Goal: Task Accomplishment & Management: Use online tool/utility

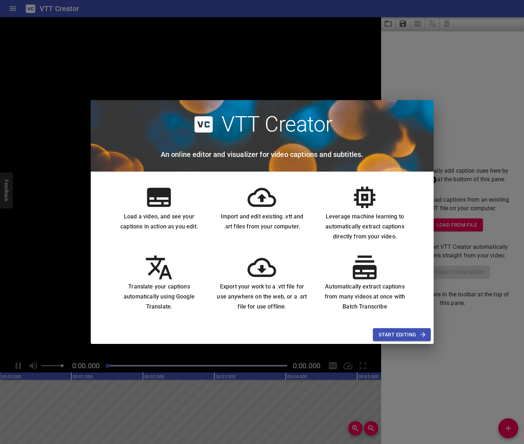
click at [290, 87] on div "VTT Creator An online editor and visualizer for video captions and subtitles. L…" at bounding box center [262, 222] width 524 height 444
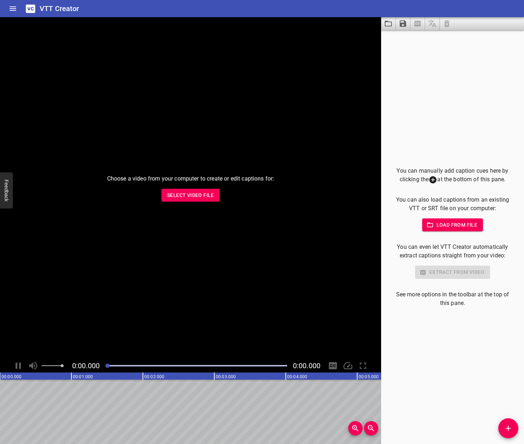
click at [204, 196] on span "Select Video File" at bounding box center [190, 195] width 47 height 9
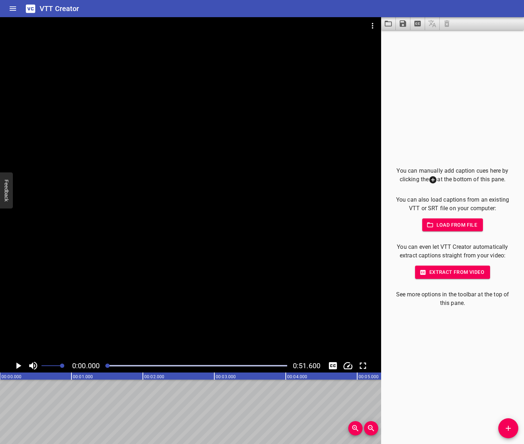
click at [445, 225] on span "Load from file" at bounding box center [453, 224] width 50 height 9
click at [452, 226] on span "Load from file" at bounding box center [453, 224] width 50 height 9
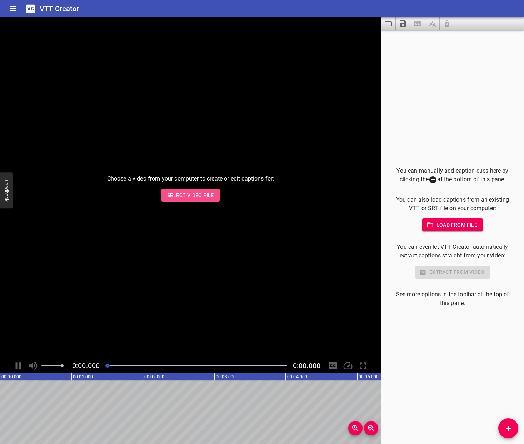
click at [209, 197] on span "Select Video File" at bounding box center [190, 195] width 47 height 9
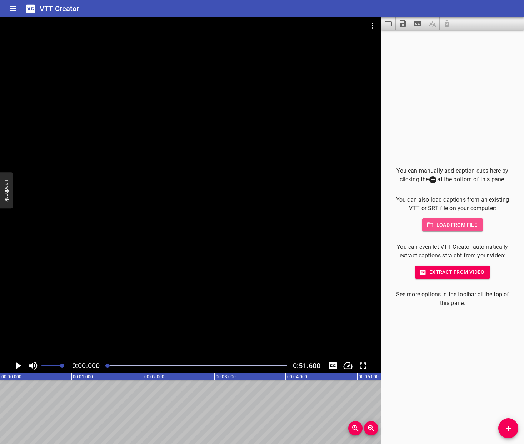
click at [465, 226] on span "Load from file" at bounding box center [453, 224] width 50 height 9
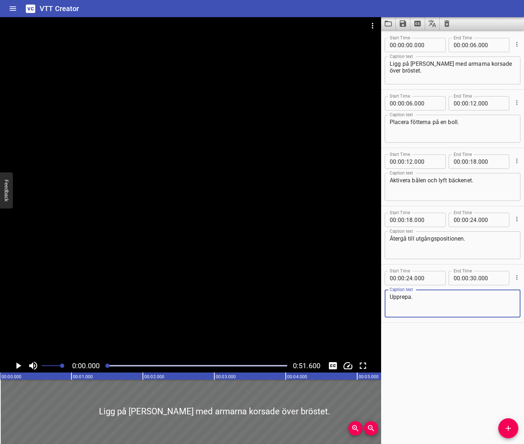
click at [34, 364] on icon "Toggle mute" at bounding box center [33, 365] width 11 height 11
click at [17, 366] on icon "Play/Pause" at bounding box center [18, 365] width 5 height 6
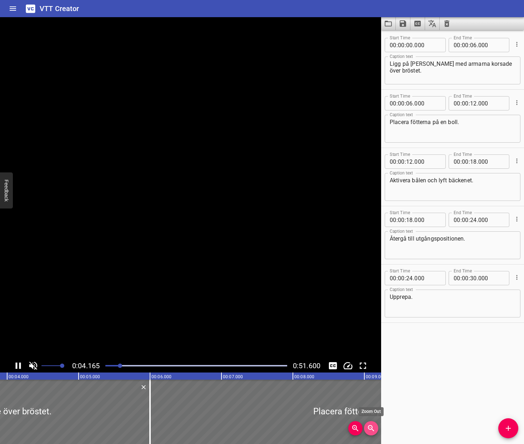
click at [374, 428] on icon "Zoom Out" at bounding box center [371, 428] width 9 height 9
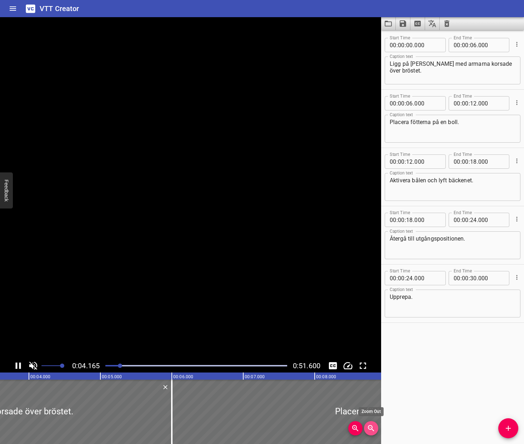
click at [374, 428] on icon "Zoom Out" at bounding box center [371, 428] width 9 height 9
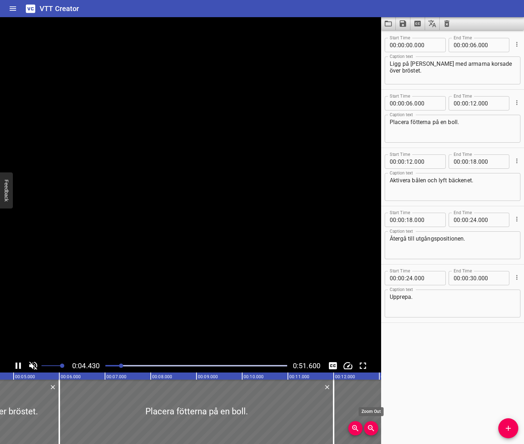
click at [374, 428] on icon "Zoom Out" at bounding box center [371, 428] width 9 height 9
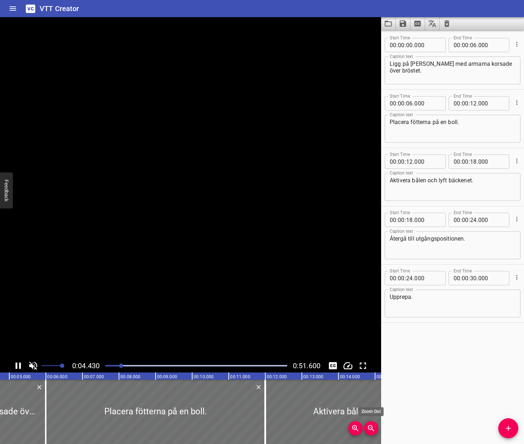
click at [374, 428] on icon "Zoom Out" at bounding box center [371, 428] width 9 height 9
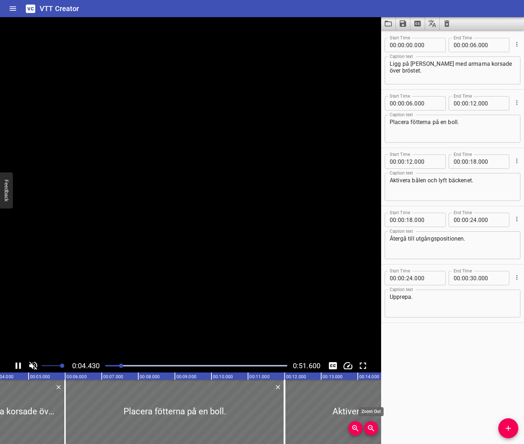
click at [374, 428] on icon "Zoom Out" at bounding box center [371, 428] width 9 height 9
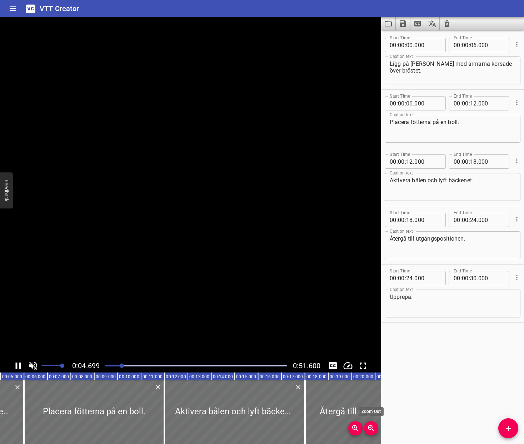
click at [374, 428] on icon "Zoom Out" at bounding box center [371, 428] width 9 height 9
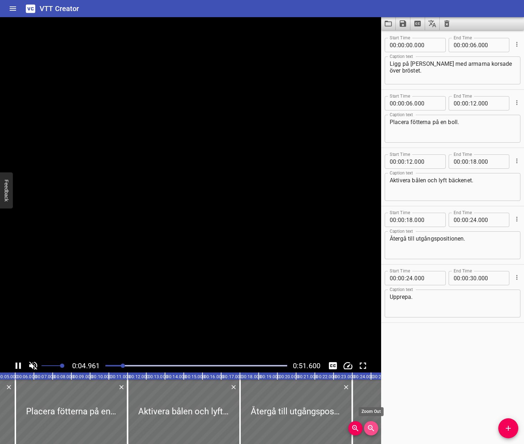
click at [374, 428] on icon "Zoom Out" at bounding box center [371, 428] width 9 height 9
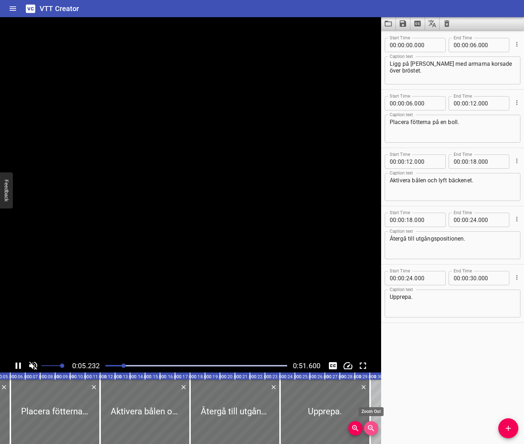
click at [374, 428] on icon "Zoom Out" at bounding box center [371, 428] width 9 height 9
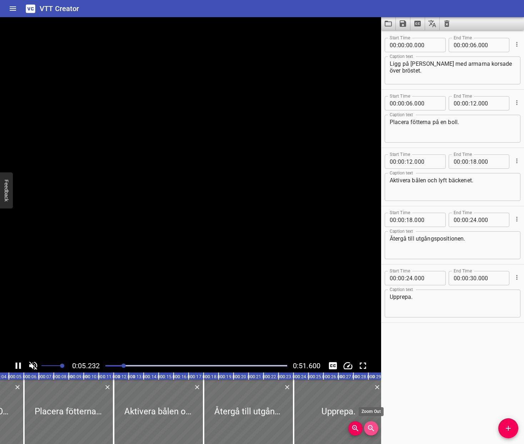
click at [374, 428] on icon "Zoom Out" at bounding box center [371, 428] width 9 height 9
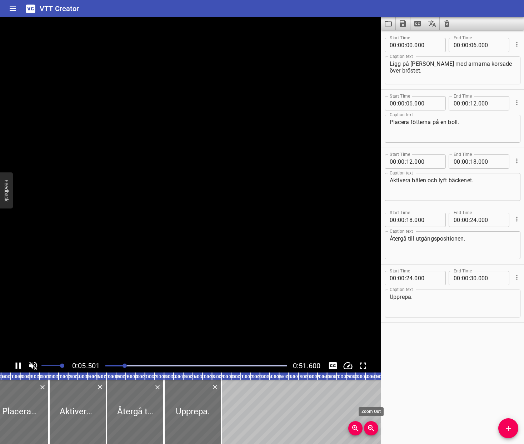
scroll to position [0, 52]
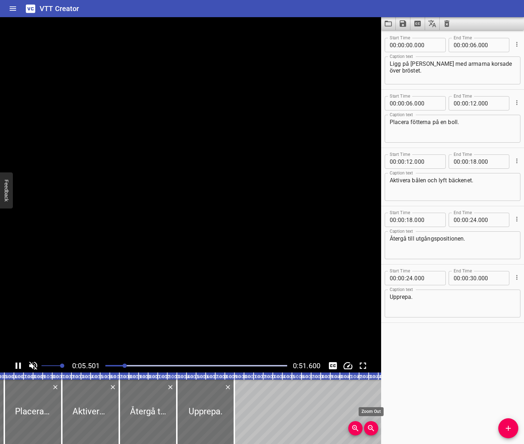
click at [374, 428] on icon "Zoom Out" at bounding box center [371, 428] width 9 height 9
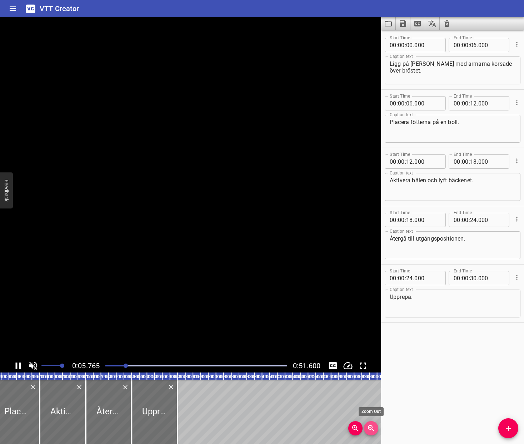
click at [374, 428] on icon "Zoom Out" at bounding box center [371, 428] width 9 height 9
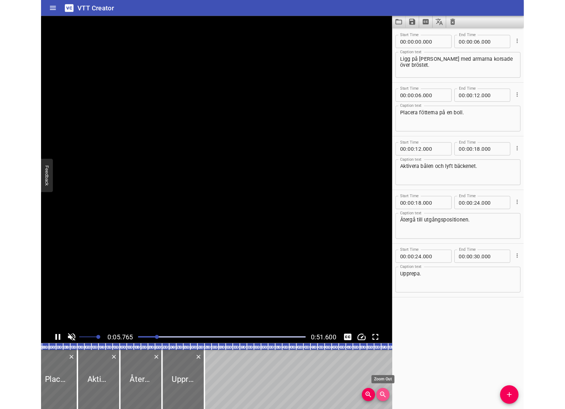
scroll to position [0, 0]
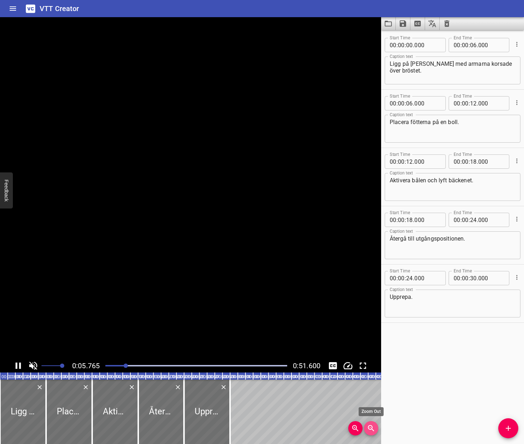
click at [374, 428] on icon "Zoom Out" at bounding box center [371, 428] width 9 height 9
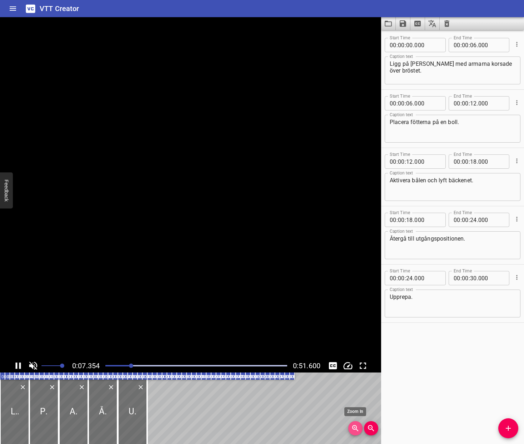
click at [354, 424] on icon "Zoom In" at bounding box center [355, 428] width 9 height 9
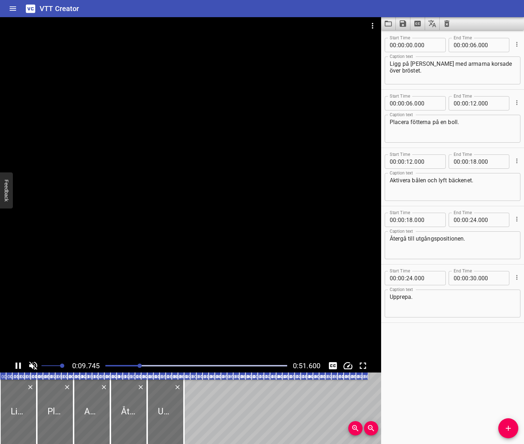
click at [2, 356] on div at bounding box center [190, 187] width 381 height 341
drag, startPoint x: 141, startPoint y: 366, endPoint x: 82, endPoint y: 368, distance: 58.9
click at [95, 368] on div "0:00.000 0:51.600" at bounding box center [190, 366] width 381 height 14
click at [19, 368] on icon "Play/Pause" at bounding box center [18, 365] width 11 height 11
click at [21, 364] on icon "Play/Pause" at bounding box center [18, 365] width 5 height 6
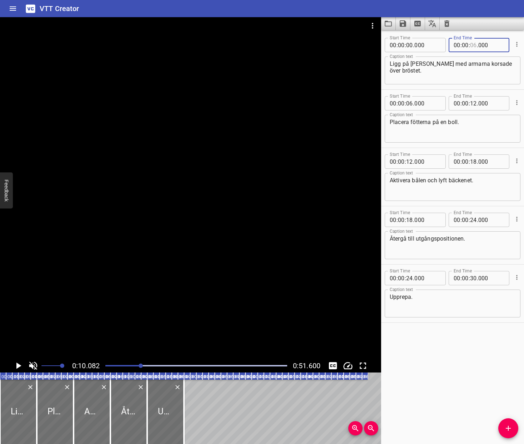
click at [474, 48] on input "number" at bounding box center [473, 45] width 7 height 14
type input "10"
type input "000"
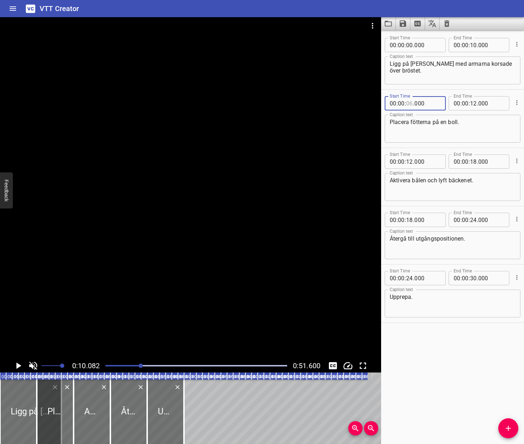
click at [409, 104] on input "number" at bounding box center [409, 103] width 7 height 14
type input "10"
type input "000"
click at [476, 103] on input "number" at bounding box center [473, 103] width 7 height 14
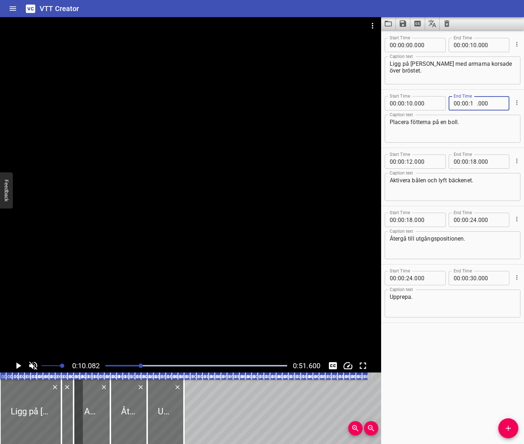
type input "14"
type input "000"
click at [512, 148] on div "Start Time 00 : 00 : 12 . 000 Start Time End Time 00 : 00 : 18 . 000 End Time C…" at bounding box center [452, 177] width 143 height 58
click at [107, 366] on div "Play progress" at bounding box center [50, 365] width 182 height 1
click at [19, 364] on icon "Play/Pause" at bounding box center [18, 365] width 5 height 6
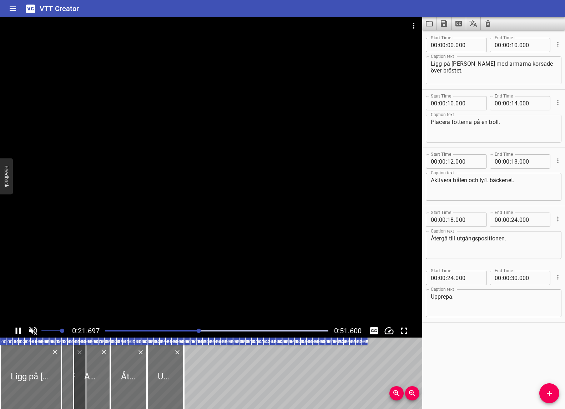
click at [18, 329] on icon "Play/Pause" at bounding box center [18, 330] width 11 height 11
click at [517, 104] on input "number" at bounding box center [514, 103] width 7 height 14
type input "16"
type input "000"
click at [453, 161] on input "number" at bounding box center [450, 161] width 7 height 14
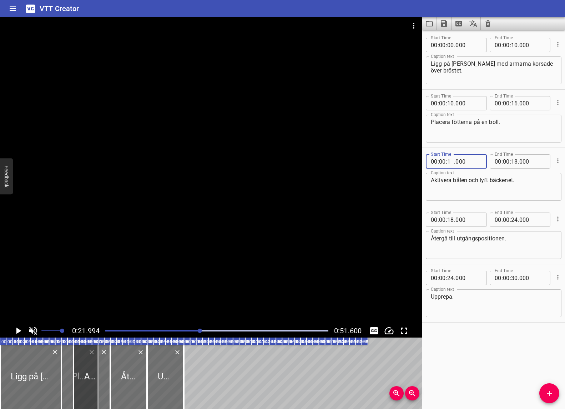
type input "16"
type input "000"
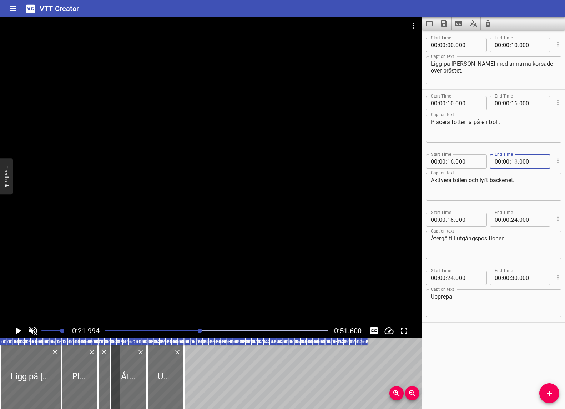
click at [516, 161] on input "number" at bounding box center [514, 161] width 7 height 14
type input "24"
type input "000"
click at [451, 220] on input "number" at bounding box center [450, 219] width 7 height 14
type input "24"
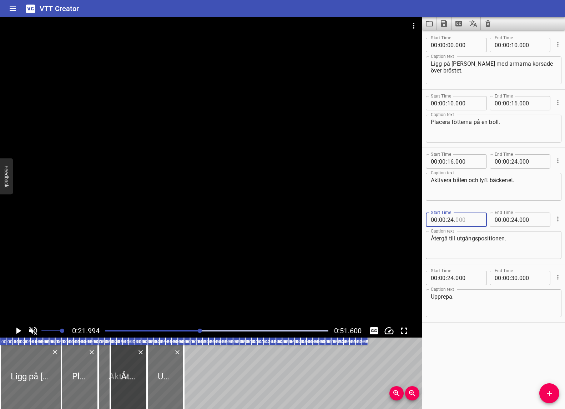
type input "000"
type input "-1"
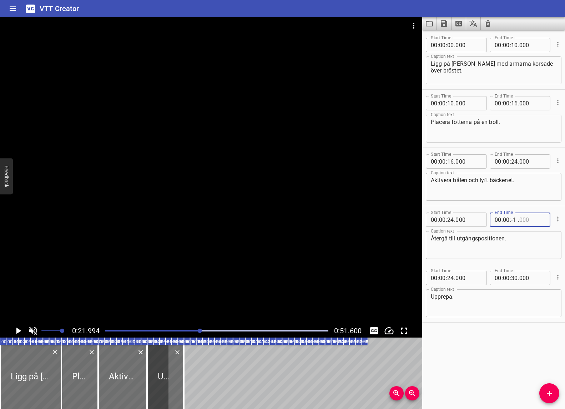
click at [515, 220] on input "-1" at bounding box center [514, 219] width 7 height 14
type input "3"
type input "000"
type input "30"
type input "-1"
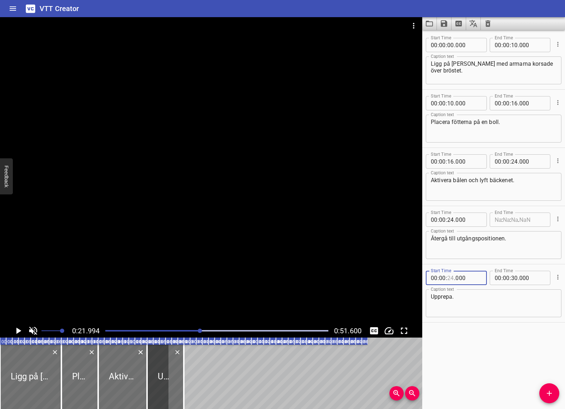
click at [451, 277] on input "number" at bounding box center [450, 278] width 7 height 14
type input "34"
type input "000"
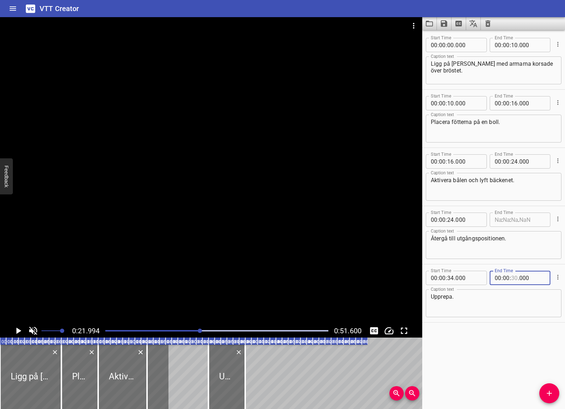
click at [516, 278] on input "number" at bounding box center [514, 278] width 7 height 14
type input "38"
type input "000"
click at [520, 362] on div "Start Time 00 : 00 : 00 . 000 Start Time End Time 00 : 00 : 10 . 000 End Time C…" at bounding box center [493, 219] width 143 height 379
drag, startPoint x: 186, startPoint y: 332, endPoint x: 77, endPoint y: 331, distance: 108.2
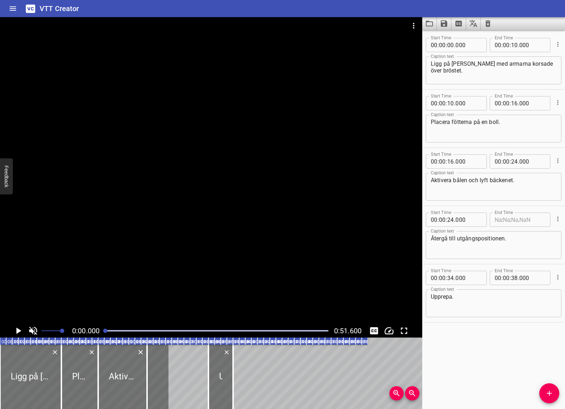
click at [103, 332] on div at bounding box center [217, 331] width 232 height 10
click at [18, 330] on icon "Play/Pause" at bounding box center [18, 330] width 5 height 6
click at [17, 329] on icon "Play/Pause" at bounding box center [18, 330] width 11 height 11
click at [518, 162] on input "number" at bounding box center [514, 161] width 7 height 14
type input "21"
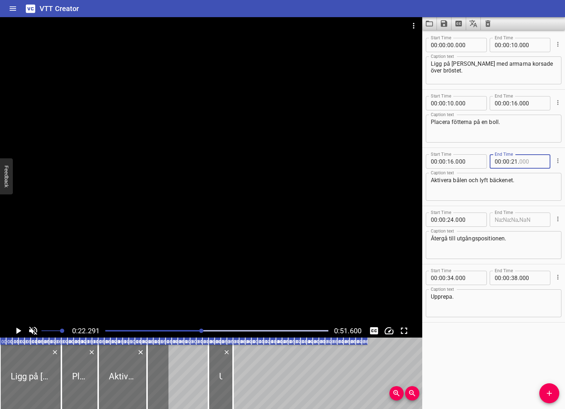
type input "000"
click at [452, 221] on input "number" at bounding box center [450, 219] width 7 height 14
type input "21"
click at [460, 220] on input "number" at bounding box center [469, 219] width 26 height 14
type input "-1"
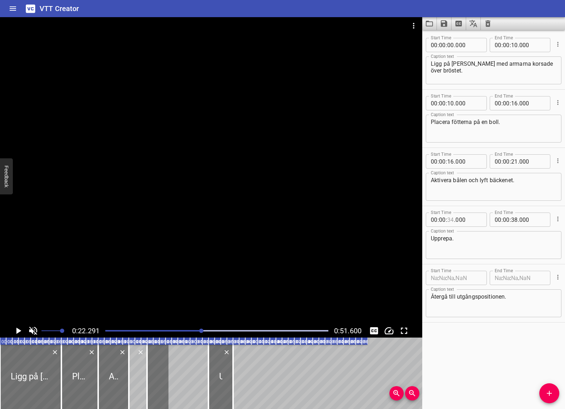
click at [447, 221] on input "number" at bounding box center [450, 219] width 7 height 14
type input "34"
click at [434, 276] on input "number" at bounding box center [434, 278] width 7 height 14
type input "00"
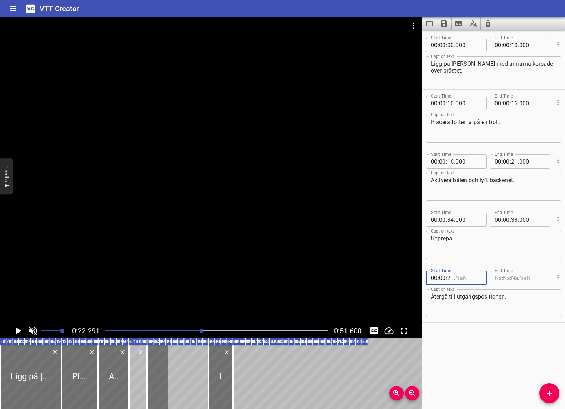
type input "21"
type input "000"
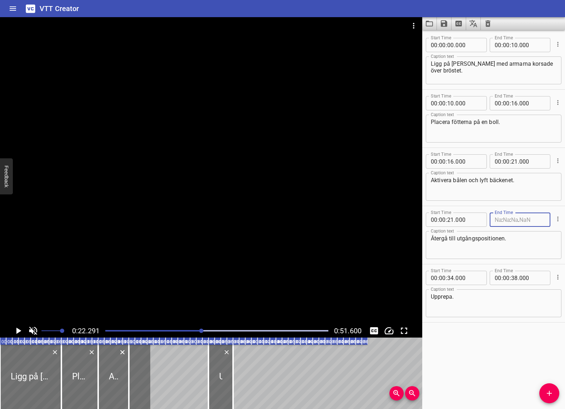
click at [499, 227] on input "number" at bounding box center [498, 219] width 7 height 14
type input "00"
type input "25"
type input "000"
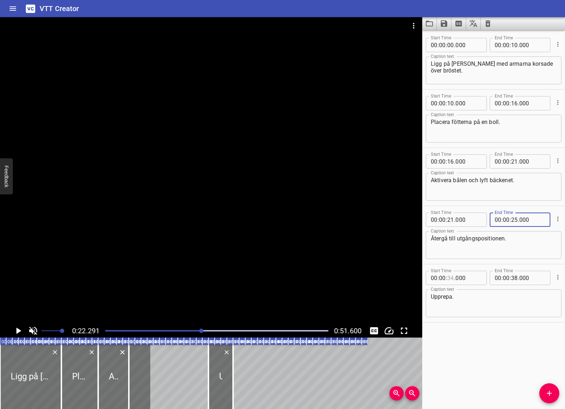
click at [451, 278] on input "number" at bounding box center [450, 278] width 7 height 14
type input "34"
drag, startPoint x: 200, startPoint y: 331, endPoint x: 186, endPoint y: 331, distance: 13.9
click at [186, 331] on div at bounding box center [186, 331] width 4 height 4
click at [18, 332] on icon "Play/Pause" at bounding box center [18, 330] width 5 height 6
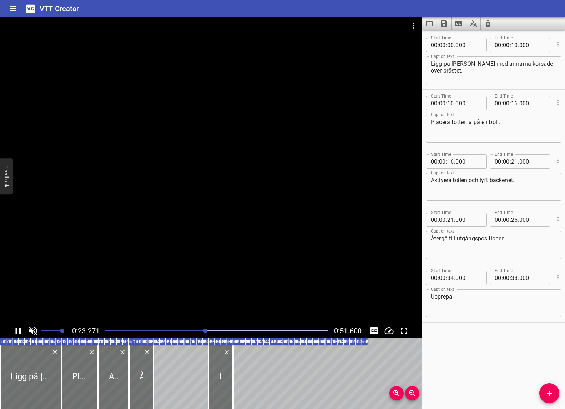
click at [189, 329] on div at bounding box center [217, 331] width 232 height 10
click at [175, 330] on div "Play progress" at bounding box center [86, 330] width 223 height 1
click at [18, 329] on icon "Play/Pause" at bounding box center [18, 330] width 11 height 11
click at [14, 331] on icon "Play/Pause" at bounding box center [18, 330] width 11 height 11
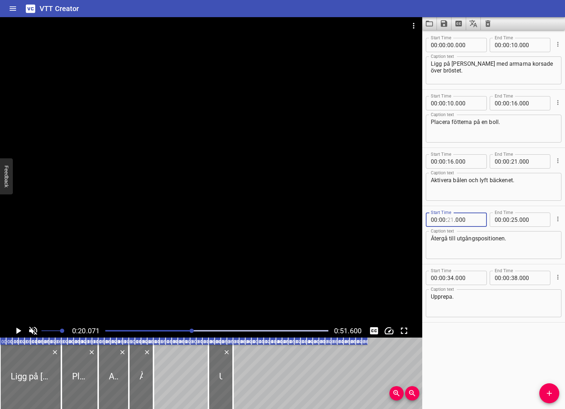
click at [452, 217] on input "number" at bounding box center [450, 219] width 7 height 14
type input "19"
type input "000"
click at [517, 162] on input "number" at bounding box center [514, 161] width 7 height 14
type input "19"
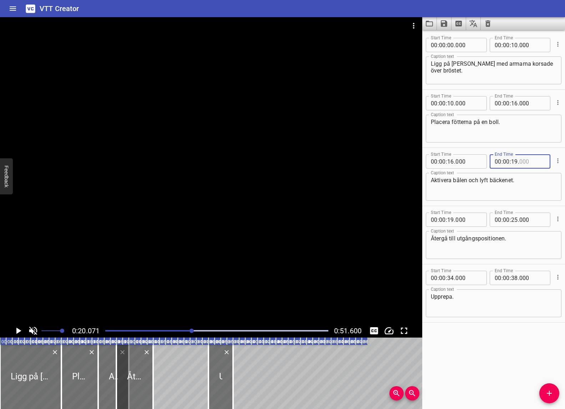
type input "000"
click at [513, 337] on div "Start Time 00 : 00 : 00 . 000 Start Time End Time 00 : 00 : 10 . 000 End Time C…" at bounding box center [493, 219] width 143 height 379
click at [176, 329] on div at bounding box center [217, 331] width 232 height 10
click at [16, 331] on icon "Play/Pause" at bounding box center [18, 330] width 11 height 11
click at [106, 330] on div "Play progress" at bounding box center [168, 330] width 223 height 1
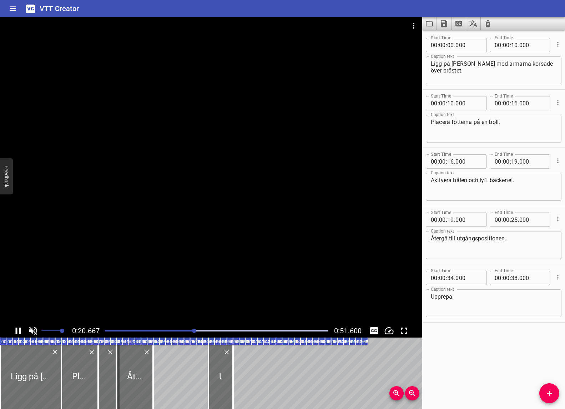
click at [165, 332] on div at bounding box center [217, 331] width 232 height 10
click at [156, 331] on div "Play progress" at bounding box center [70, 330] width 223 height 1
click at [134, 328] on div at bounding box center [217, 331] width 232 height 10
click at [16, 331] on icon "Play/Pause" at bounding box center [18, 330] width 5 height 6
click at [454, 161] on input "number" at bounding box center [450, 161] width 7 height 14
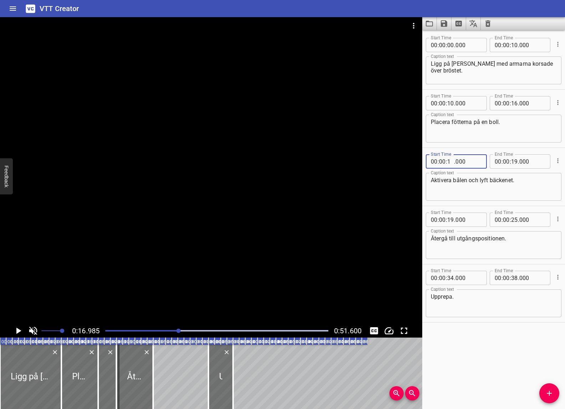
type input "14"
type input "000"
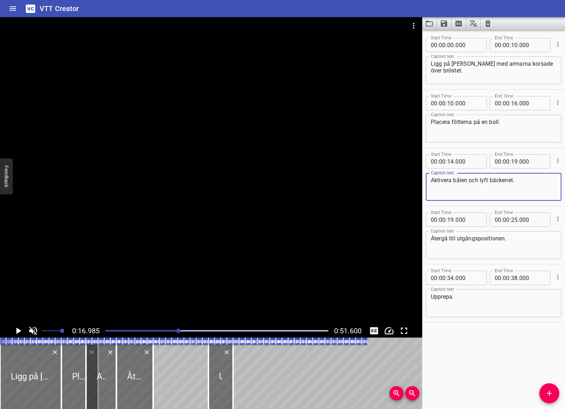
click at [497, 189] on textarea "Aktivera bålen och lyft bäckenet." at bounding box center [494, 187] width 126 height 20
click at [517, 102] on input "number" at bounding box center [514, 103] width 7 height 14
type input "14"
type input "000"
drag, startPoint x: 549, startPoint y: 95, endPoint x: 547, endPoint y: 91, distance: 5.0
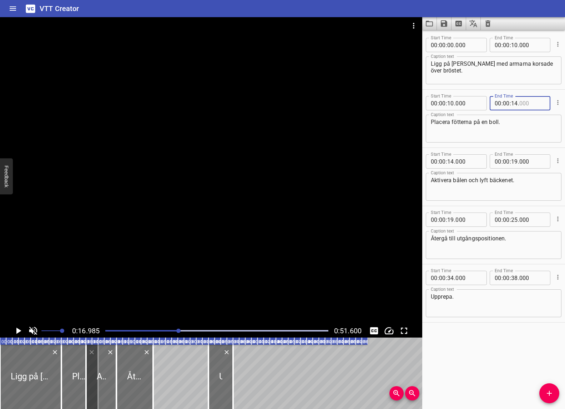
click at [524, 95] on div "Start Time 00 : 00 : 10 . 000 Start Time End Time 00 : 00 : 14 . End Time" at bounding box center [494, 102] width 136 height 19
type input "000"
click at [516, 46] on input "number" at bounding box center [514, 45] width 7 height 14
type input "11"
type input "09"
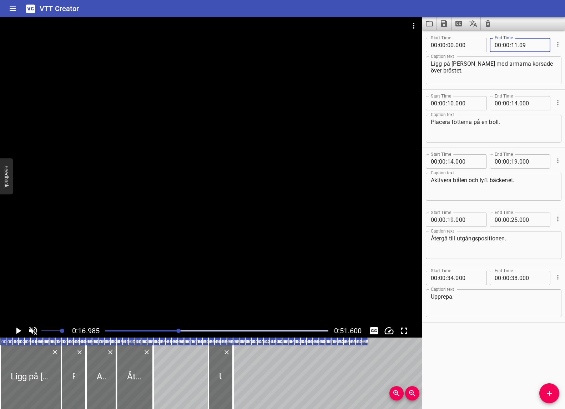
type input "009"
click at [514, 45] on input "number" at bounding box center [514, 45] width 7 height 14
type input "09"
type input "000"
click at [448, 105] on input "number" at bounding box center [450, 103] width 7 height 14
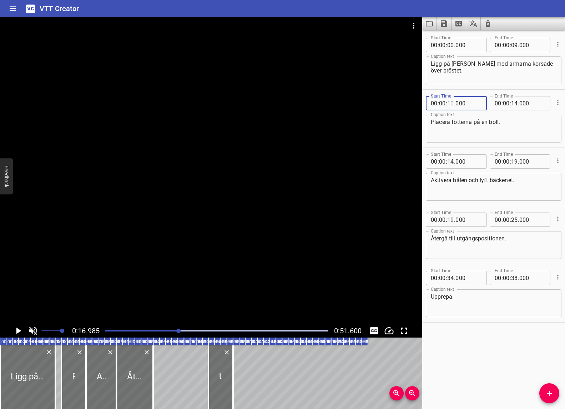
click at [451, 104] on input "number" at bounding box center [450, 103] width 7 height 14
type input "09"
type input "000"
click at [491, 139] on div "Placera fötterna på en [PERSON_NAME]. Caption text" at bounding box center [494, 129] width 136 height 28
click at [151, 331] on div "Play progress" at bounding box center [67, 330] width 223 height 1
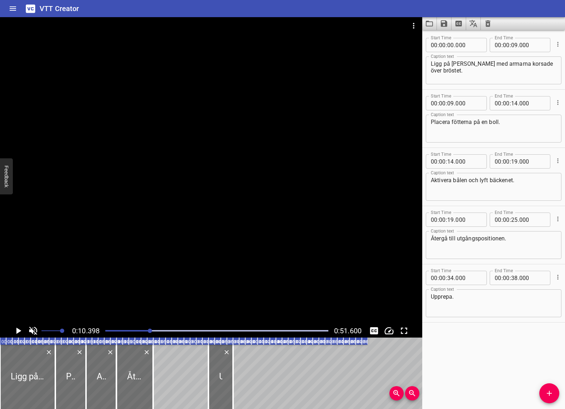
click at [127, 330] on div "Play progress" at bounding box center [38, 330] width 223 height 1
click at [19, 332] on icon "Play/Pause" at bounding box center [18, 330] width 11 height 11
click at [454, 278] on input "number" at bounding box center [450, 278] width 7 height 14
type input "39"
click at [455, 279] on div "00 : 00 : 39 . 0" at bounding box center [456, 278] width 61 height 14
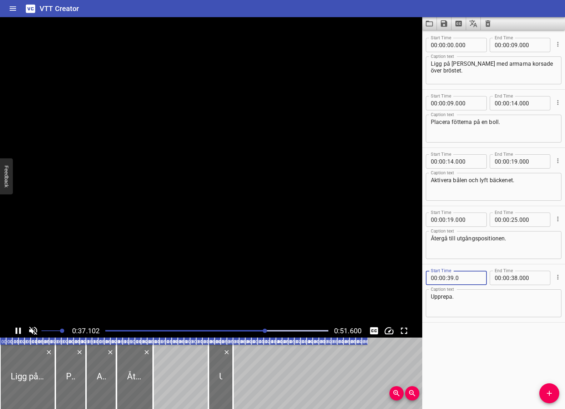
type input "0"
type input "000"
click at [454, 279] on input "number" at bounding box center [450, 278] width 7 height 14
type input "30"
type input "000"
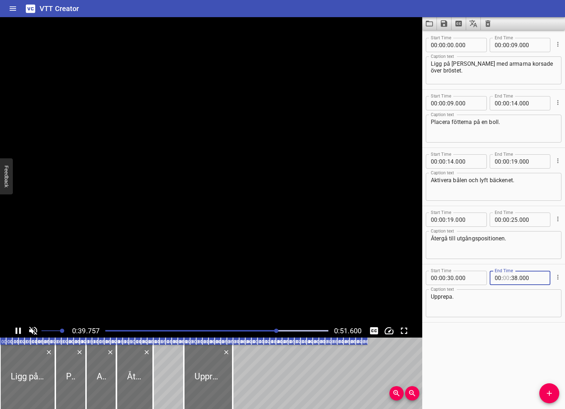
drag, startPoint x: 507, startPoint y: 277, endPoint x: 517, endPoint y: 277, distance: 9.3
click at [509, 277] on input "number" at bounding box center [506, 278] width 7 height 14
type input "00"
click at [517, 277] on input "number" at bounding box center [514, 278] width 7 height 14
type input "38"
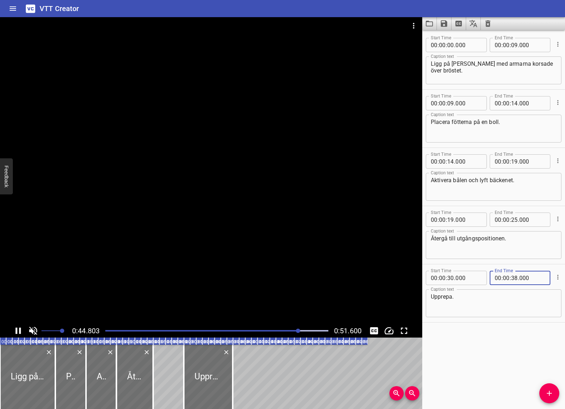
click at [188, 326] on div at bounding box center [217, 331] width 232 height 10
click at [222, 327] on div at bounding box center [217, 331] width 232 height 10
click at [444, 22] on icon "Save captions to file" at bounding box center [444, 23] width 9 height 9
click at [462, 36] on li "Save to VTT file" at bounding box center [463, 39] width 52 height 13
click at [524, 362] on div "Start Time 00 : 00 : 00 . 000 Start Time End Time 00 : 00 : 09 . 000 End Time C…" at bounding box center [493, 219] width 143 height 379
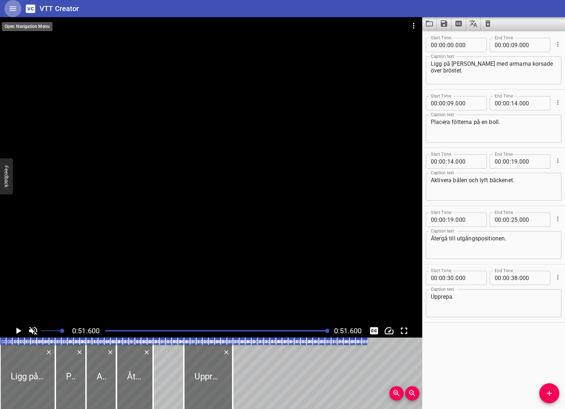
click at [13, 9] on icon "Home" at bounding box center [13, 8] width 6 height 4
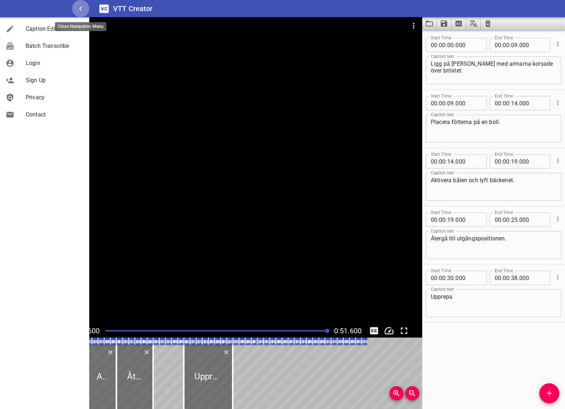
click at [86, 10] on button "button" at bounding box center [80, 8] width 17 height 17
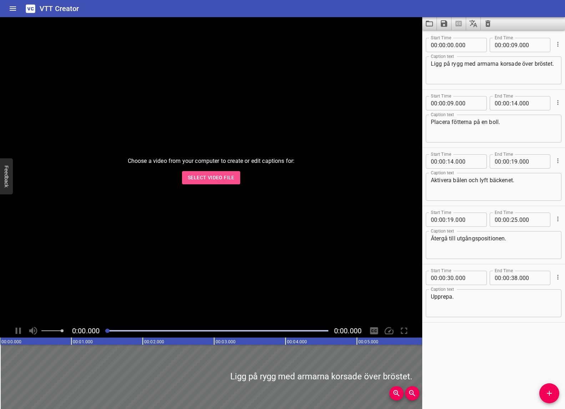
click at [214, 174] on span "Select Video File" at bounding box center [211, 177] width 47 height 9
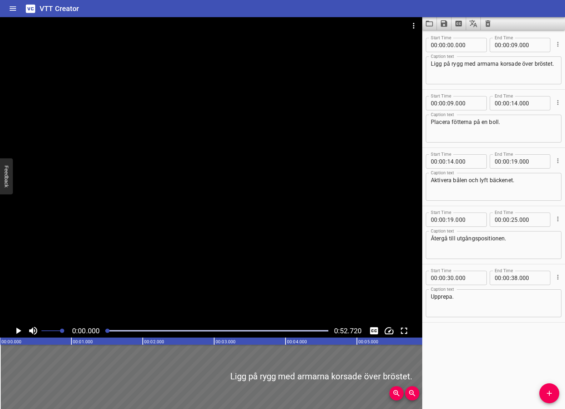
click at [412, 393] on icon "Zoom Out" at bounding box center [412, 393] width 9 height 9
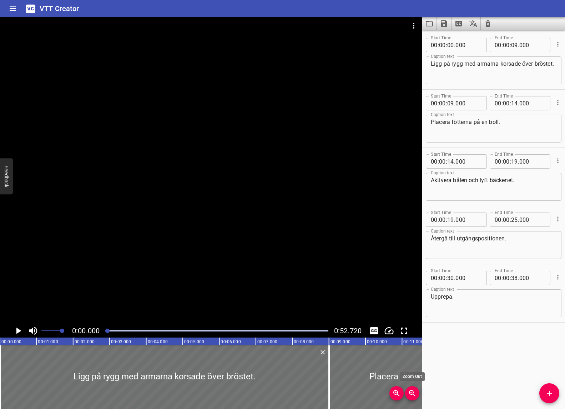
click at [412, 393] on icon "Zoom Out" at bounding box center [412, 393] width 9 height 9
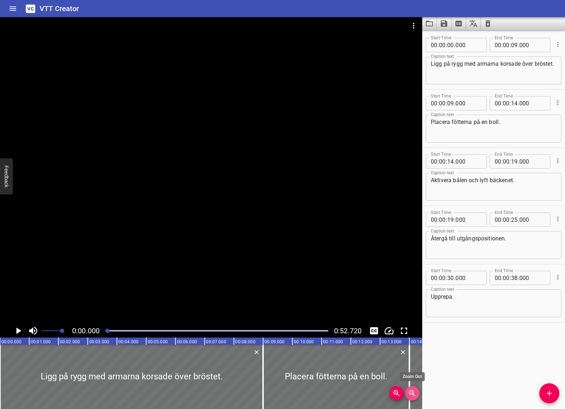
click at [412, 393] on icon "Zoom Out" at bounding box center [412, 393] width 9 height 9
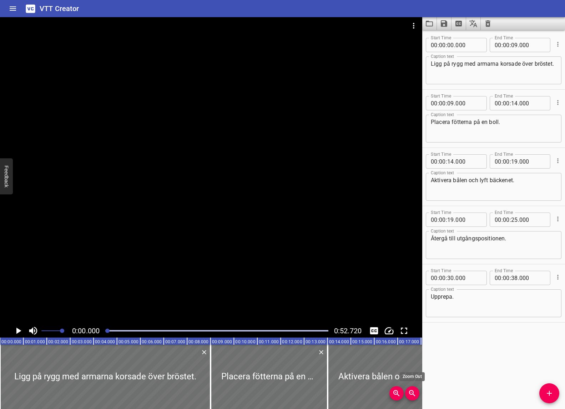
click at [412, 393] on icon "Zoom Out" at bounding box center [412, 393] width 9 height 9
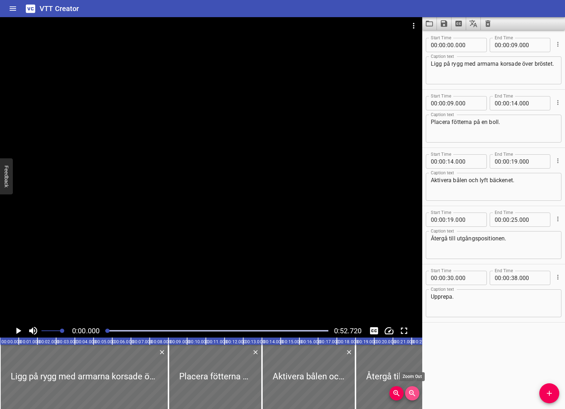
click at [412, 393] on icon "Zoom Out" at bounding box center [412, 393] width 9 height 9
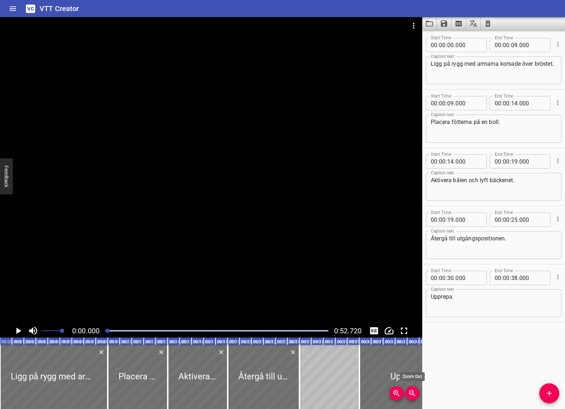
click at [412, 393] on icon "Zoom Out" at bounding box center [412, 393] width 9 height 9
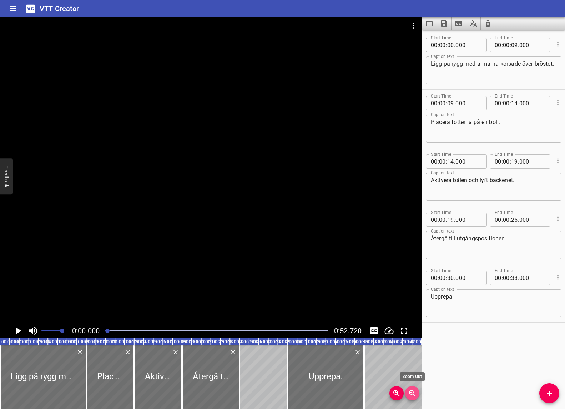
click at [412, 393] on icon "Zoom Out" at bounding box center [412, 393] width 9 height 9
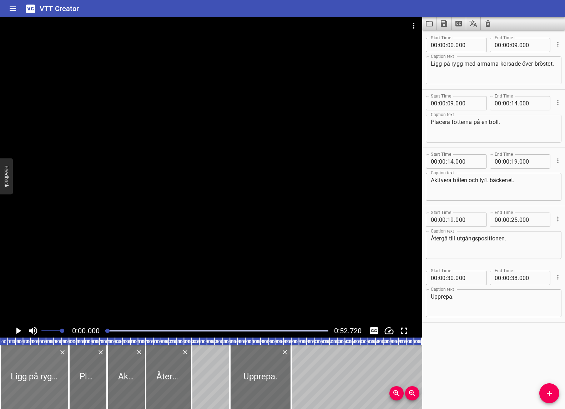
scroll to position [0, 7]
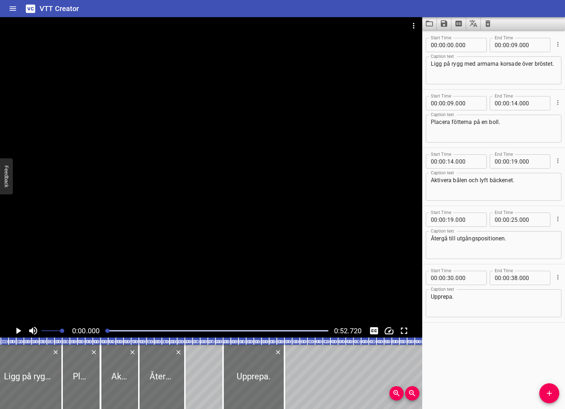
click at [16, 332] on icon "Play/Pause" at bounding box center [18, 330] width 11 height 11
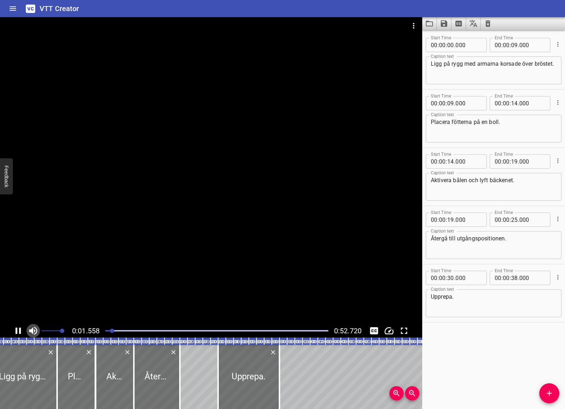
click at [34, 331] on icon "Toggle mute" at bounding box center [33, 330] width 11 height 11
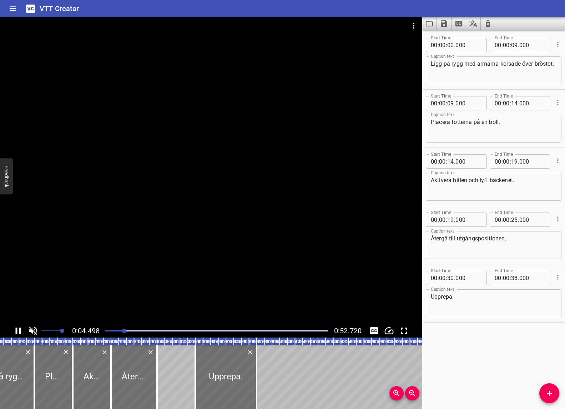
click at [21, 331] on icon "Play/Pause" at bounding box center [18, 330] width 5 height 6
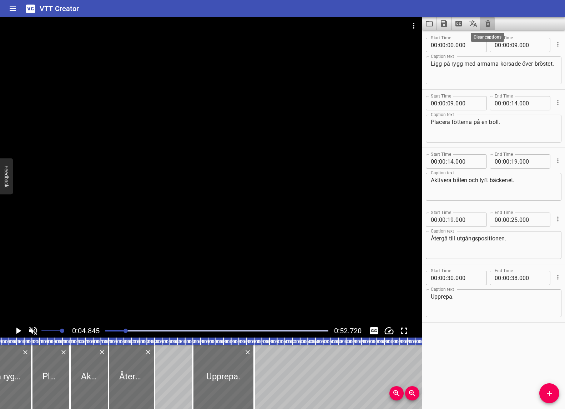
click at [486, 23] on icon "Clear captions" at bounding box center [488, 23] width 5 height 6
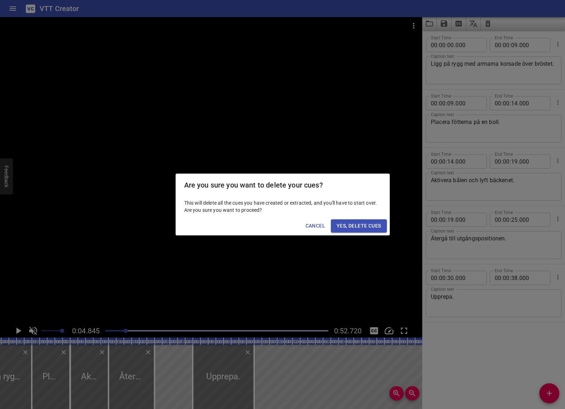
click at [370, 225] on span "Yes, Delete Cues" at bounding box center [359, 225] width 44 height 9
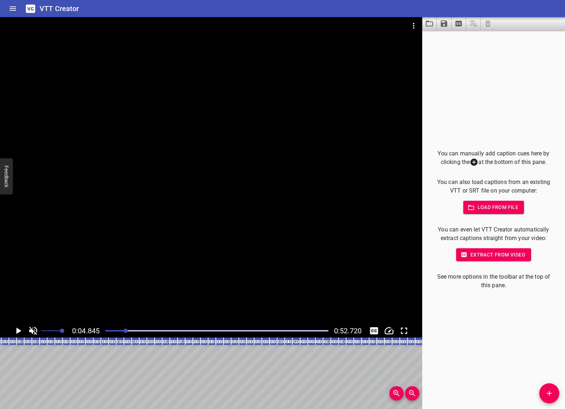
click at [506, 206] on span "Load from file" at bounding box center [494, 207] width 50 height 9
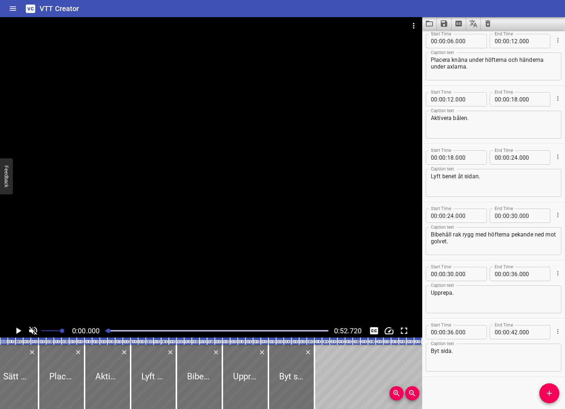
scroll to position [0, 0]
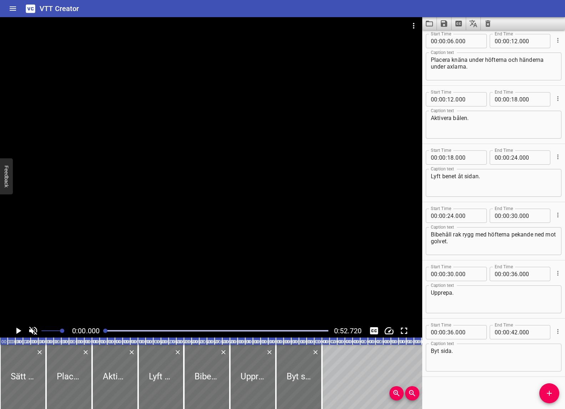
drag, startPoint x: 127, startPoint y: 331, endPoint x: 89, endPoint y: 332, distance: 38.3
click at [102, 332] on div at bounding box center [217, 331] width 232 height 10
click at [16, 332] on icon "Play/Pause" at bounding box center [18, 330] width 5 height 6
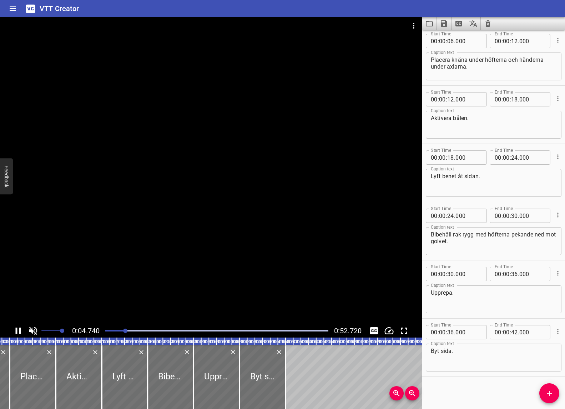
scroll to position [0, 37]
click at [409, 393] on icon "Zoom Out" at bounding box center [412, 393] width 9 height 9
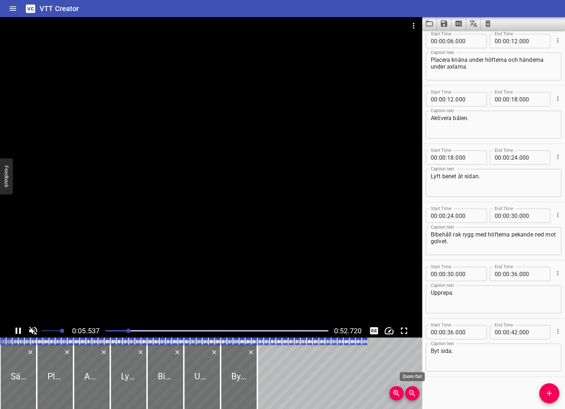
scroll to position [0, 0]
click at [409, 393] on icon "Zoom Out" at bounding box center [412, 393] width 9 height 9
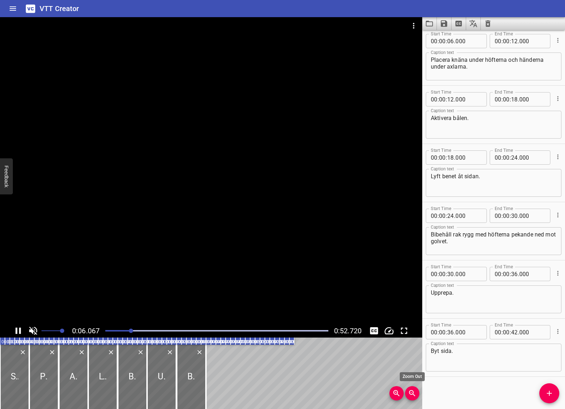
scroll to position [58, 0]
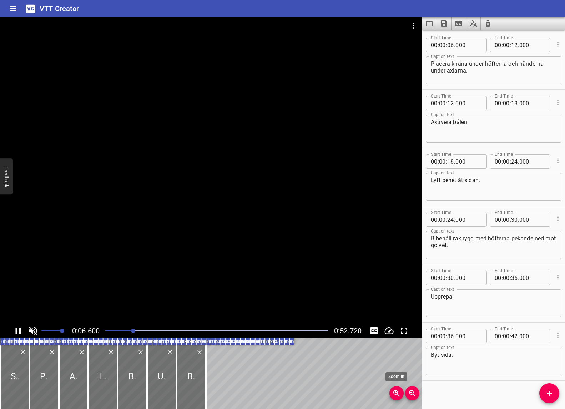
click at [395, 394] on icon "Zoom In" at bounding box center [396, 393] width 9 height 9
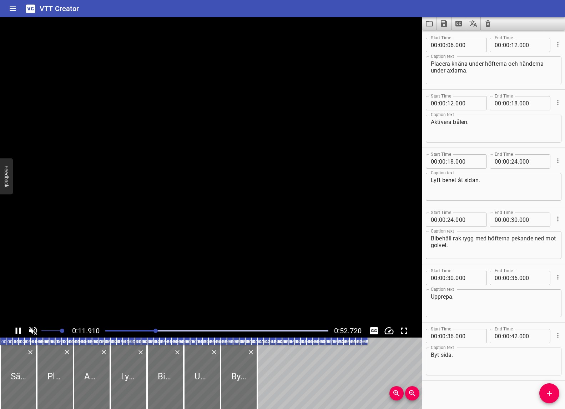
scroll to position [62, 0]
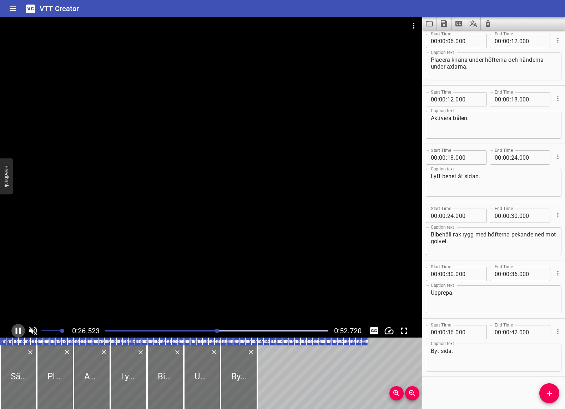
click at [17, 327] on icon "Play/Pause" at bounding box center [18, 330] width 5 height 6
click at [454, 157] on span "." at bounding box center [454, 157] width 1 height 14
click at [453, 158] on input "number" at bounding box center [450, 157] width 7 height 14
type input "25"
type input "000"
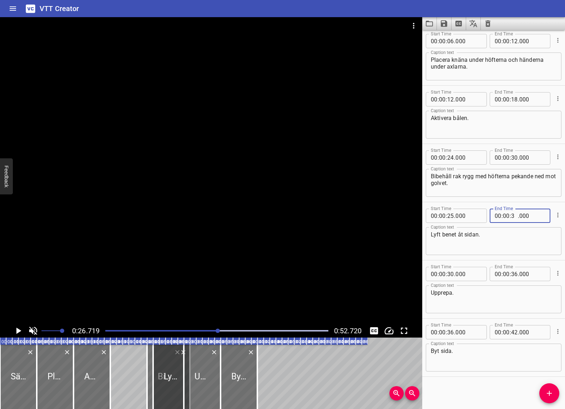
type input "30"
type input "000"
click at [450, 156] on input "number" at bounding box center [450, 157] width 7 height 14
type input "30"
type input "000"
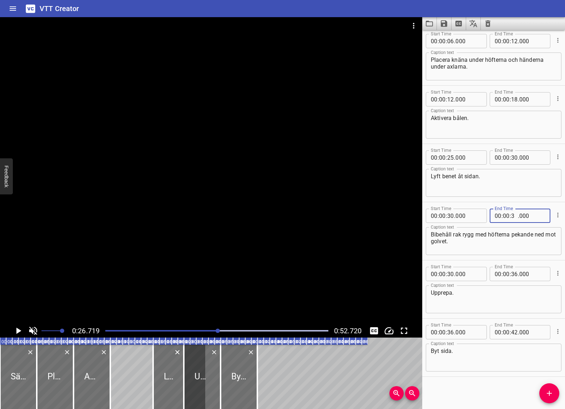
type input "38"
type input "000"
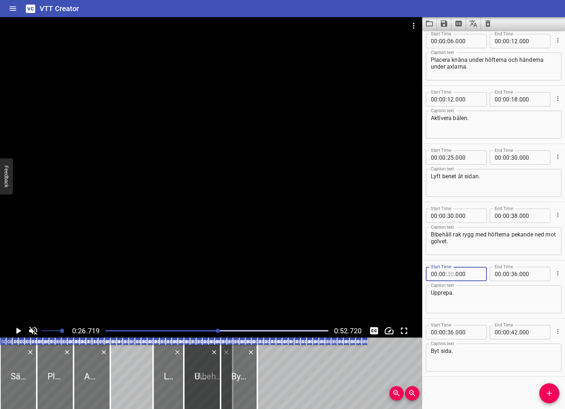
click at [452, 274] on input "number" at bounding box center [450, 274] width 7 height 14
type input "42"
type input "000"
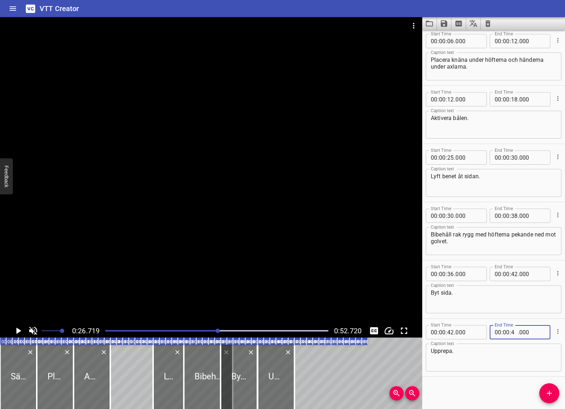
type input "47"
type input "000"
click at [450, 271] on input "number" at bounding box center [450, 274] width 7 height 14
type input "47"
type input "000"
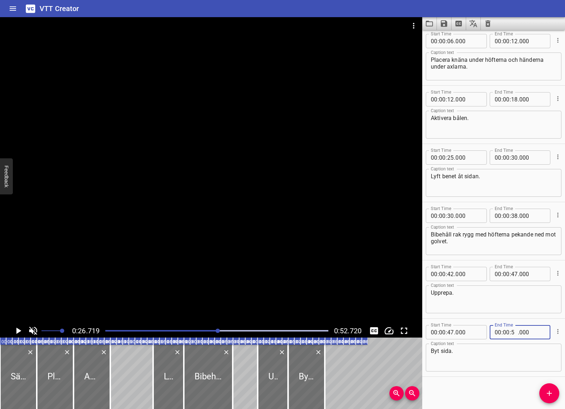
type input "52"
type input "000"
click at [504, 379] on div "Start Time 00 : 00 : 00 . 000 Start Time End Time 00 : 00 : 06 . 000 End Time C…" at bounding box center [493, 219] width 143 height 379
drag, startPoint x: 219, startPoint y: 331, endPoint x: 100, endPoint y: 331, distance: 118.9
click at [101, 331] on div at bounding box center [217, 331] width 232 height 10
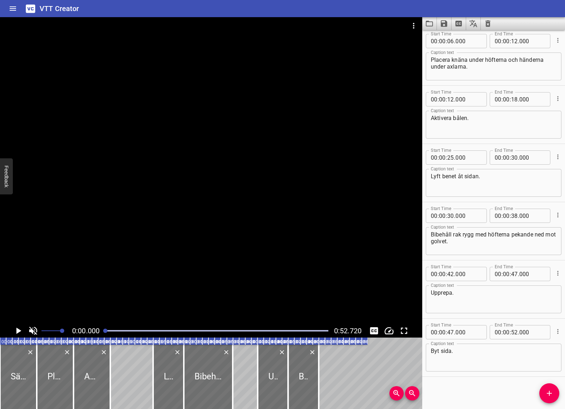
click at [19, 332] on icon "Play/Pause" at bounding box center [18, 330] width 11 height 11
click at [515, 157] on input "1" at bounding box center [514, 157] width 7 height 14
type input "2"
type input "30"
type input "32"
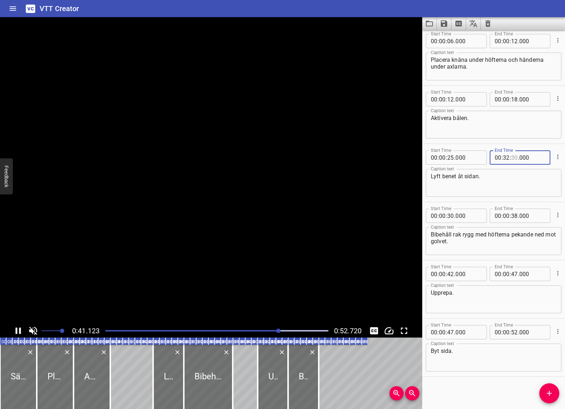
scroll to position [62, 0]
type input "30"
click at [452, 218] on input "number" at bounding box center [450, 216] width 7 height 14
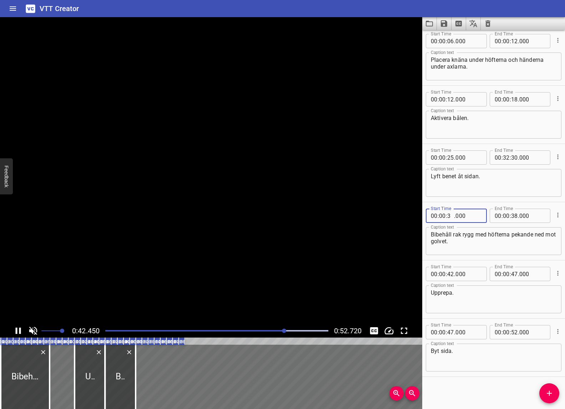
scroll to position [61, 0]
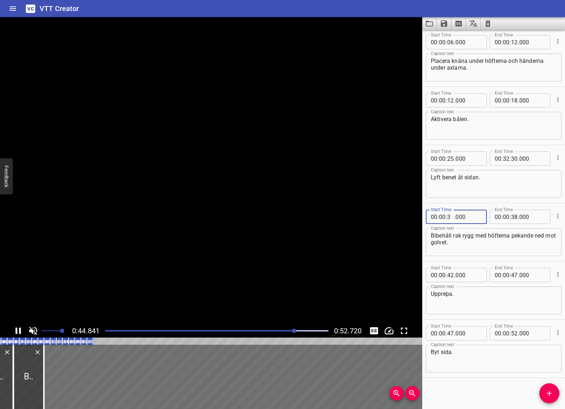
type input "32"
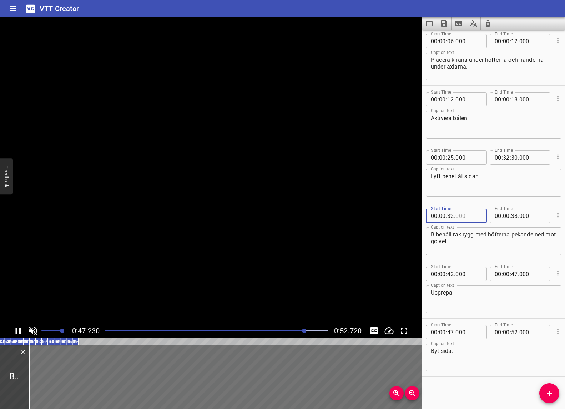
type input "000"
click at [515, 216] on input "1" at bounding box center [514, 216] width 7 height 14
type input "13"
type input "9"
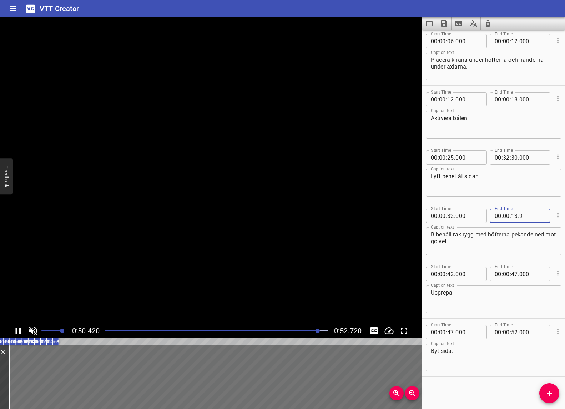
type input "000"
type input "39"
type input "000"
click at [537, 207] on div "Start Time 00 : 00 : 32 . 000 Start Time End Time 00 : 00 : 39 . 000 End Time" at bounding box center [494, 215] width 136 height 19
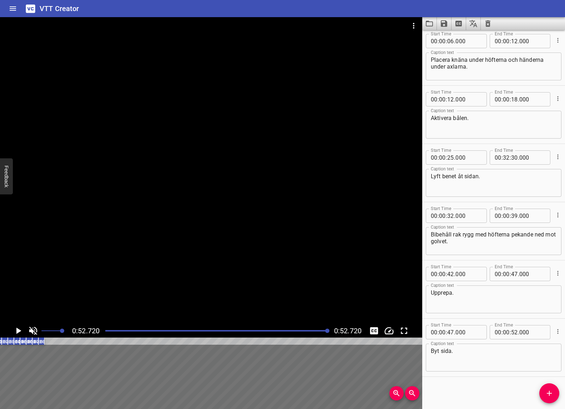
click at [268, 331] on div "Play progress" at bounding box center [216, 330] width 223 height 1
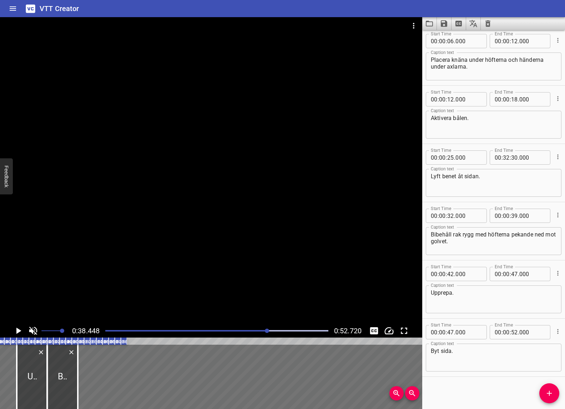
scroll to position [0, 236]
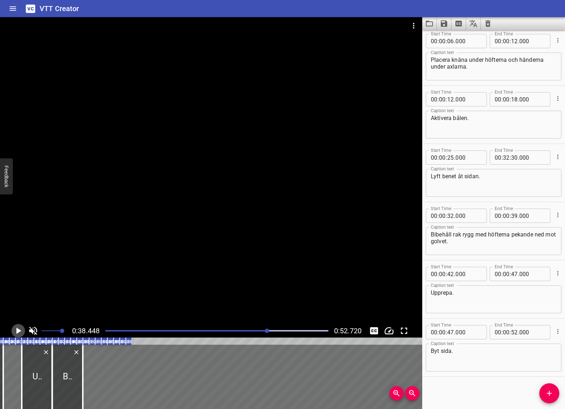
click at [21, 330] on icon "Play/Pause" at bounding box center [18, 330] width 5 height 6
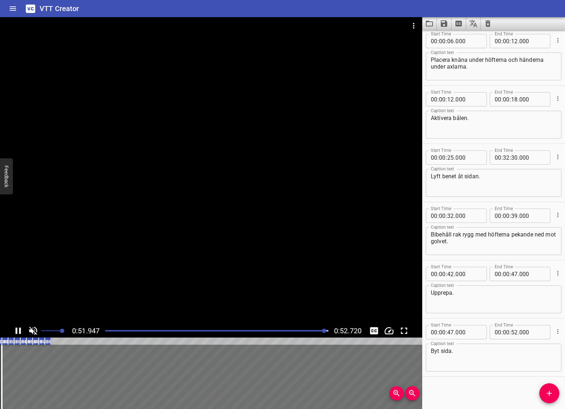
click at [257, 330] on div "Play progress" at bounding box center [213, 330] width 223 height 1
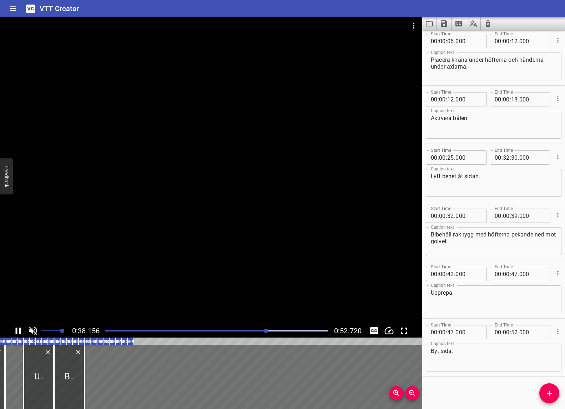
type input "-1"
click at [515, 156] on input "-1" at bounding box center [514, 157] width 7 height 14
type input "000"
type input "-1"
click at [505, 157] on input "-1" at bounding box center [506, 157] width 7 height 14
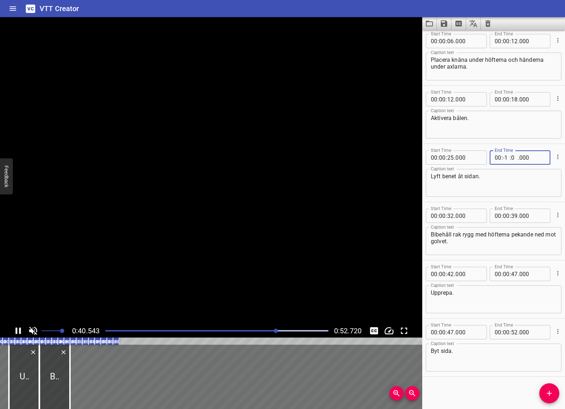
type input "00"
type input "000"
type input "-1"
click at [507, 157] on input "-1" at bounding box center [506, 157] width 7 height 14
type input "00"
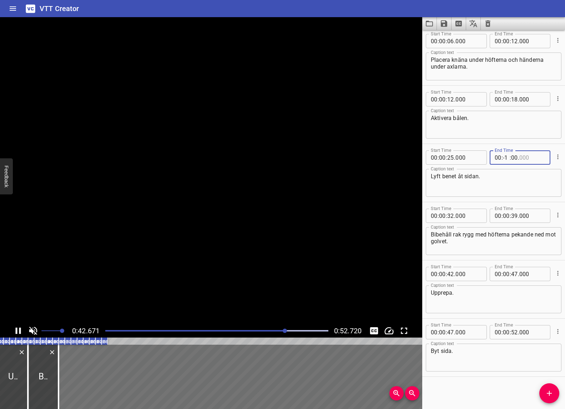
type input "000"
click at [506, 157] on input "2" at bounding box center [506, 157] width 7 height 14
type input "80"
type input "0"
type input "00"
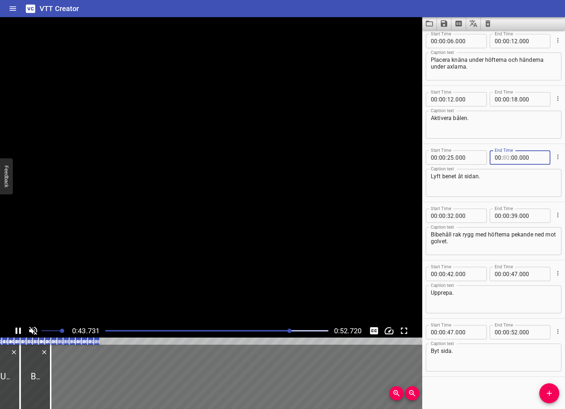
type input "-1"
click at [505, 159] on input "-1" at bounding box center [506, 157] width 7 height 14
type input "00"
type input "-1"
click at [504, 158] on input "-1" at bounding box center [506, 157] width 7 height 14
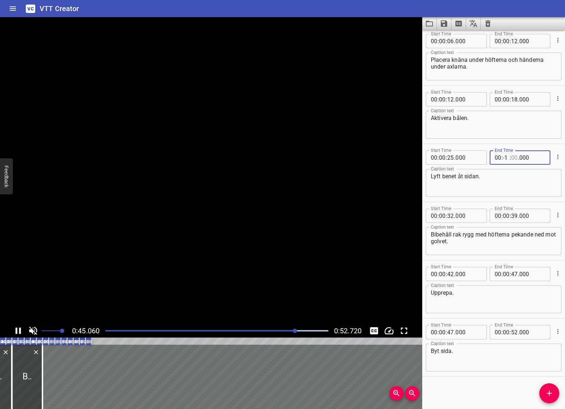
type input "00"
click at [496, 157] on input "number" at bounding box center [498, 157] width 7 height 14
type input "00"
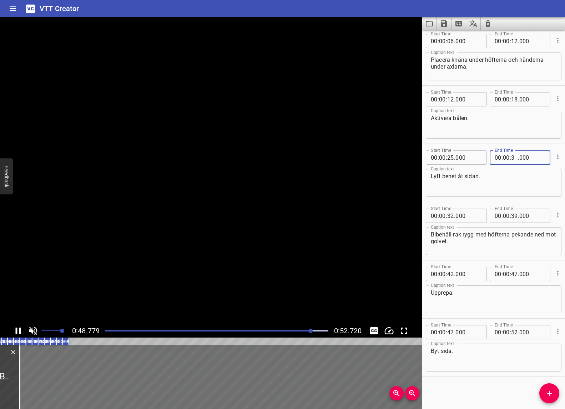
type input "32"
type input "000"
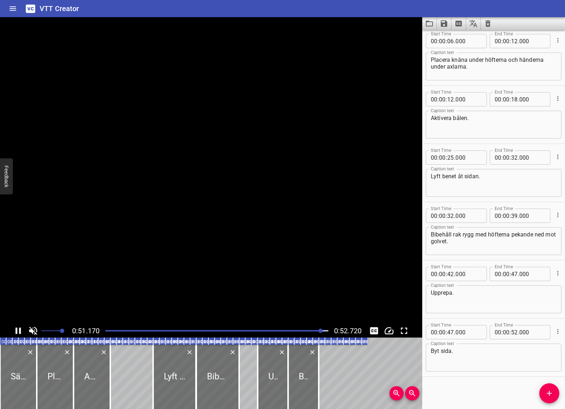
scroll to position [0, 0]
click at [200, 328] on div at bounding box center [217, 331] width 232 height 10
click at [182, 329] on div at bounding box center [217, 331] width 232 height 10
drag, startPoint x: 204, startPoint y: 329, endPoint x: 214, endPoint y: 329, distance: 9.6
click at [204, 329] on div at bounding box center [217, 331] width 232 height 10
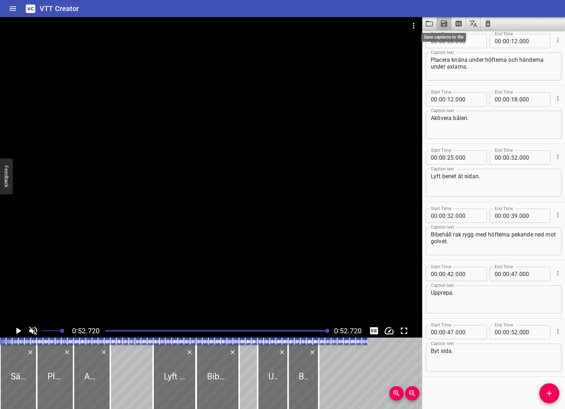
click at [445, 23] on icon "Save captions to file" at bounding box center [444, 23] width 6 height 6
click at [459, 37] on li "Save to VTT file" at bounding box center [463, 39] width 52 height 13
click at [488, 24] on icon "Clear captions" at bounding box center [488, 23] width 9 height 9
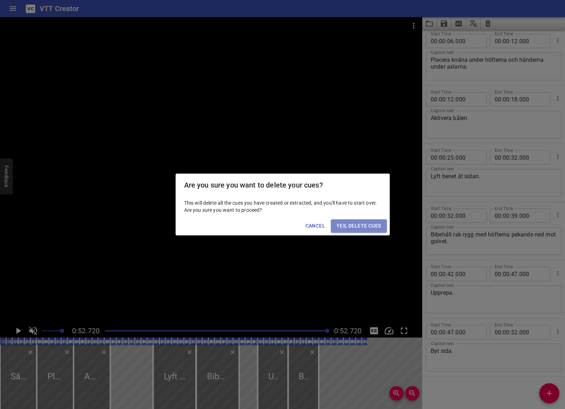
click at [361, 227] on span "Yes, Delete Cues" at bounding box center [359, 225] width 44 height 9
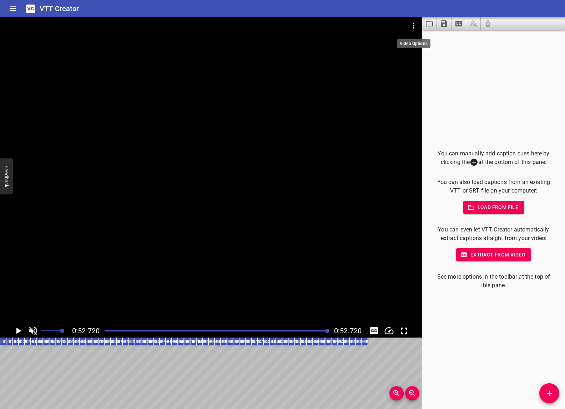
click at [412, 26] on icon "Video Options" at bounding box center [414, 25] width 9 height 9
click at [391, 67] on div at bounding box center [282, 204] width 565 height 409
click at [414, 26] on icon "Video Options" at bounding box center [414, 25] width 9 height 9
click at [420, 27] on li "Select New Video File..." at bounding box center [440, 26] width 71 height 13
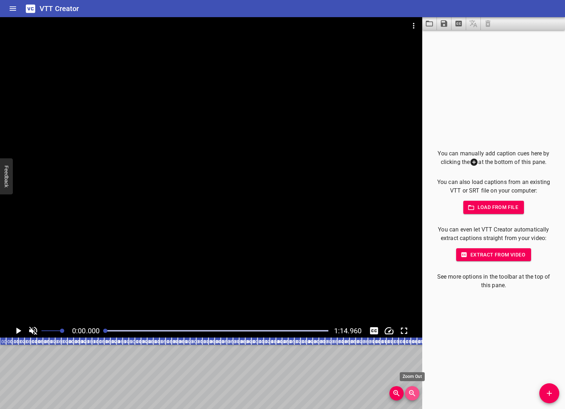
click at [412, 393] on icon "Zoom Out" at bounding box center [412, 393] width 9 height 9
click at [412, 393] on icon "Zoom Out" at bounding box center [412, 393] width 6 height 6
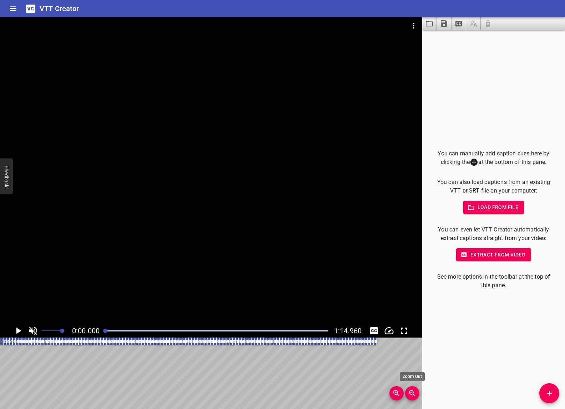
click at [412, 393] on icon "Zoom Out" at bounding box center [412, 393] width 6 height 6
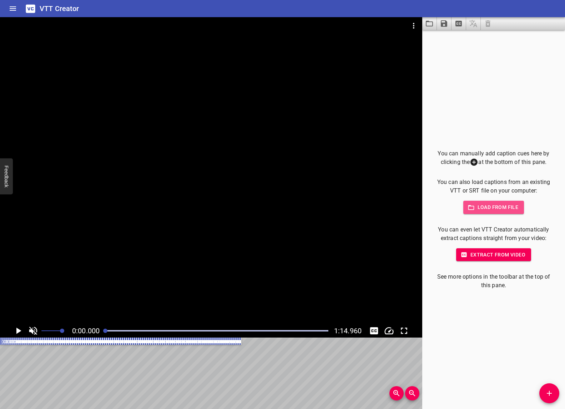
click at [486, 207] on span "Load from file" at bounding box center [494, 207] width 50 height 9
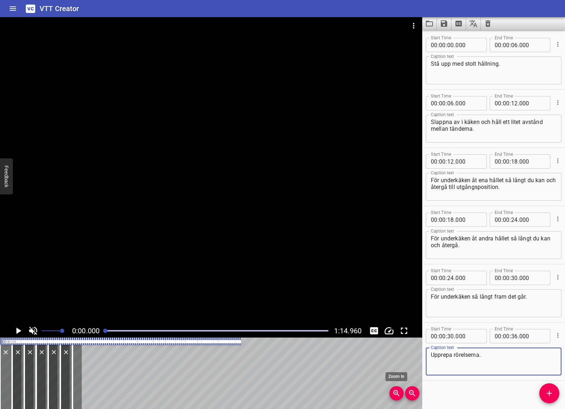
click at [397, 395] on icon "Zoom In" at bounding box center [396, 393] width 9 height 9
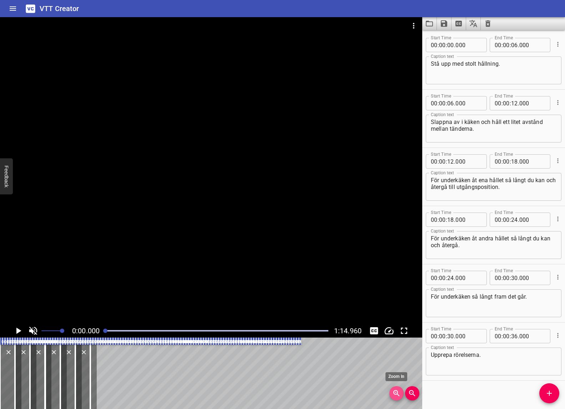
click at [397, 395] on icon "Zoom In" at bounding box center [396, 393] width 9 height 9
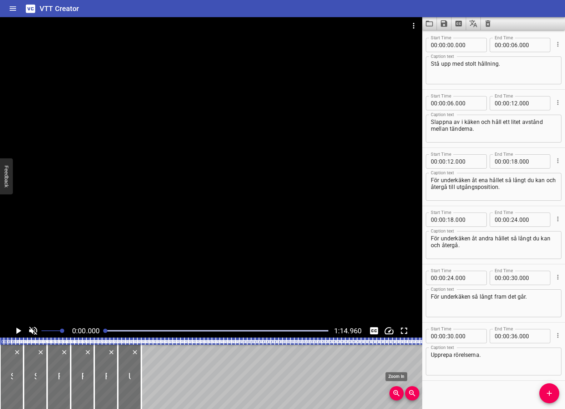
click at [397, 395] on icon "Zoom In" at bounding box center [396, 393] width 9 height 9
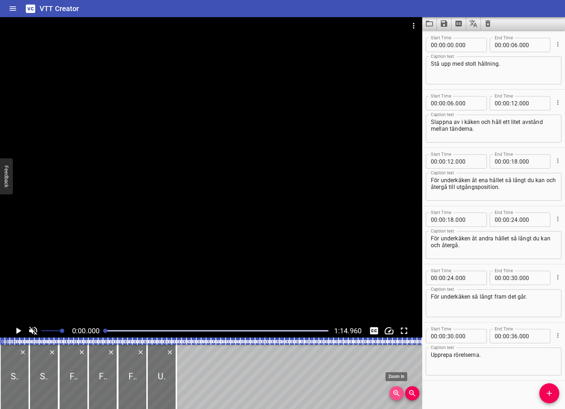
click at [397, 395] on icon "Zoom In" at bounding box center [396, 393] width 9 height 9
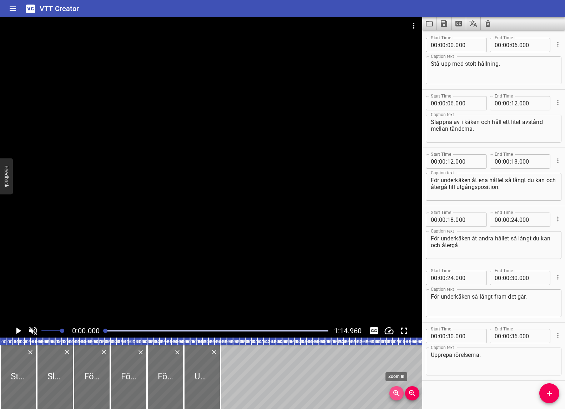
click at [397, 395] on icon "Zoom In" at bounding box center [396, 393] width 9 height 9
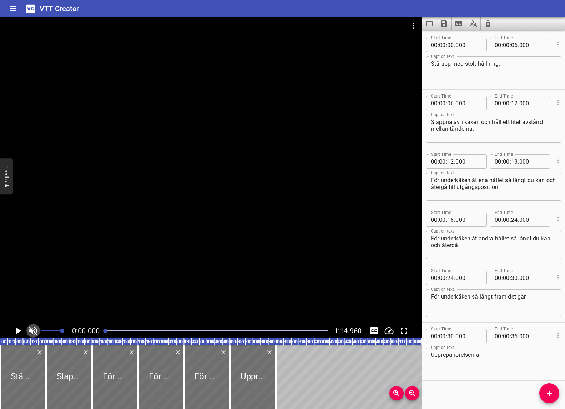
drag, startPoint x: 36, startPoint y: 330, endPoint x: 26, endPoint y: 332, distance: 9.9
click at [36, 330] on icon "Toggle mute" at bounding box center [33, 331] width 8 height 8
click at [34, 330] on icon "Toggle mute" at bounding box center [33, 331] width 8 height 8
click at [14, 332] on icon "Play/Pause" at bounding box center [18, 330] width 11 height 11
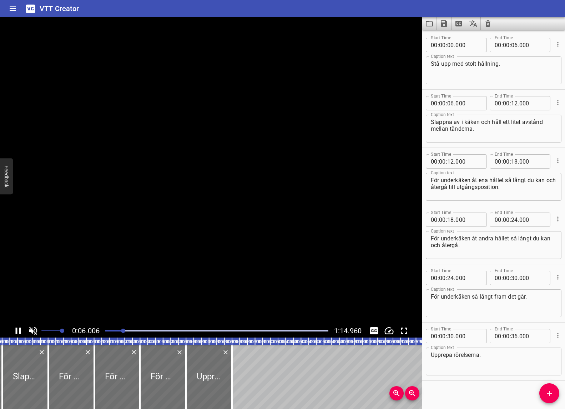
scroll to position [4, 0]
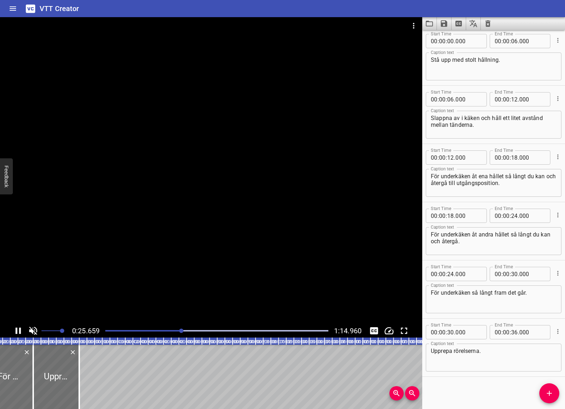
click at [140, 329] on div at bounding box center [217, 331] width 232 height 10
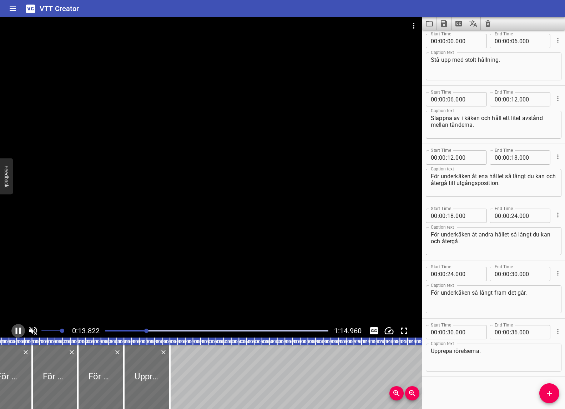
click at [18, 329] on icon "Play/Pause" at bounding box center [18, 330] width 11 height 11
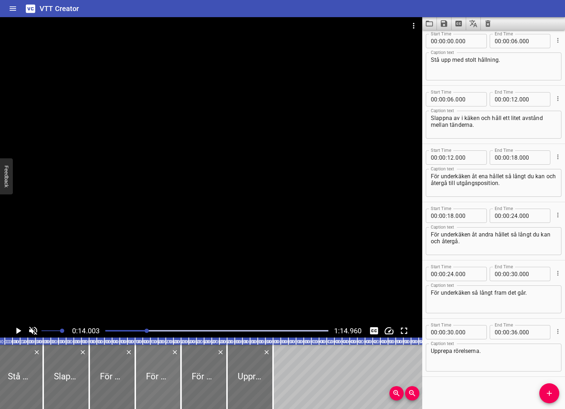
scroll to position [0, 0]
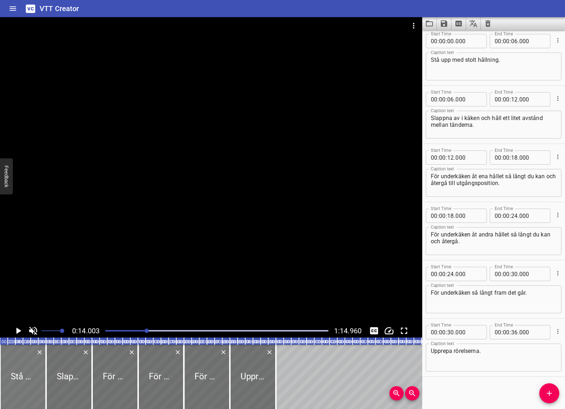
click at [31, 374] on div at bounding box center [23, 377] width 46 height 64
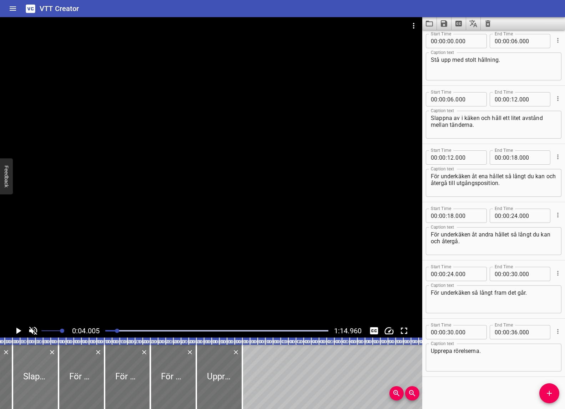
click at [38, 370] on div at bounding box center [35, 377] width 46 height 64
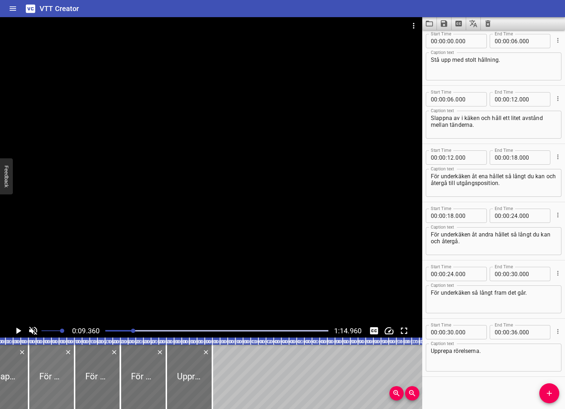
scroll to position [0, 72]
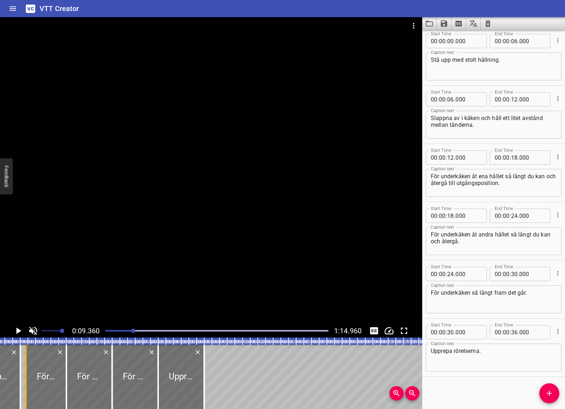
drag, startPoint x: 20, startPoint y: 370, endPoint x: 26, endPoint y: 370, distance: 6.4
click at [26, 370] on div at bounding box center [25, 377] width 1 height 64
type input "838"
drag, startPoint x: 25, startPoint y: 370, endPoint x: 41, endPoint y: 371, distance: 15.7
click at [41, 371] on div at bounding box center [42, 377] width 7 height 64
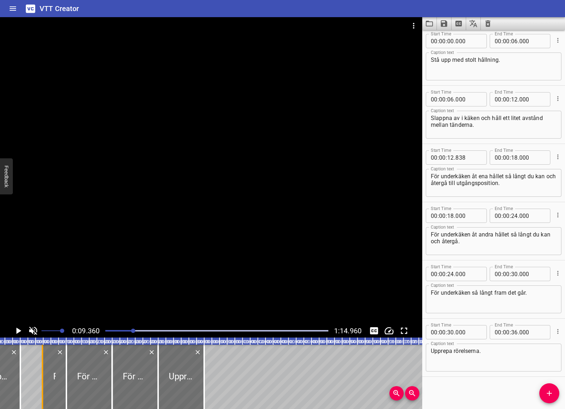
type input "14"
type input "887"
click at [118, 331] on div "Play progress" at bounding box center [21, 330] width 223 height 1
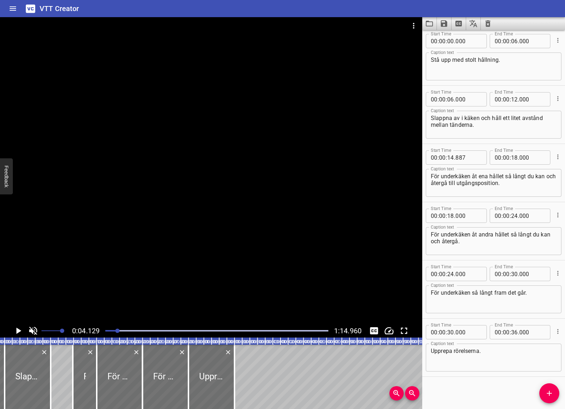
scroll to position [0, 32]
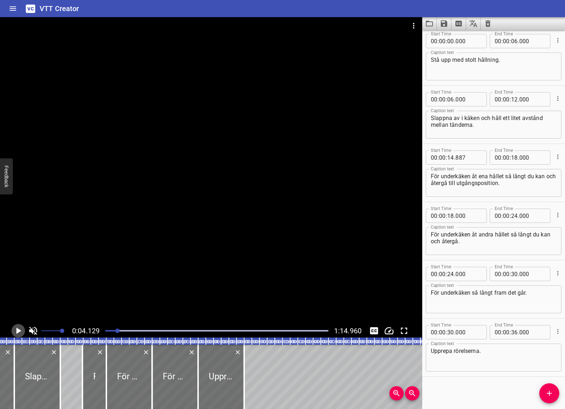
click at [16, 331] on icon "Play/Pause" at bounding box center [18, 330] width 5 height 6
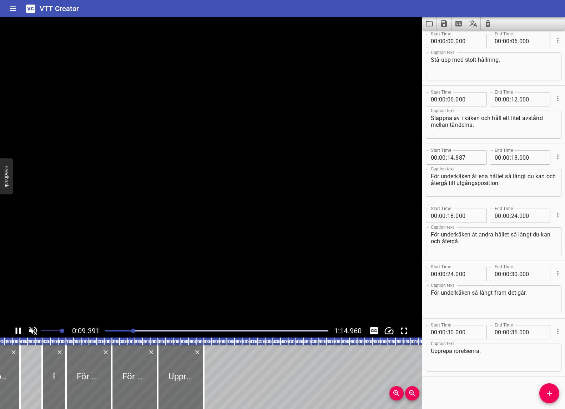
click at [17, 330] on icon "Play/Pause" at bounding box center [18, 330] width 5 height 6
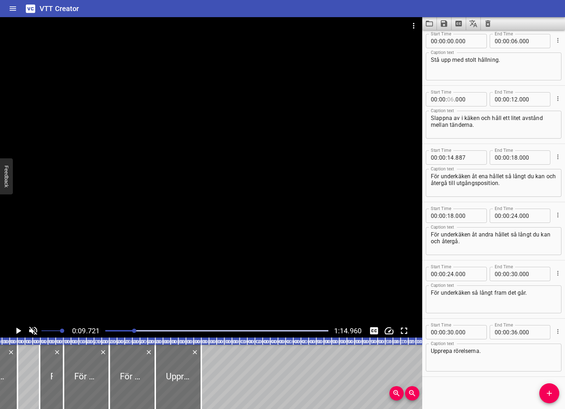
click at [450, 97] on input "number" at bounding box center [450, 99] width 7 height 14
type input "09"
type input "000"
click at [515, 99] on input "number" at bounding box center [514, 99] width 7 height 14
type input "15"
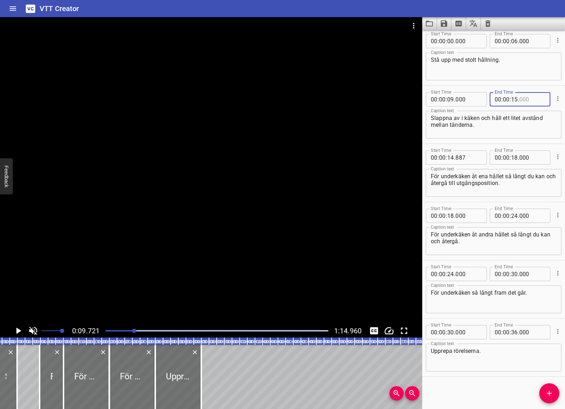
type input "000"
click at [19, 331] on icon "Play/Pause" at bounding box center [18, 330] width 5 height 6
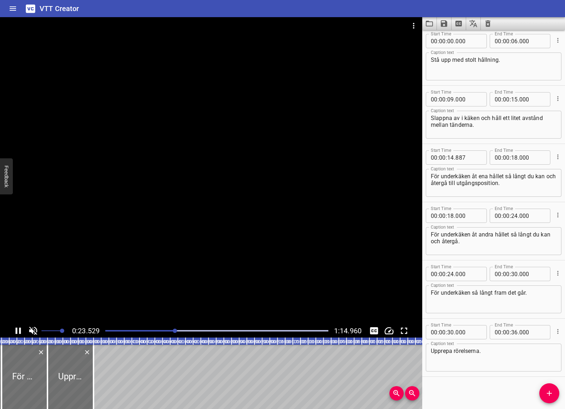
click at [19, 331] on icon "Play/Pause" at bounding box center [18, 330] width 5 height 6
click at [452, 157] on input "number" at bounding box center [450, 157] width 7 height 14
type input "23"
type input "887"
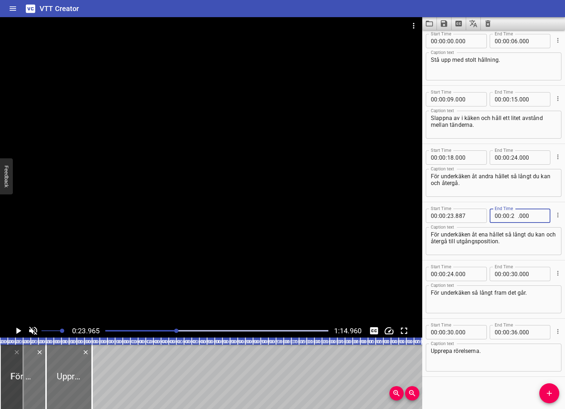
type input "29"
type input "000"
click at [450, 157] on input "number" at bounding box center [450, 157] width 7 height 14
type input "29"
type input "000"
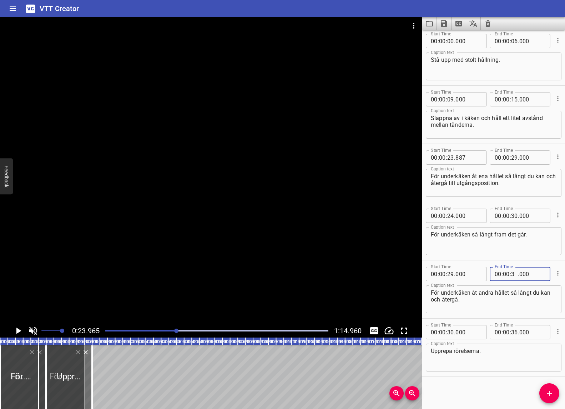
type input "35"
type input "000"
click at [450, 332] on input "number" at bounding box center [450, 332] width 7 height 14
type input "40"
type input "000"
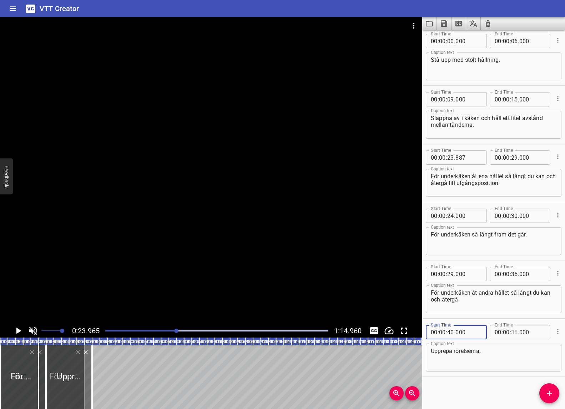
click at [515, 331] on input "number" at bounding box center [514, 332] width 7 height 14
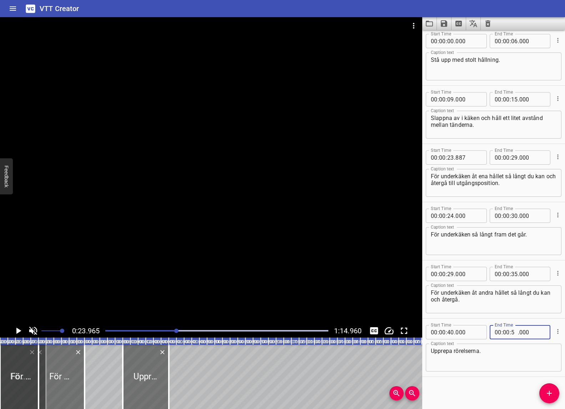
type input "50"
type input "000"
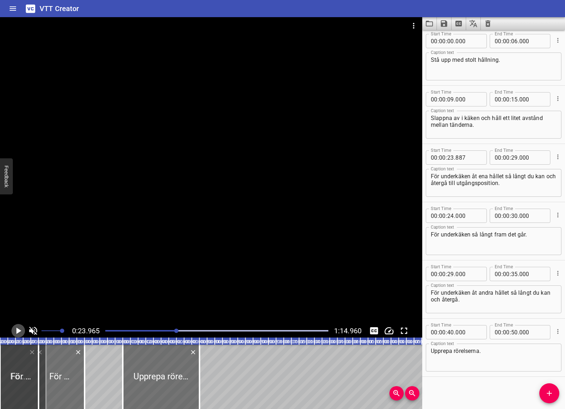
click at [17, 332] on icon "Play/Pause" at bounding box center [18, 330] width 5 height 6
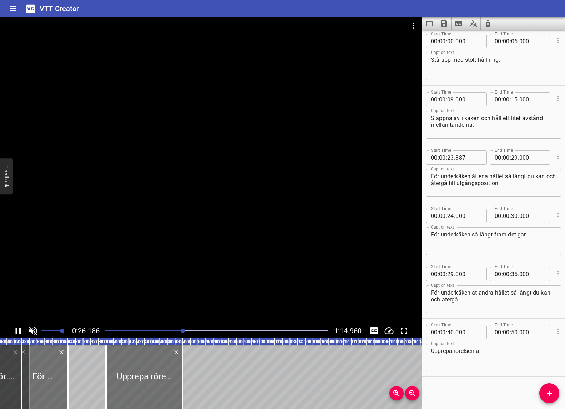
click at [154, 329] on div at bounding box center [217, 331] width 232 height 10
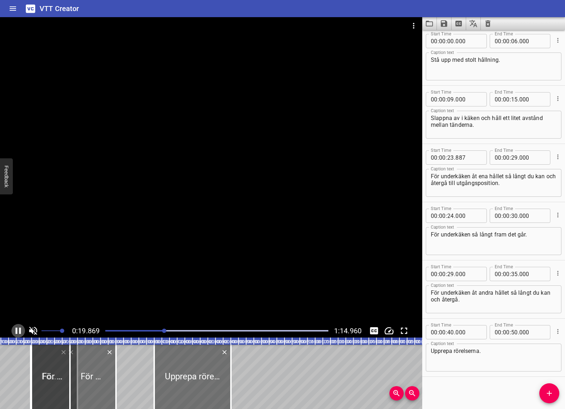
click at [16, 329] on icon "Play/Pause" at bounding box center [18, 330] width 5 height 6
click at [16, 329] on icon "Play/Pause" at bounding box center [18, 330] width 11 height 11
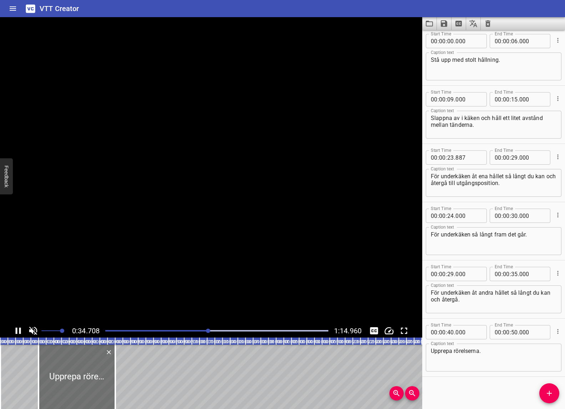
click at [18, 331] on icon "Play/Pause" at bounding box center [18, 330] width 11 height 11
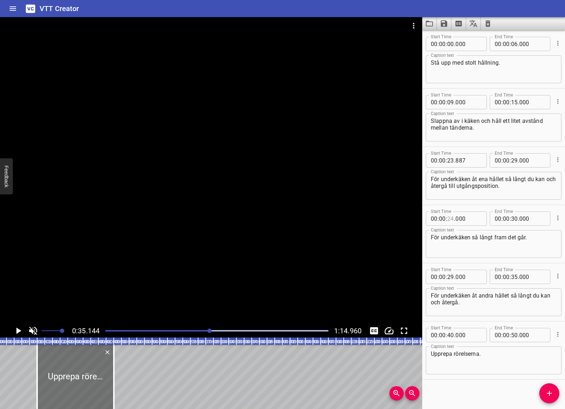
type input "-1"
click at [451, 217] on input "-1" at bounding box center [450, 218] width 7 height 14
type input "000"
click at [450, 220] on input "number" at bounding box center [450, 218] width 7 height 14
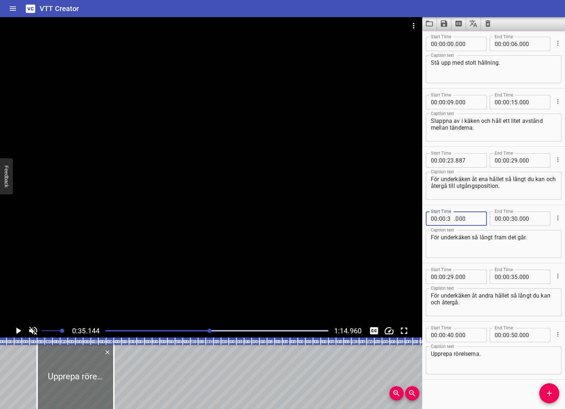
type input "33"
type input "5"
type input "000"
type input "34"
type input "000"
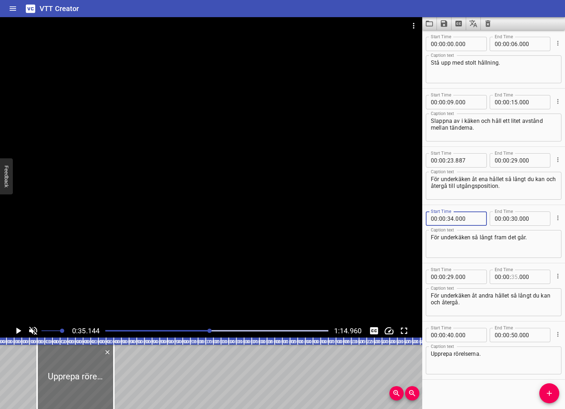
click at [516, 277] on div "Start Time 00 : 00 : 00 . 000 Start Time End Time 00 : 00 : 06 . 000 End Time C…" at bounding box center [493, 204] width 143 height 349
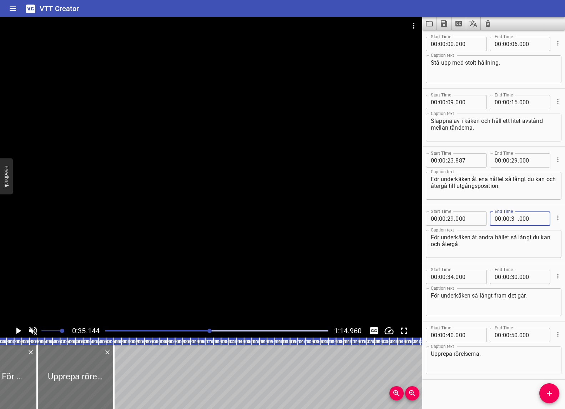
type input "34"
type input "000"
click at [510, 276] on span ":" at bounding box center [510, 277] width 1 height 14
click at [515, 276] on input "number" at bounding box center [514, 277] width 7 height 14
type input "40"
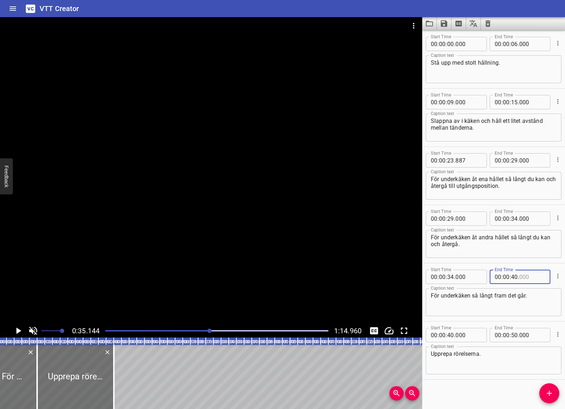
type input "000"
click at [451, 336] on input "number" at bounding box center [450, 335] width 7 height 14
type input "45"
type input "000"
click at [514, 334] on input "number" at bounding box center [514, 335] width 7 height 14
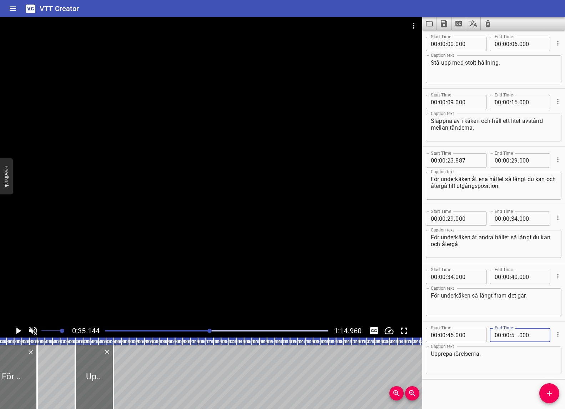
type input "55"
type input "000"
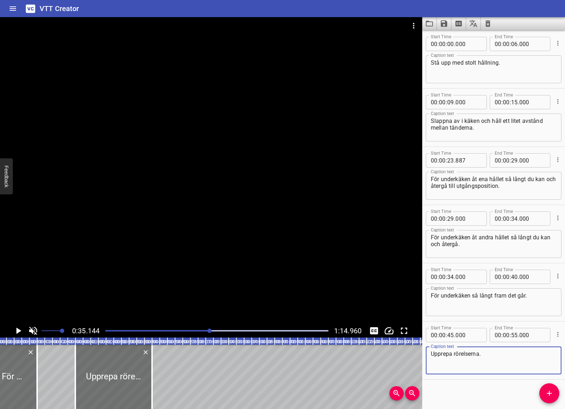
click at [523, 365] on textarea "Upprepa rörelserna." at bounding box center [494, 360] width 126 height 20
click at [18, 331] on icon "Play/Pause" at bounding box center [18, 330] width 5 height 6
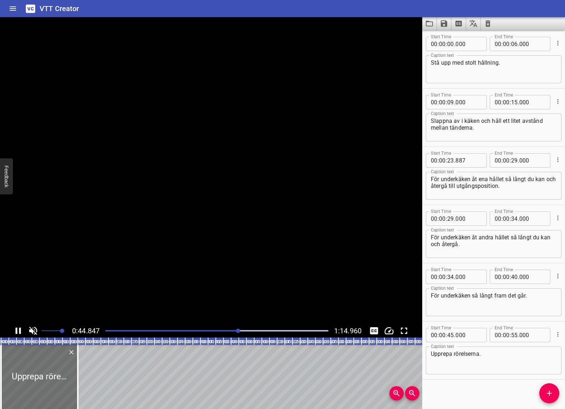
scroll to position [4, 0]
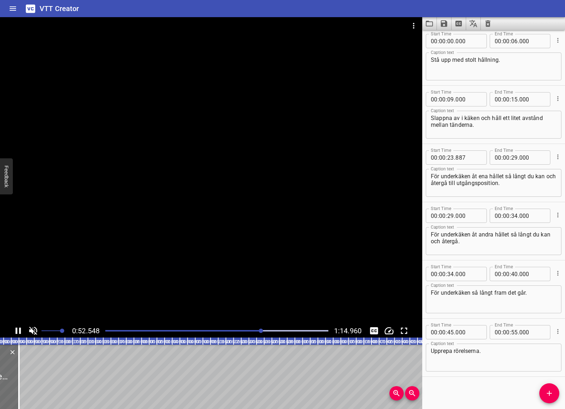
click at [105, 330] on div at bounding box center [217, 331] width 232 height 10
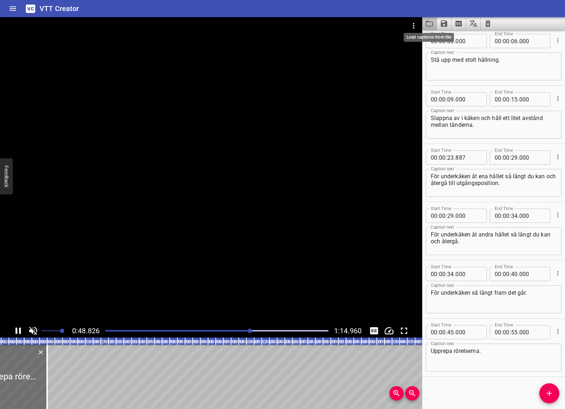
click at [429, 22] on icon "Load captions from file" at bounding box center [429, 24] width 7 height 6
click at [447, 23] on icon "Save captions to file" at bounding box center [444, 23] width 6 height 6
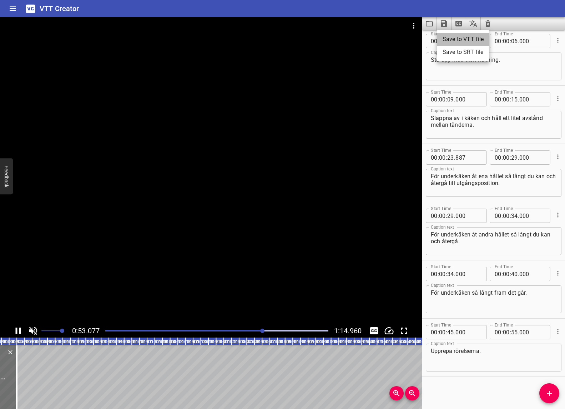
click at [459, 36] on li "Save to VTT file" at bounding box center [463, 39] width 52 height 13
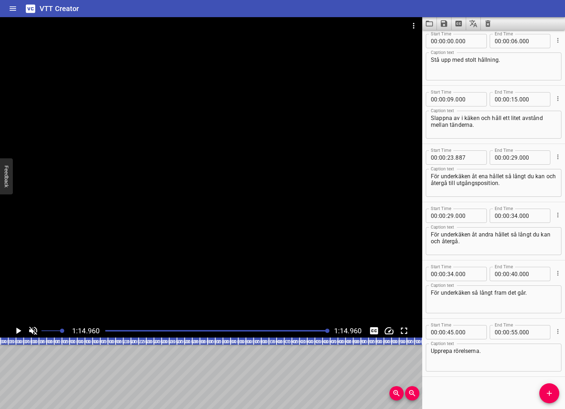
click at [487, 21] on icon "Clear captions" at bounding box center [488, 23] width 9 height 9
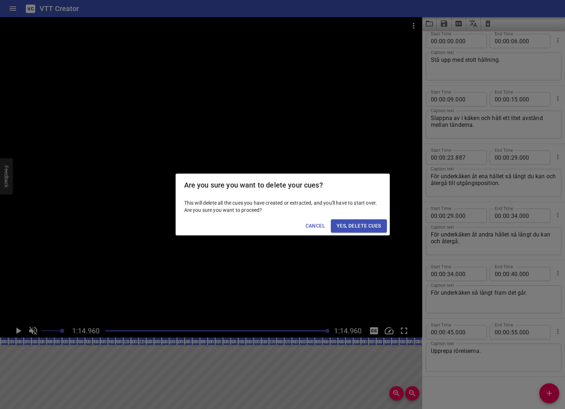
drag, startPoint x: 374, startPoint y: 227, endPoint x: 378, endPoint y: 221, distance: 7.7
click at [374, 227] on span "Yes, Delete Cues" at bounding box center [359, 225] width 44 height 9
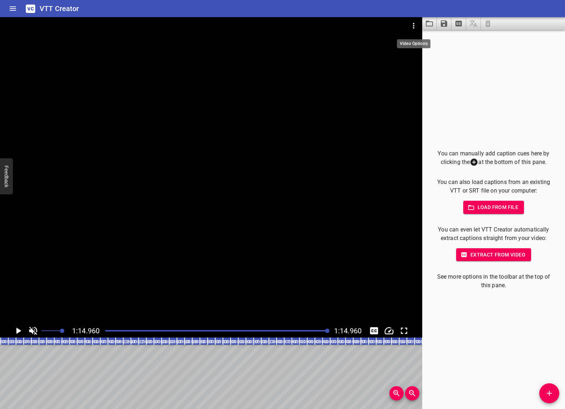
click at [411, 23] on icon "Video Options" at bounding box center [414, 25] width 9 height 9
click at [420, 23] on li "Select New Video File..." at bounding box center [440, 26] width 71 height 13
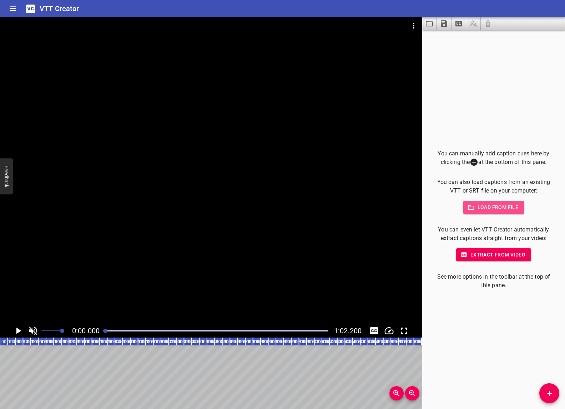
click at [504, 209] on span "Load from file" at bounding box center [494, 207] width 50 height 9
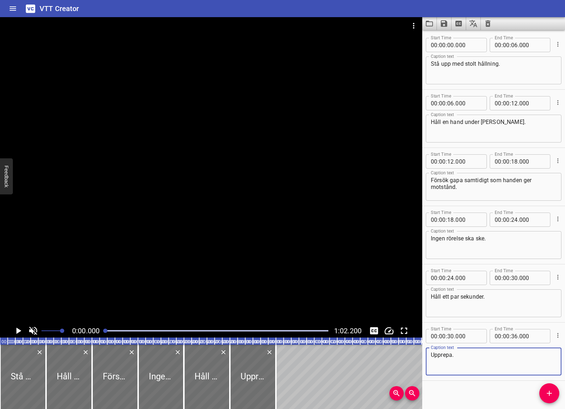
click at [17, 330] on icon "Play/Pause" at bounding box center [18, 330] width 5 height 6
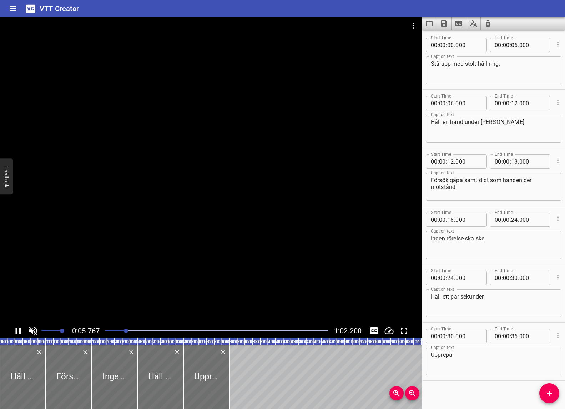
scroll to position [4, 0]
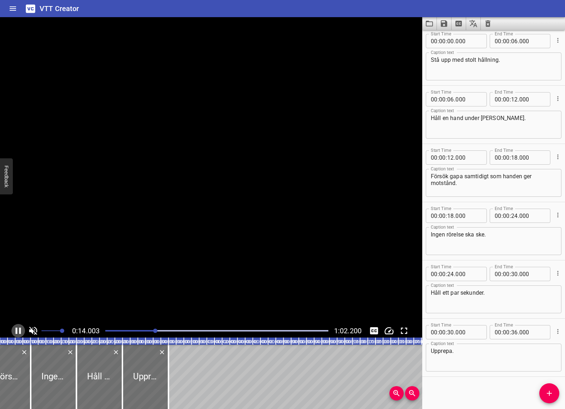
click at [17, 330] on icon "Play/Pause" at bounding box center [18, 330] width 11 height 11
click at [451, 100] on input "number" at bounding box center [450, 99] width 7 height 14
type input "23"
type input "000"
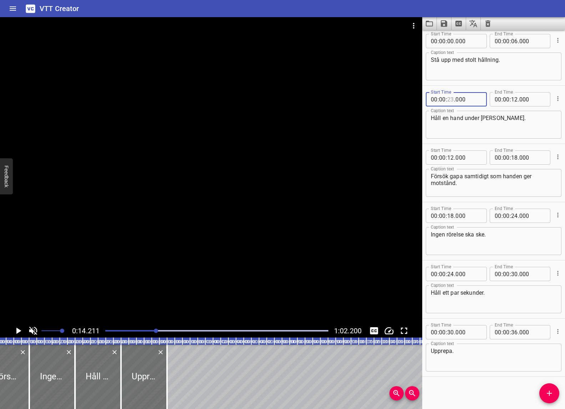
click at [450, 100] on input "number" at bounding box center [450, 99] width 7 height 14
type input "13"
type input "000"
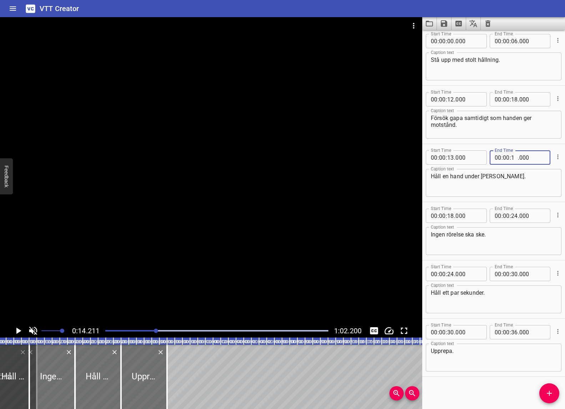
type input "18"
type input "000"
click at [452, 100] on input "number" at bounding box center [450, 99] width 7 height 14
type input "18"
type input "000"
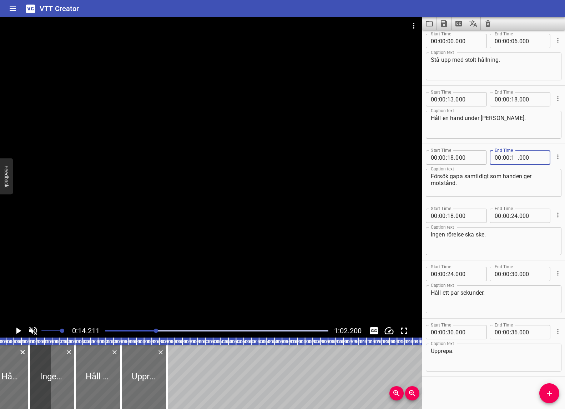
type input "19"
type input "000"
click at [19, 330] on icon "Play/Pause" at bounding box center [18, 330] width 5 height 6
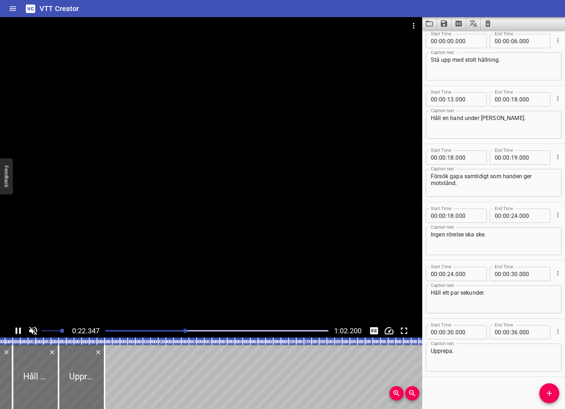
click at [172, 330] on div "Play progress" at bounding box center [74, 330] width 223 height 1
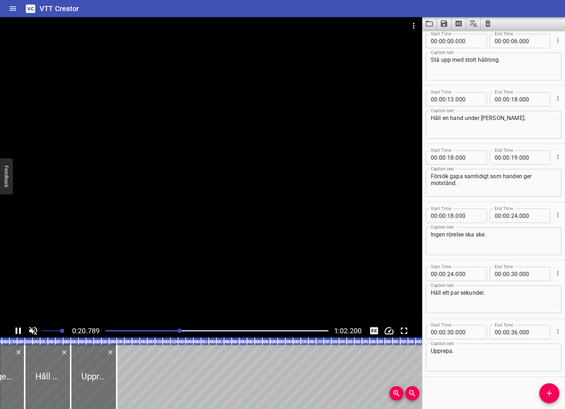
click at [160, 330] on div "Play progress" at bounding box center [68, 330] width 223 height 1
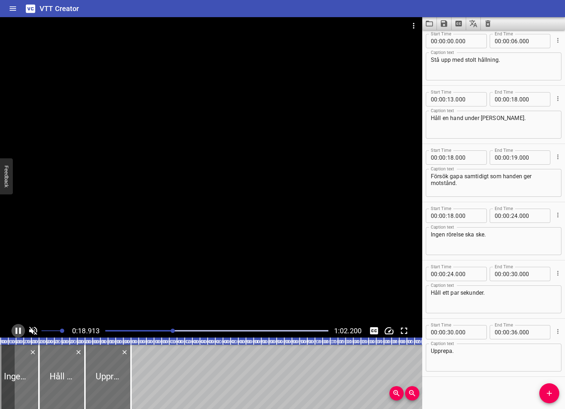
click at [17, 329] on icon "Play/Pause" at bounding box center [18, 330] width 11 height 11
click at [451, 157] on input "number" at bounding box center [450, 157] width 7 height 14
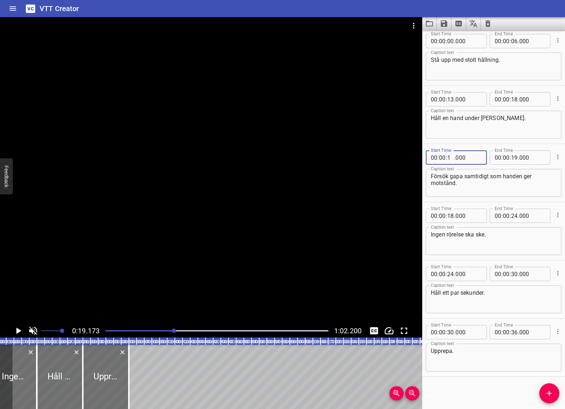
type input "19"
type input "-1"
type input "000"
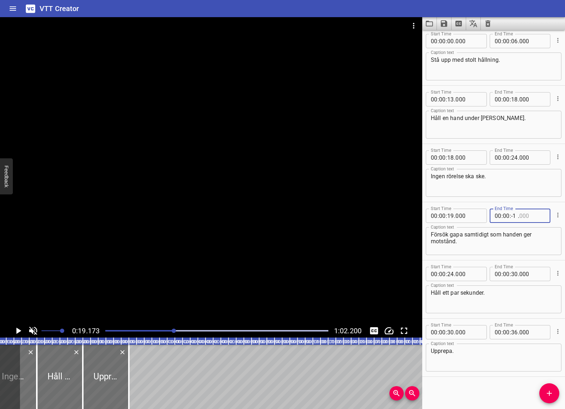
type input "000"
click at [516, 217] on input "number" at bounding box center [514, 216] width 7 height 14
type input "25"
type input "000"
click at [536, 235] on textarea "Försök gapa samtidigt som handen ger motstånd." at bounding box center [494, 241] width 126 height 20
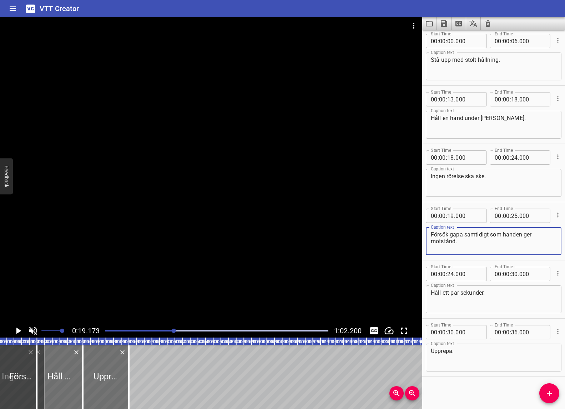
scroll to position [0, 154]
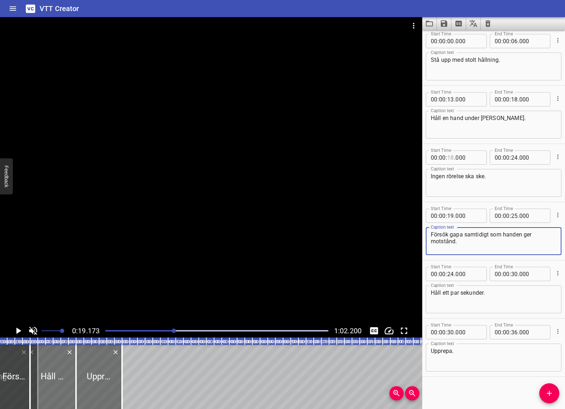
click at [451, 156] on input "number" at bounding box center [450, 157] width 7 height 14
type input "25"
type input "000"
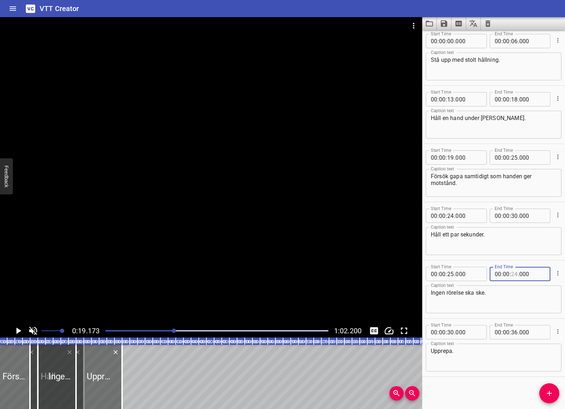
type input "2"
type input "24"
type input "30"
type input "24"
click at [505, 274] on input "number" at bounding box center [506, 274] width 7 height 14
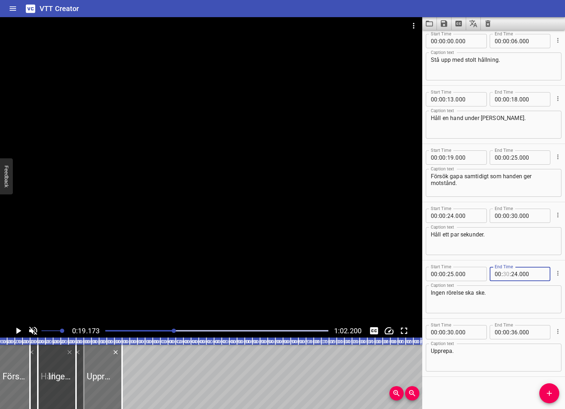
type input "-1"
type input "00"
type input "000"
click at [506, 274] on input "number" at bounding box center [506, 274] width 7 height 14
type input "00"
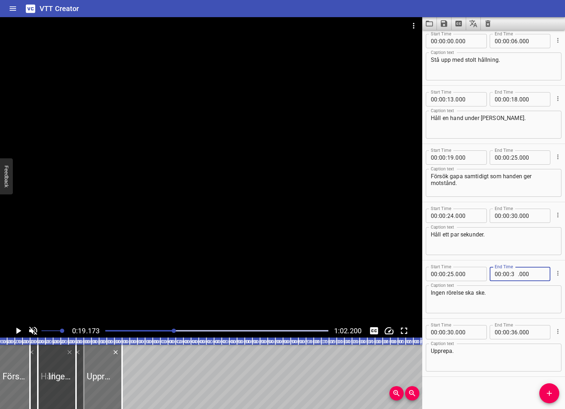
type input "30"
type input "000"
click at [524, 308] on textarea "Ingen rörelse ska ske." at bounding box center [494, 299] width 126 height 20
click at [21, 329] on icon "Play/Pause" at bounding box center [18, 330] width 11 height 11
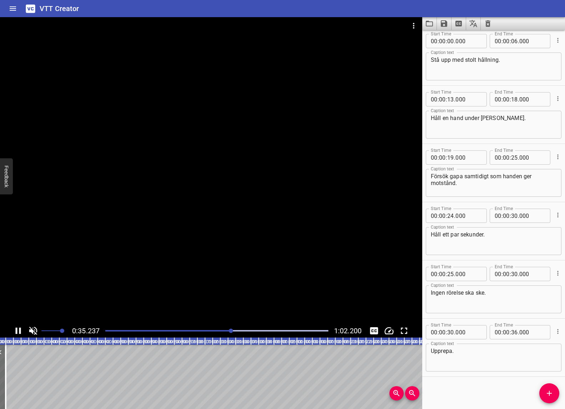
type input "-1"
click at [452, 217] on input "-1" at bounding box center [450, 216] width 7 height 14
type input "-1"
click at [450, 217] on input "-1" at bounding box center [450, 216] width 7 height 14
type input "-1"
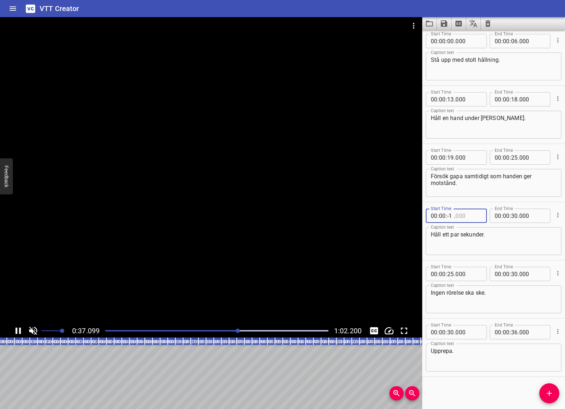
click at [448, 217] on input "-1" at bounding box center [450, 216] width 7 height 14
type input "000"
click at [445, 217] on input "number" at bounding box center [442, 216] width 7 height 14
type input "00"
click at [451, 216] on input "1" at bounding box center [450, 216] width 7 height 14
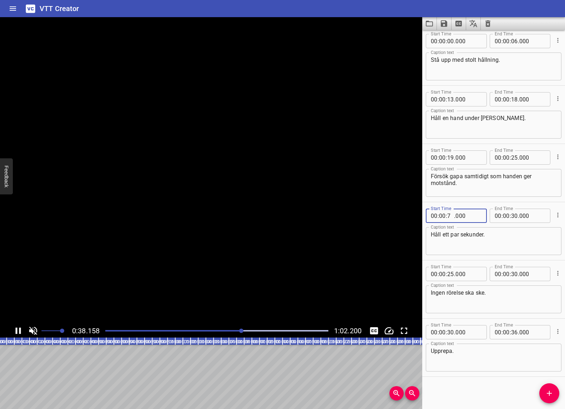
type input "8"
type input "-1"
type input "25"
type input "00"
type input "000"
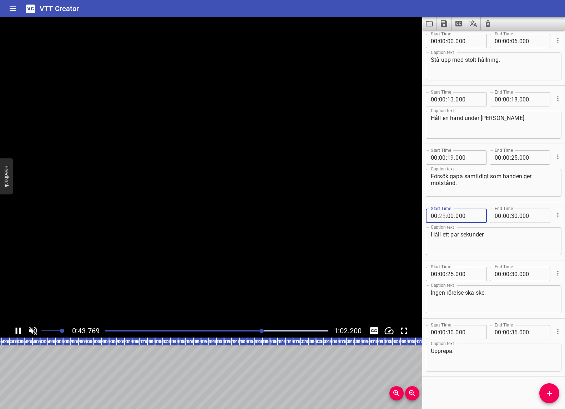
click at [444, 217] on input "number" at bounding box center [442, 216] width 7 height 14
type input "00"
click at [450, 217] on input "number" at bounding box center [450, 216] width 7 height 14
type input "25"
type input "000"
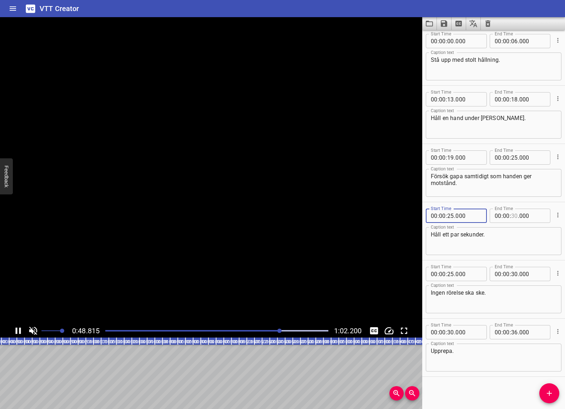
click at [514, 217] on input "number" at bounding box center [514, 216] width 7 height 14
type input "30"
click at [452, 276] on input "number" at bounding box center [450, 274] width 7 height 14
type input "30"
type input "000"
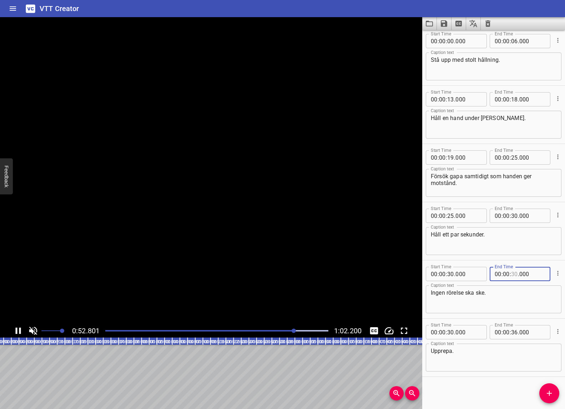
click at [515, 275] on input "number" at bounding box center [514, 274] width 7 height 14
type input "35"
type input "000"
click at [516, 301] on textarea "Ingen rörelse ska ske." at bounding box center [494, 299] width 126 height 20
click at [451, 331] on input "number" at bounding box center [450, 332] width 7 height 14
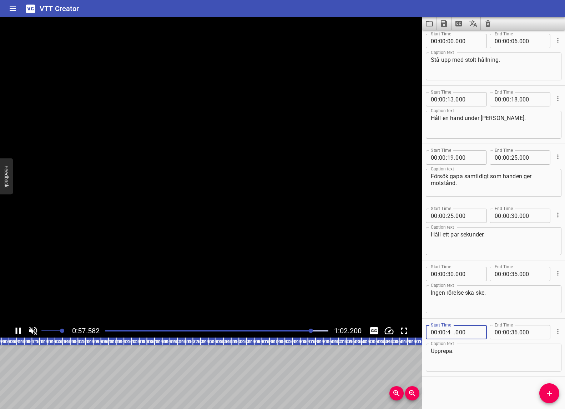
type input "40"
type input "000"
click at [514, 332] on input "number" at bounding box center [514, 332] width 7 height 14
type input "45"
type input "000"
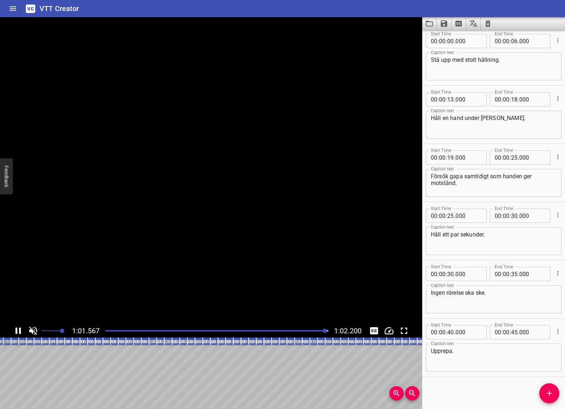
drag, startPoint x: 483, startPoint y: 392, endPoint x: 478, endPoint y: 391, distance: 5.2
click at [483, 392] on div "Start Time 00 : 00 : 00 . 000 Start Time End Time 00 : 00 : 06 . 000 End Time C…" at bounding box center [493, 219] width 143 height 379
click at [106, 330] on div "Play progress" at bounding box center [216, 330] width 223 height 1
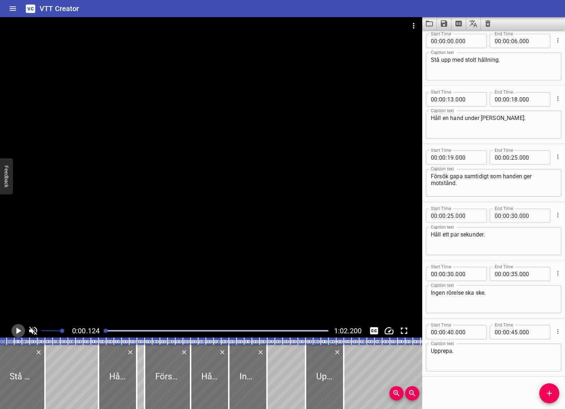
click at [18, 331] on icon "Play/Pause" at bounding box center [18, 330] width 5 height 6
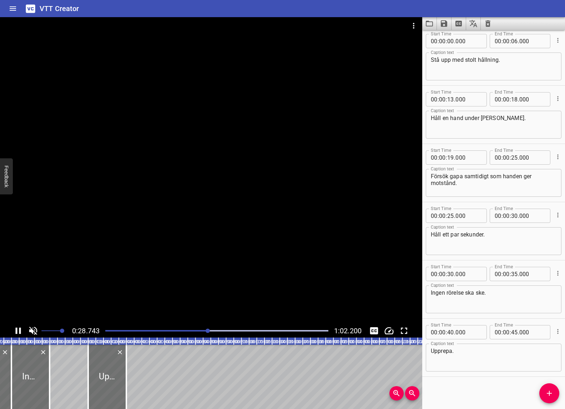
click at [169, 327] on div at bounding box center [217, 331] width 232 height 10
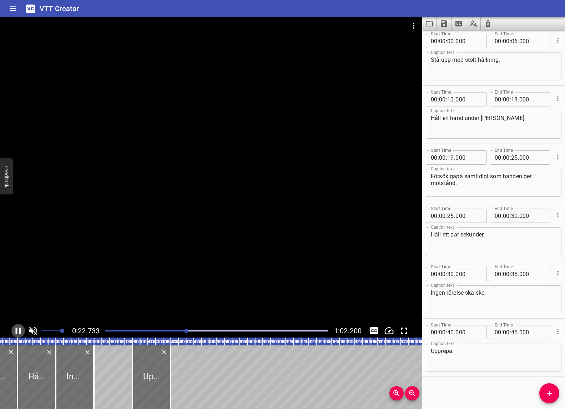
click at [16, 330] on icon "Play/Pause" at bounding box center [18, 330] width 5 height 6
click at [451, 216] on input "number" at bounding box center [450, 216] width 7 height 14
type input "22"
type input "000"
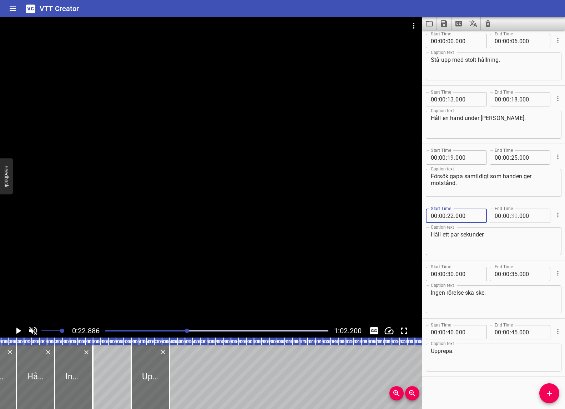
click at [514, 216] on input "number" at bounding box center [514, 216] width 7 height 14
type input "30"
type input "000"
click at [515, 158] on input "number" at bounding box center [514, 157] width 7 height 14
type input "30"
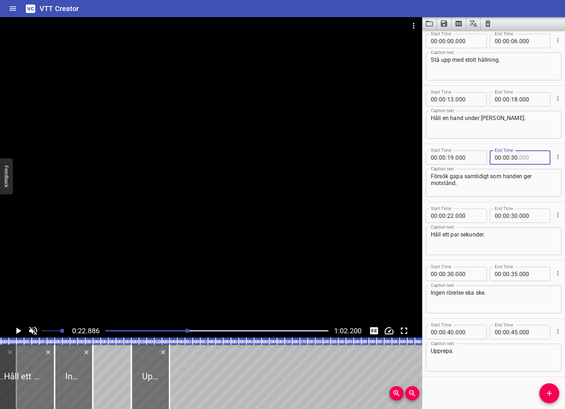
type input "000"
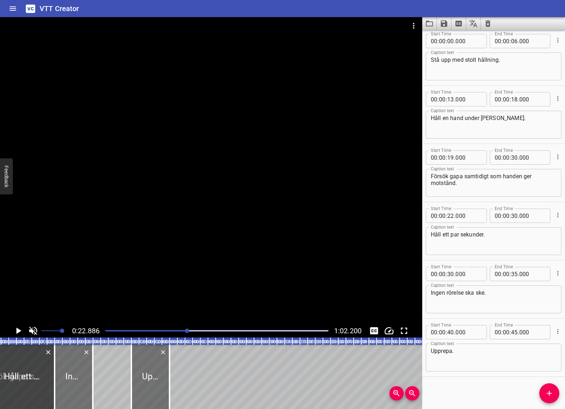
click at [177, 330] on div "Play progress" at bounding box center [75, 330] width 223 height 1
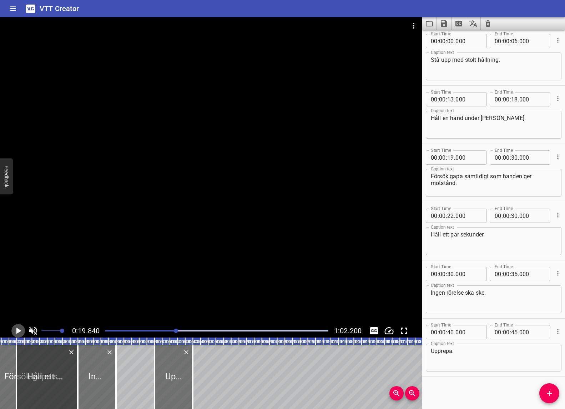
click at [17, 330] on icon "Play/Pause" at bounding box center [18, 330] width 5 height 6
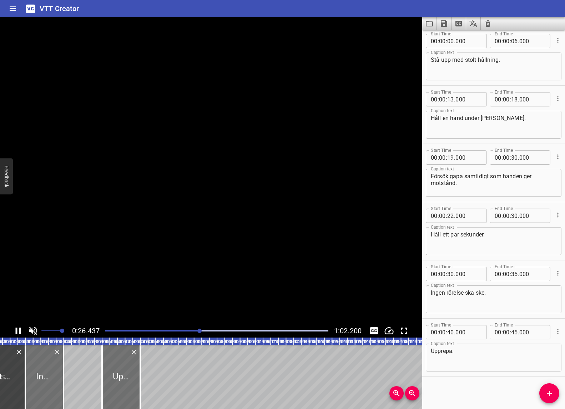
click at [17, 330] on icon "Play/Pause" at bounding box center [18, 330] width 11 height 11
click at [515, 217] on input "number" at bounding box center [514, 217] width 7 height 14
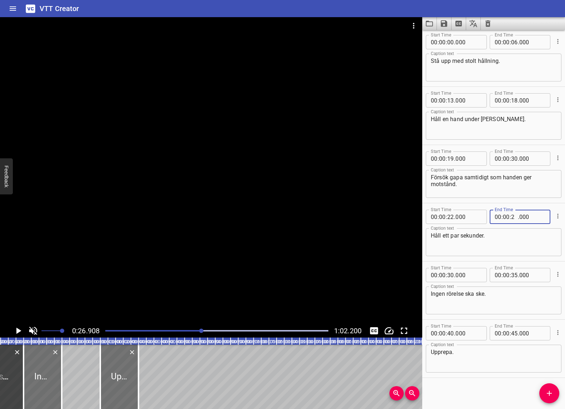
type input "25"
type input "-1"
click at [514, 217] on input "-1" at bounding box center [514, 217] width 7 height 14
type input "000"
click at [515, 217] on input "-1" at bounding box center [514, 217] width 7 height 14
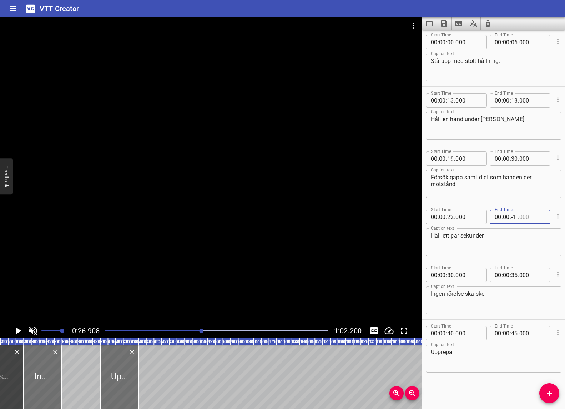
click at [514, 217] on input "-1" at bounding box center [514, 217] width 7 height 14
click at [505, 216] on input "-1" at bounding box center [506, 216] width 7 height 14
click at [515, 216] on input "number" at bounding box center [514, 216] width 7 height 14
click at [506, 216] on input "-1" at bounding box center [506, 216] width 7 height 14
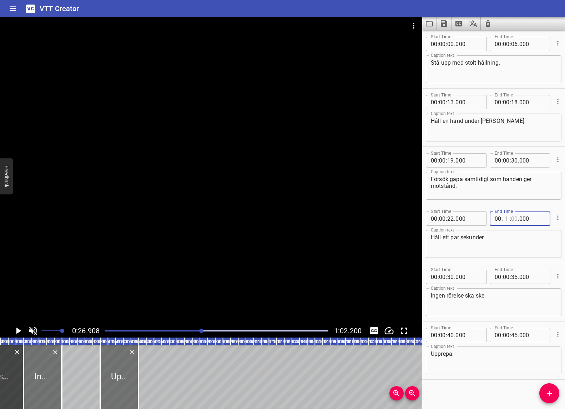
click at [507, 219] on input "-1" at bounding box center [506, 218] width 7 height 14
click at [503, 219] on input "number" at bounding box center [506, 219] width 7 height 14
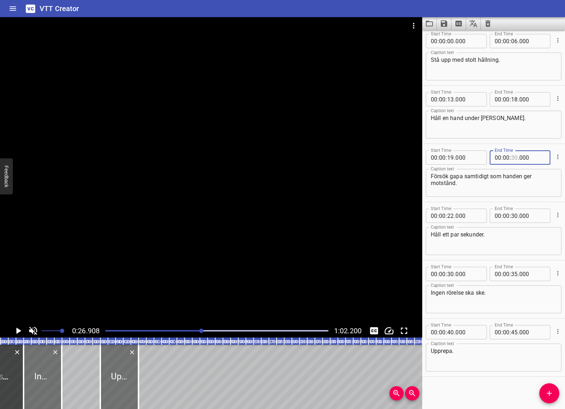
click at [515, 159] on input "number" at bounding box center [514, 157] width 7 height 14
click at [453, 157] on input "number" at bounding box center [450, 157] width 7 height 14
click at [514, 156] on input "-1" at bounding box center [514, 157] width 7 height 14
click at [515, 158] on input "-1" at bounding box center [514, 157] width 7 height 14
click at [508, 158] on input "number" at bounding box center [506, 157] width 7 height 14
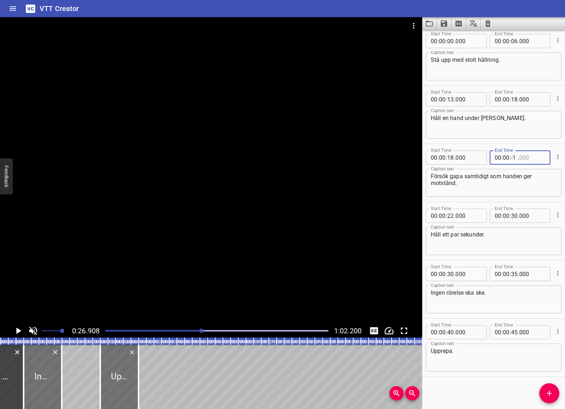
click at [515, 159] on input "-1" at bounding box center [514, 157] width 7 height 14
click at [520, 158] on input "number" at bounding box center [533, 157] width 26 height 14
click at [517, 159] on input "number" at bounding box center [514, 157] width 7 height 14
click at [460, 186] on textarea "Försök gapa samtidigt som handen ger motstånd." at bounding box center [494, 183] width 126 height 20
drag, startPoint x: 185, startPoint y: 330, endPoint x: 156, endPoint y: 333, distance: 28.8
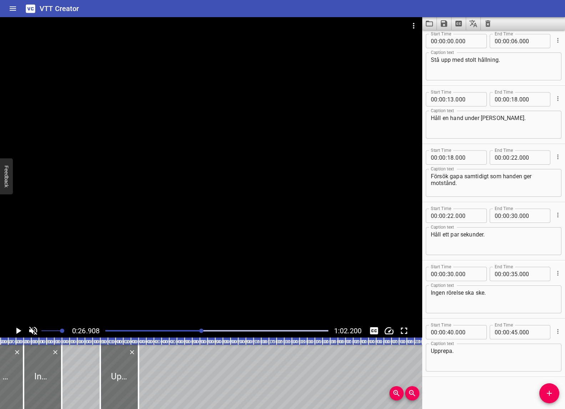
click at [185, 330] on div "Play progress" at bounding box center [90, 330] width 223 height 1
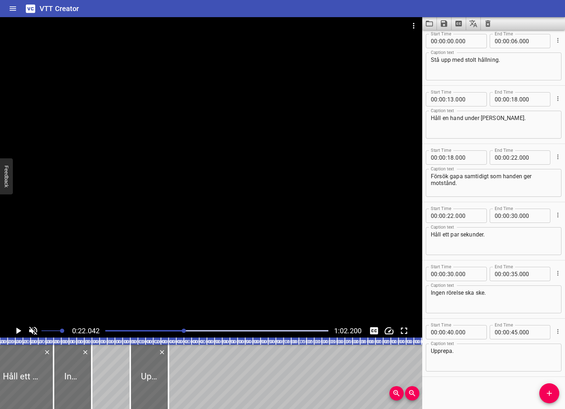
scroll to position [0, 169]
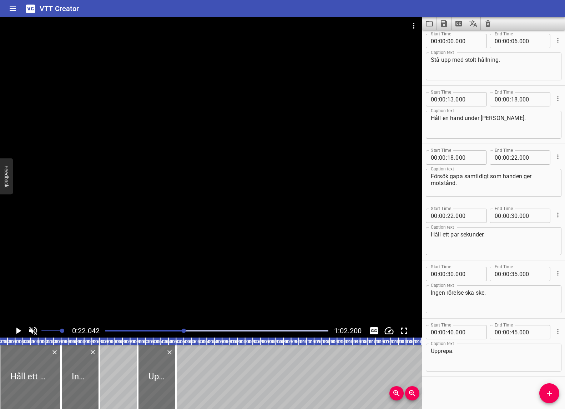
click at [161, 328] on div at bounding box center [217, 331] width 232 height 10
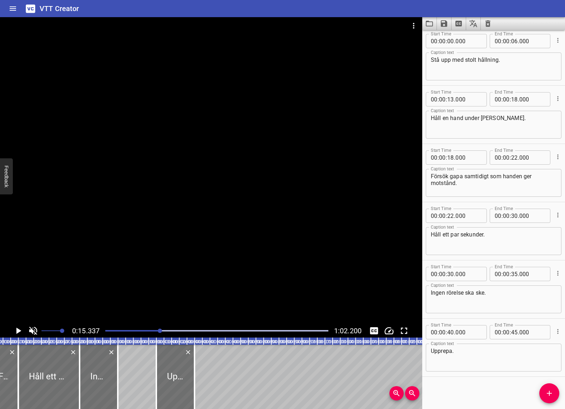
scroll to position [0, 117]
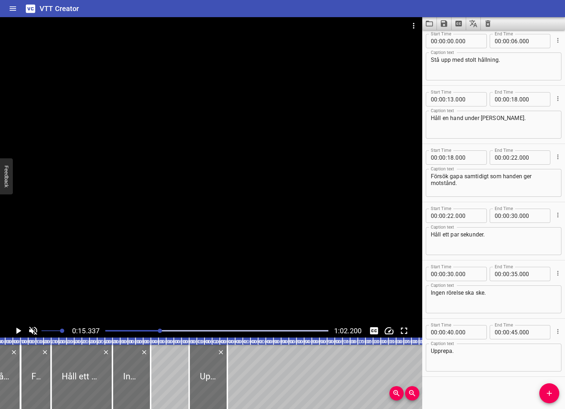
click at [152, 330] on div "Play progress" at bounding box center [49, 330] width 223 height 1
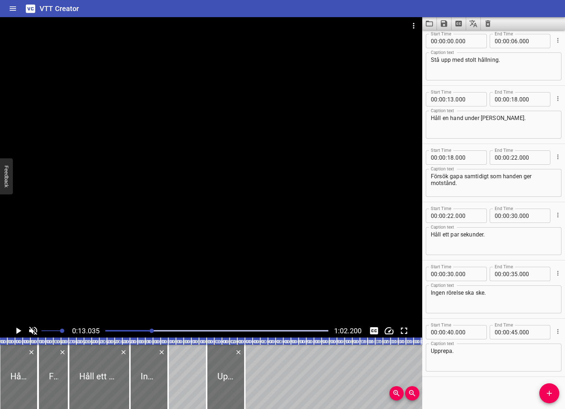
click at [15, 331] on icon "Play/Pause" at bounding box center [18, 330] width 11 height 11
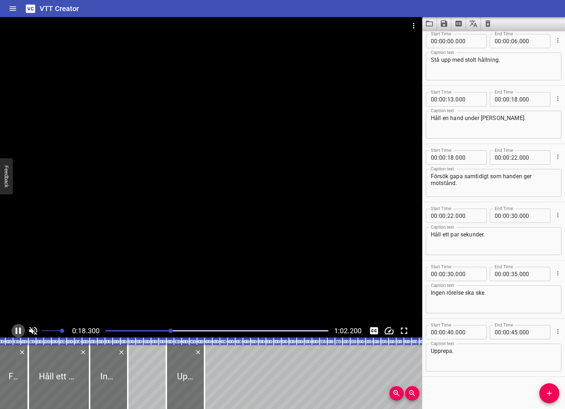
click at [16, 331] on icon "Play/Pause" at bounding box center [18, 330] width 5 height 6
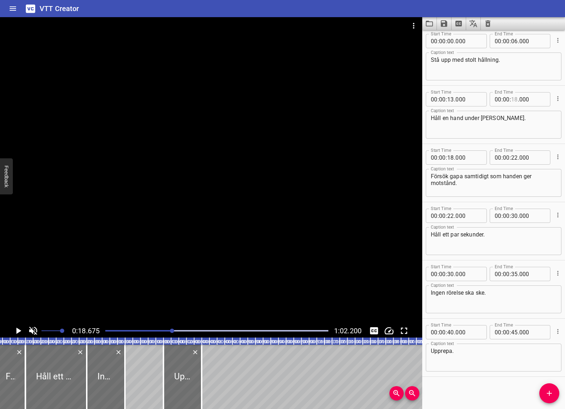
click at [516, 99] on input "number" at bounding box center [514, 99] width 7 height 14
drag, startPoint x: 450, startPoint y: 100, endPoint x: 464, endPoint y: 111, distance: 17.4
click at [450, 100] on input "number" at bounding box center [450, 99] width 7 height 14
click at [451, 157] on input "number" at bounding box center [450, 157] width 7 height 14
click at [154, 329] on div at bounding box center [217, 331] width 232 height 10
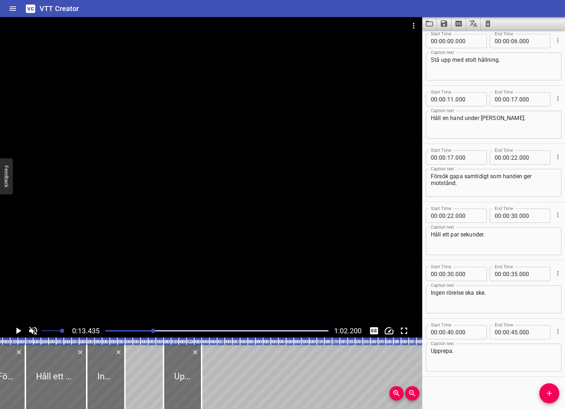
scroll to position [0, 103]
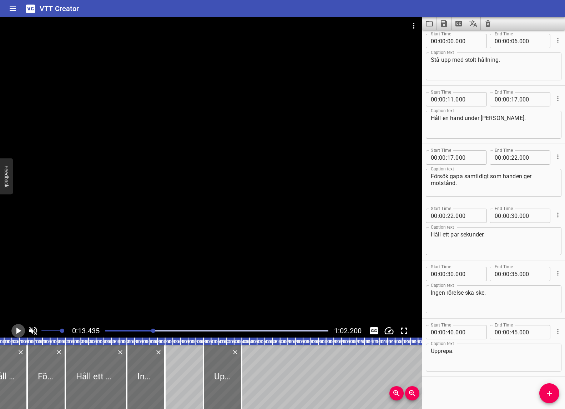
click at [19, 331] on icon "Play/Pause" at bounding box center [18, 330] width 5 height 6
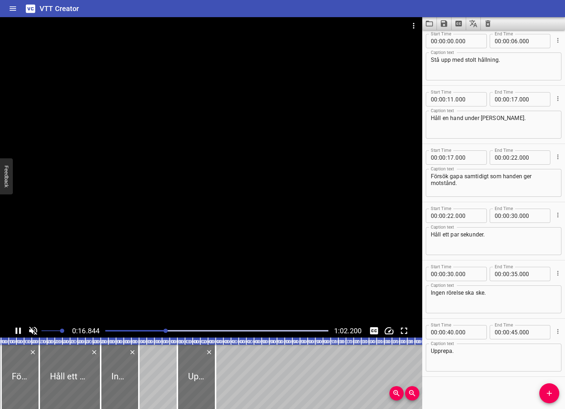
click at [126, 327] on div at bounding box center [217, 331] width 232 height 10
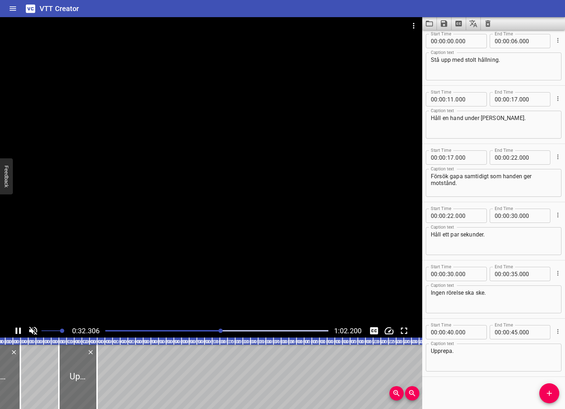
click at [187, 329] on div at bounding box center [217, 331] width 232 height 10
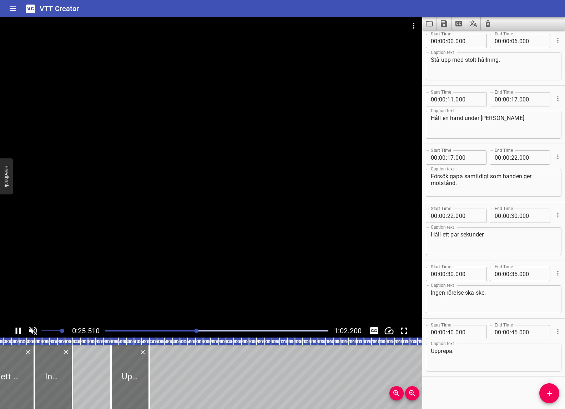
click at [14, 332] on icon "Play/Pause" at bounding box center [18, 330] width 11 height 11
click at [514, 216] on input "number" at bounding box center [514, 216] width 7 height 14
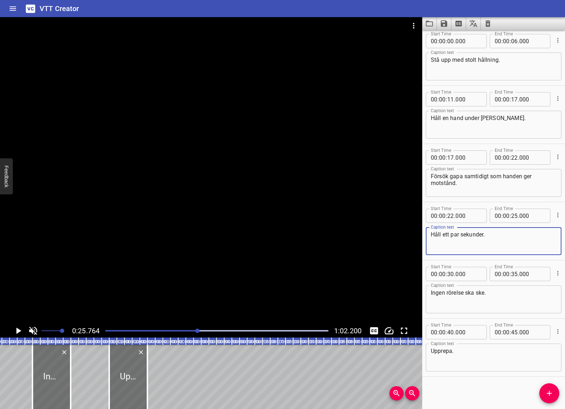
click at [520, 247] on textarea "Håll ett par sekunder." at bounding box center [494, 241] width 126 height 20
drag, startPoint x: 182, startPoint y: 329, endPoint x: 138, endPoint y: 335, distance: 45.0
click at [182, 329] on div at bounding box center [217, 331] width 232 height 10
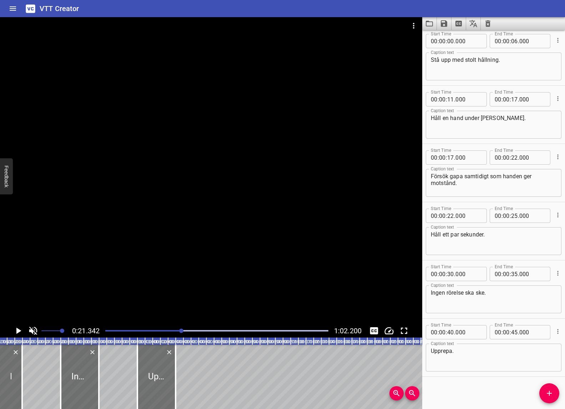
scroll to position [0, 164]
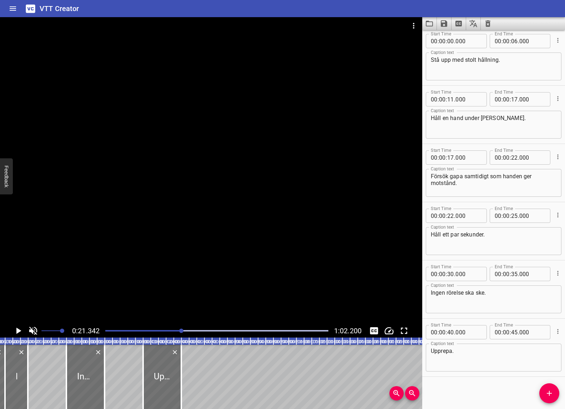
click at [15, 333] on icon "Play/Pause" at bounding box center [18, 330] width 11 height 11
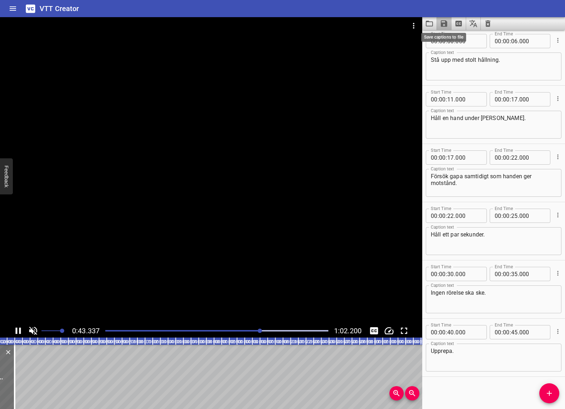
click at [447, 24] on icon "Save captions to file" at bounding box center [444, 23] width 6 height 6
click at [457, 39] on li "Save to VTT file" at bounding box center [463, 39] width 52 height 13
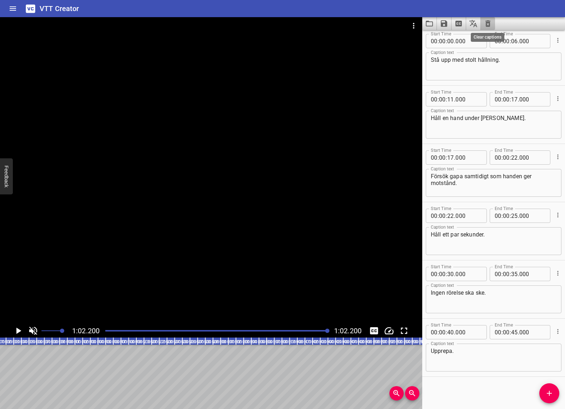
click at [488, 23] on icon "Clear captions" at bounding box center [488, 23] width 5 height 6
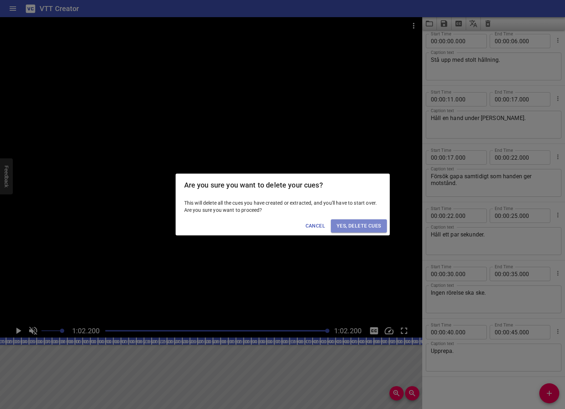
drag, startPoint x: 369, startPoint y: 226, endPoint x: 392, endPoint y: 149, distance: 80.7
click at [369, 226] on span "Yes, Delete Cues" at bounding box center [359, 225] width 44 height 9
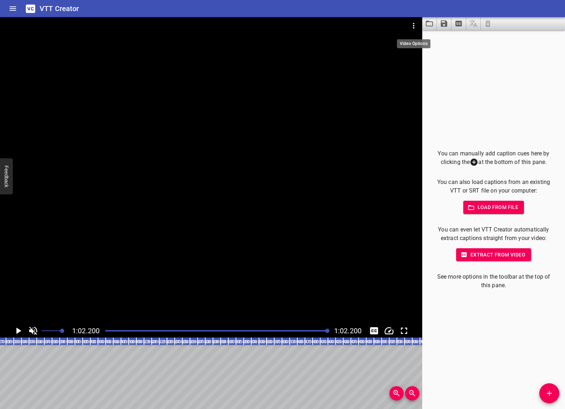
click at [411, 26] on icon "Video Options" at bounding box center [414, 25] width 9 height 9
click at [428, 28] on li "Select New Video File..." at bounding box center [440, 26] width 71 height 13
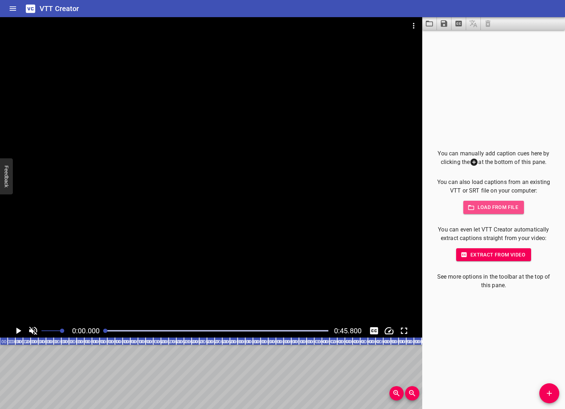
click at [498, 207] on span "Load from file" at bounding box center [494, 207] width 50 height 9
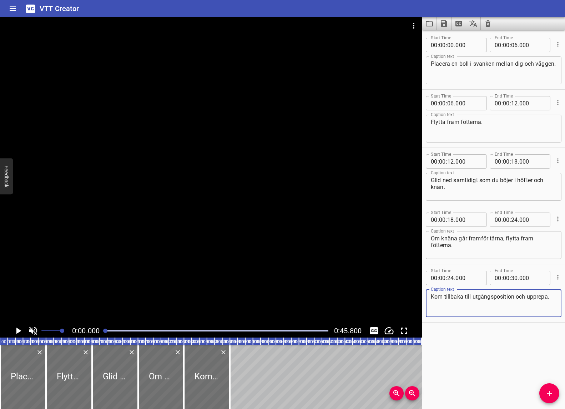
click at [18, 331] on icon "Play/Pause" at bounding box center [18, 330] width 5 height 6
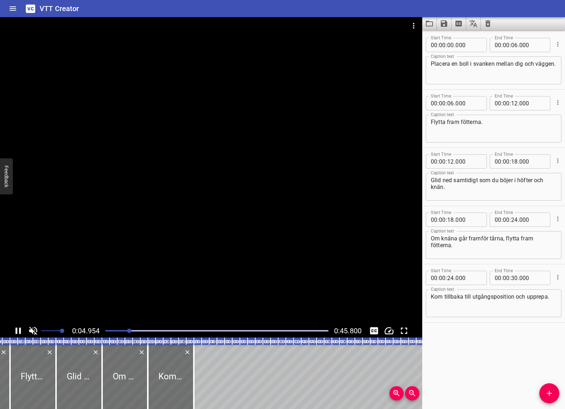
scroll to position [0, 37]
click at [18, 331] on icon "Play/Pause" at bounding box center [18, 330] width 11 height 11
click at [452, 104] on input "number" at bounding box center [450, 103] width 7 height 14
click at [513, 102] on input "number" at bounding box center [514, 103] width 7 height 14
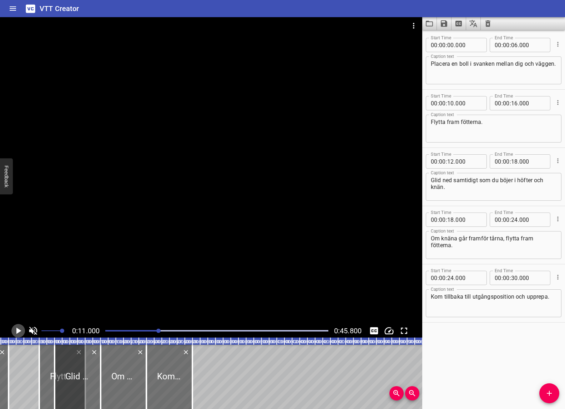
click at [17, 330] on icon "Play/Pause" at bounding box center [18, 330] width 5 height 6
click at [452, 161] on input "number" at bounding box center [450, 161] width 7 height 14
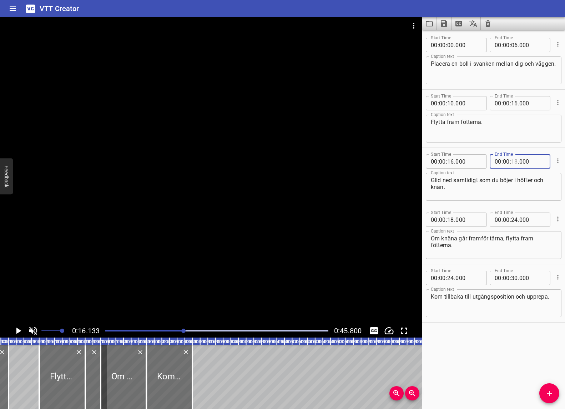
click at [513, 163] on input "number" at bounding box center [514, 161] width 7 height 14
click at [21, 332] on icon "Play/Pause" at bounding box center [18, 330] width 11 height 11
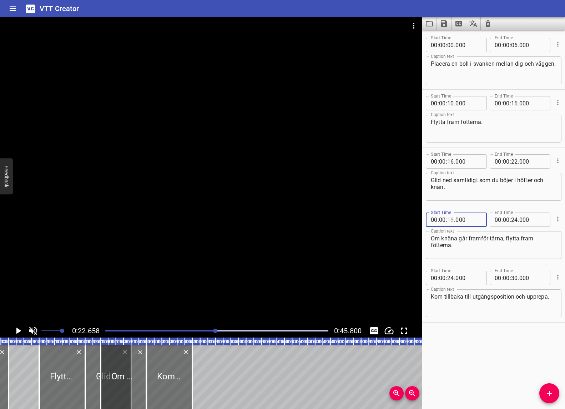
click at [451, 220] on input "number" at bounding box center [450, 219] width 7 height 14
click at [451, 219] on input "number" at bounding box center [450, 219] width 7 height 14
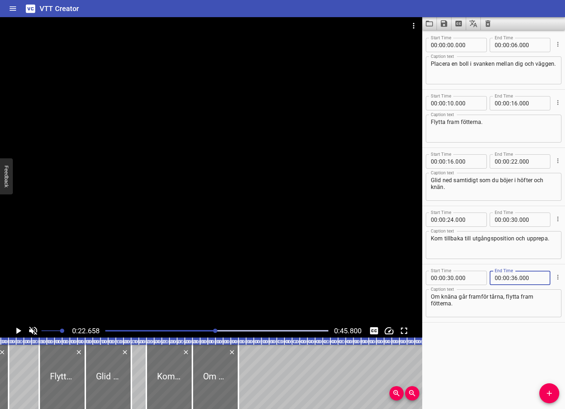
click at [507, 337] on div "Start Time 00 : 00 : 00 . 000 Start Time End Time 00 : 00 : 06 . 000 End Time C…" at bounding box center [493, 219] width 143 height 379
click at [200, 330] on div "Play progress" at bounding box center [104, 330] width 223 height 1
click at [185, 329] on div at bounding box center [217, 331] width 232 height 10
click at [174, 329] on div at bounding box center [217, 331] width 232 height 10
click at [17, 332] on icon "Play/Pause" at bounding box center [18, 330] width 5 height 6
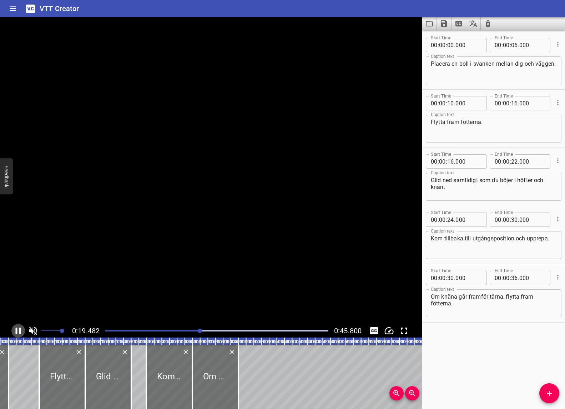
click at [17, 332] on icon "Play/Pause" at bounding box center [18, 330] width 5 height 6
click at [451, 163] on input "number" at bounding box center [450, 161] width 7 height 14
click at [515, 161] on input "number" at bounding box center [514, 161] width 7 height 14
click at [514, 164] on input "number" at bounding box center [514, 161] width 7 height 14
click at [452, 219] on input "number" at bounding box center [450, 219] width 7 height 14
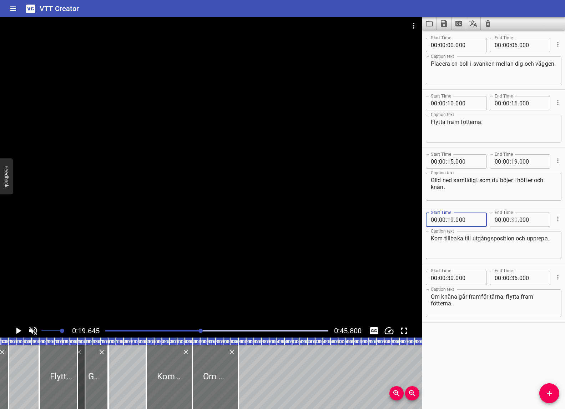
click at [515, 220] on input "number" at bounding box center [514, 219] width 7 height 14
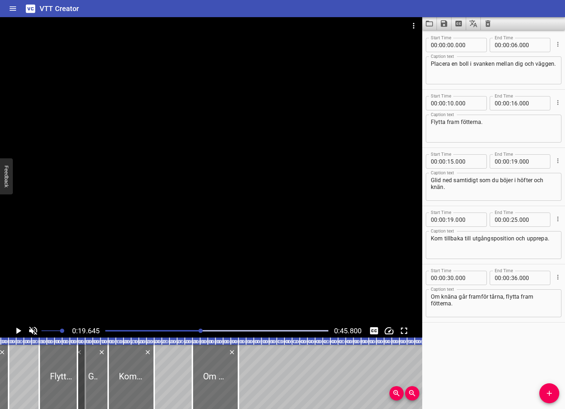
drag, startPoint x: 187, startPoint y: 329, endPoint x: 142, endPoint y: 330, distance: 45.0
click at [187, 329] on div at bounding box center [217, 331] width 232 height 10
click at [19, 331] on icon "Play/Pause" at bounding box center [18, 330] width 5 height 6
click at [171, 331] on div at bounding box center [217, 331] width 232 height 10
click at [451, 278] on input "number" at bounding box center [450, 278] width 7 height 14
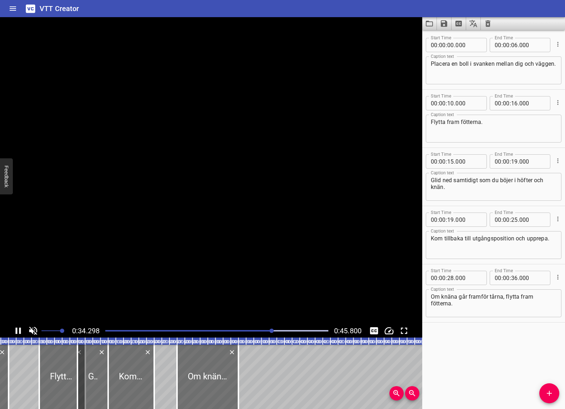
click at [520, 355] on div "Start Time 00 : 00 : 00 . 000 Start Time End Time 00 : 00 : 06 . 000 End Time C…" at bounding box center [493, 219] width 143 height 379
click at [447, 23] on icon "Save captions to file" at bounding box center [444, 23] width 6 height 6
click at [455, 36] on li "Save to VTT file" at bounding box center [463, 39] width 52 height 13
click at [491, 25] on icon "Clear captions" at bounding box center [488, 23] width 9 height 9
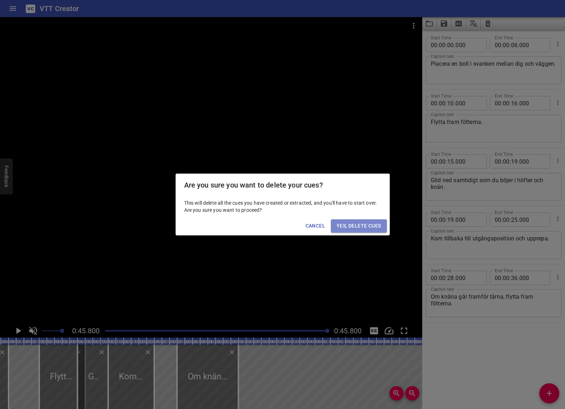
click at [366, 221] on span "Yes, Delete Cues" at bounding box center [359, 225] width 44 height 9
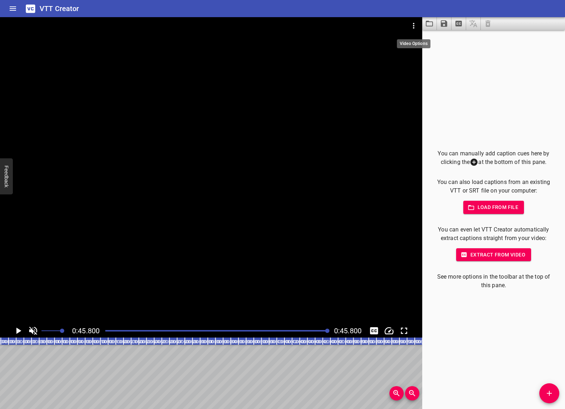
click at [410, 24] on icon "Video Options" at bounding box center [414, 25] width 9 height 9
click at [425, 27] on li "Select New Video File..." at bounding box center [440, 26] width 71 height 13
click at [477, 207] on span "Load from file" at bounding box center [494, 207] width 50 height 9
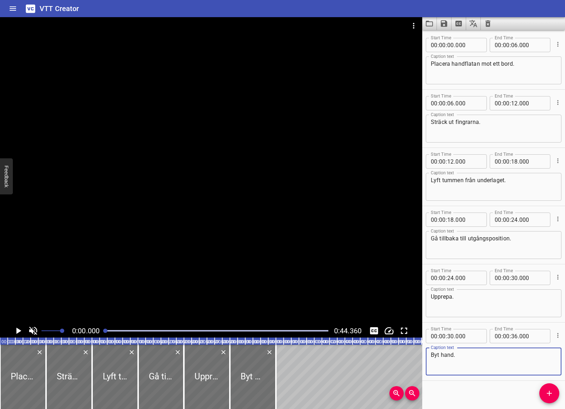
click at [16, 331] on icon "Play/Pause" at bounding box center [18, 330] width 5 height 6
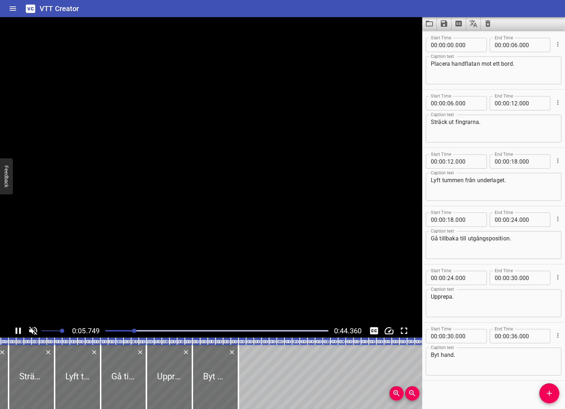
scroll to position [4, 0]
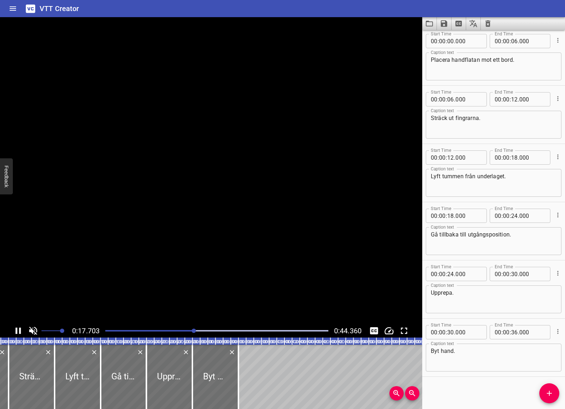
click at [16, 331] on icon "Play/Pause" at bounding box center [18, 330] width 5 height 6
click at [453, 154] on input "number" at bounding box center [450, 157] width 7 height 14
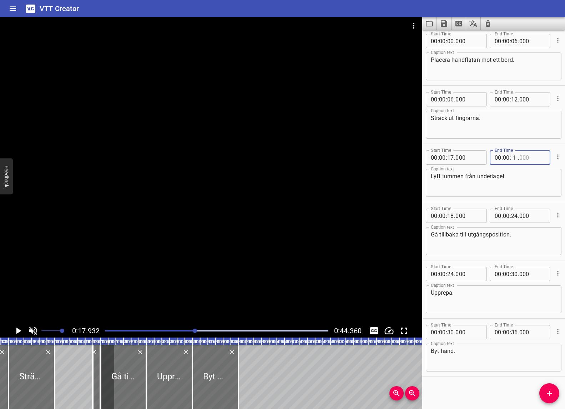
click at [515, 159] on input "-1" at bounding box center [514, 157] width 7 height 14
click at [515, 159] on input "2" at bounding box center [514, 157] width 7 height 14
click at [514, 156] on input "number" at bounding box center [514, 157] width 7 height 14
click at [19, 330] on icon "Play/Pause" at bounding box center [18, 330] width 5 height 6
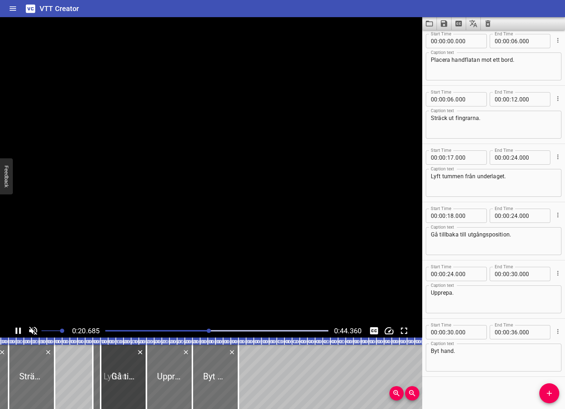
click at [19, 330] on icon "Play/Pause" at bounding box center [18, 330] width 5 height 6
click at [452, 158] on input "number" at bounding box center [450, 157] width 7 height 14
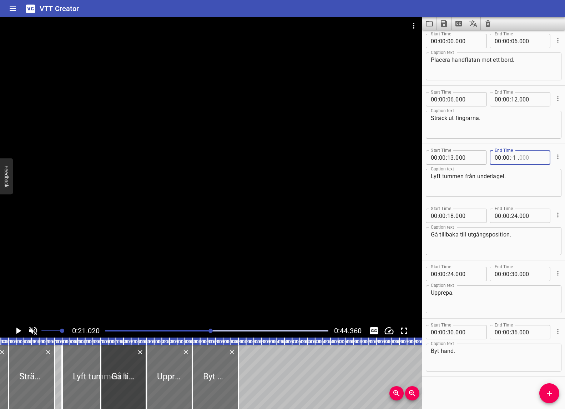
click at [516, 158] on input "-1" at bounding box center [514, 157] width 7 height 14
click at [514, 157] on input "-1" at bounding box center [514, 157] width 7 height 14
click at [514, 157] on input "number" at bounding box center [514, 157] width 7 height 14
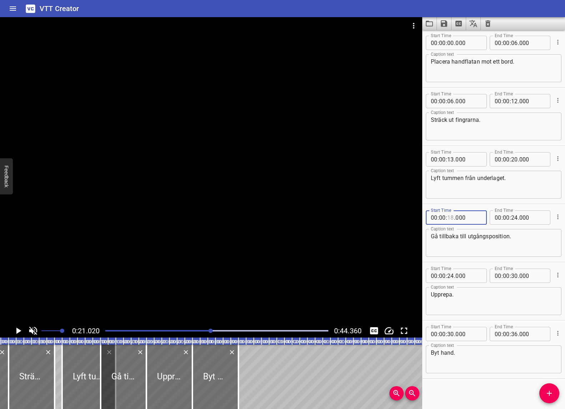
click at [451, 217] on input "number" at bounding box center [450, 217] width 7 height 14
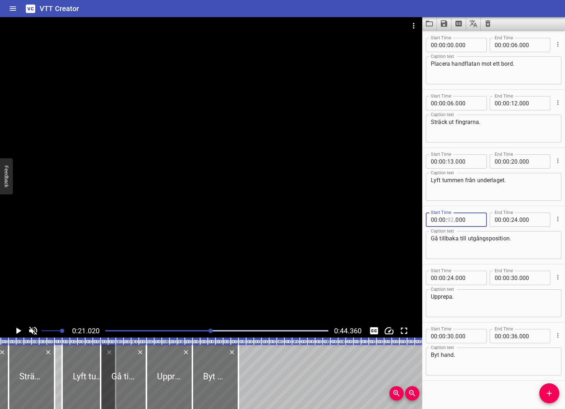
click at [449, 217] on input "number" at bounding box center [450, 219] width 7 height 14
click at [515, 220] on input "number" at bounding box center [514, 219] width 7 height 14
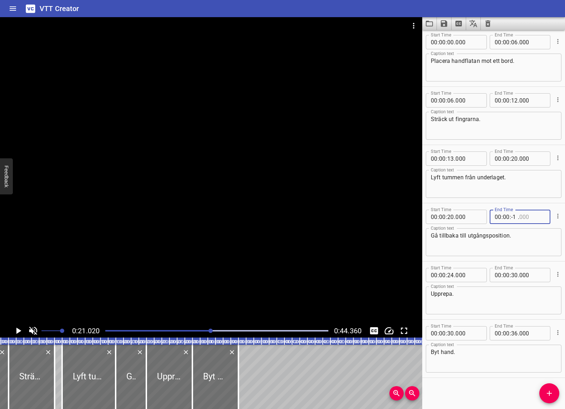
click at [514, 221] on input "-1" at bounding box center [514, 217] width 7 height 14
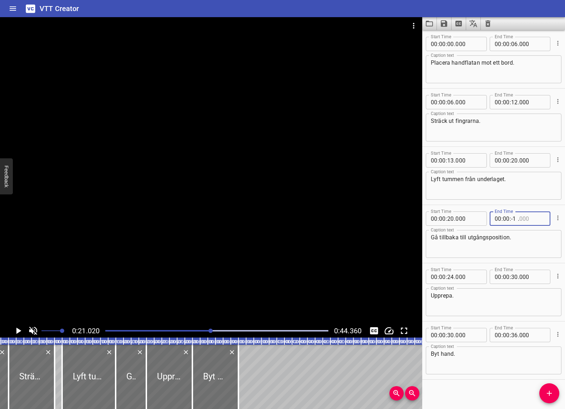
scroll to position [1, 0]
click at [515, 219] on input "-1" at bounding box center [514, 217] width 7 height 14
click at [525, 244] on textarea "Gå tillbaka till utgångsposition." at bounding box center [494, 245] width 126 height 20
click at [185, 330] on div "Play progress" at bounding box center [99, 330] width 223 height 1
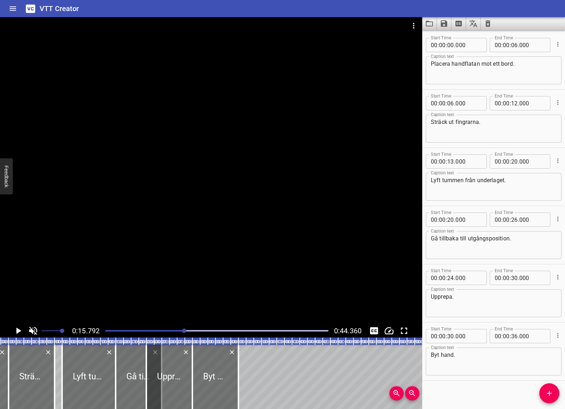
scroll to position [4, 0]
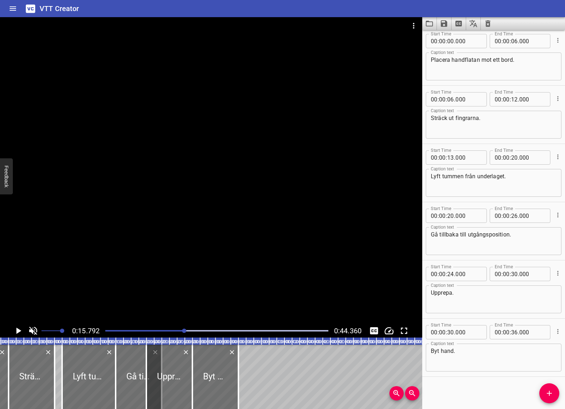
click at [156, 329] on div at bounding box center [217, 331] width 232 height 10
click at [19, 330] on icon "Play/Pause" at bounding box center [18, 330] width 5 height 6
click at [514, 158] on input "number" at bounding box center [514, 157] width 7 height 14
click at [451, 216] on input "number" at bounding box center [450, 216] width 7 height 14
click at [513, 159] on input "number" at bounding box center [514, 157] width 7 height 14
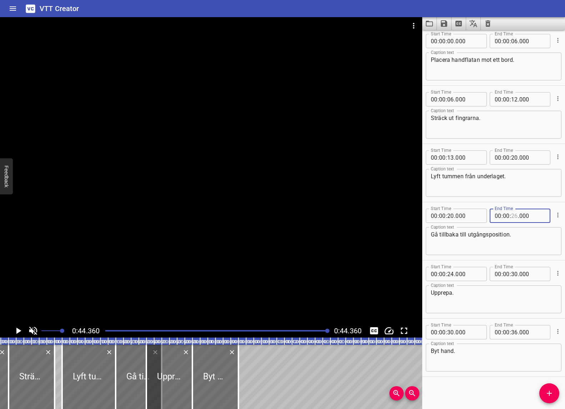
click at [513, 219] on input "number" at bounding box center [514, 216] width 7 height 14
click at [516, 216] on input "number" at bounding box center [514, 216] width 7 height 14
click at [451, 275] on input "number" at bounding box center [450, 274] width 7 height 14
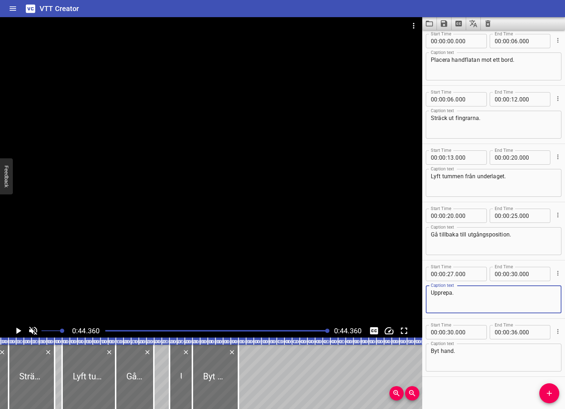
click at [507, 300] on textarea "Upprepa." at bounding box center [494, 299] width 126 height 20
click at [450, 332] on input "number" at bounding box center [450, 332] width 7 height 14
click at [445, 331] on input "number" at bounding box center [442, 332] width 7 height 14
click at [452, 332] on input "number" at bounding box center [450, 332] width 7 height 14
click at [515, 332] on input "number" at bounding box center [514, 332] width 7 height 14
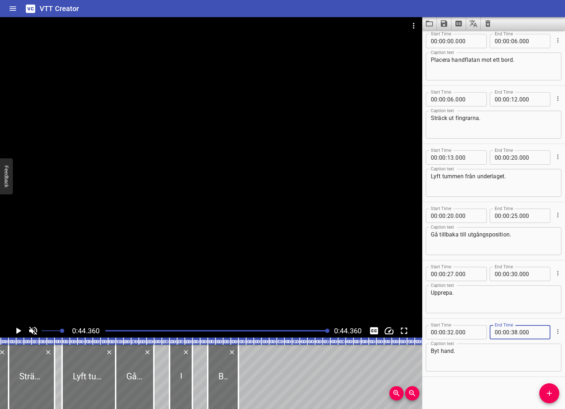
click at [503, 375] on div "Start Time 00 : 00 : 32 . 000 Start Time End Time 00 : 00 : 38 . 000 End Time C…" at bounding box center [493, 348] width 143 height 58
click at [104, 329] on div at bounding box center [217, 331] width 232 height 10
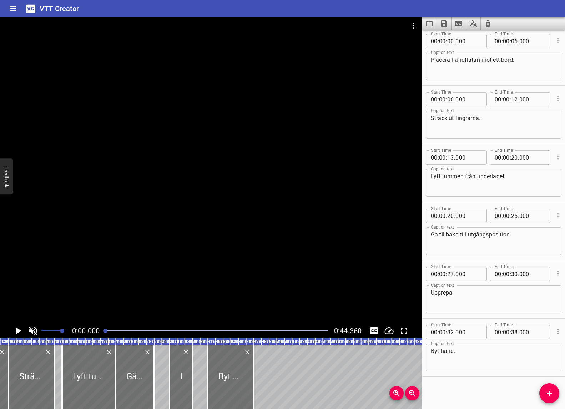
scroll to position [0, 0]
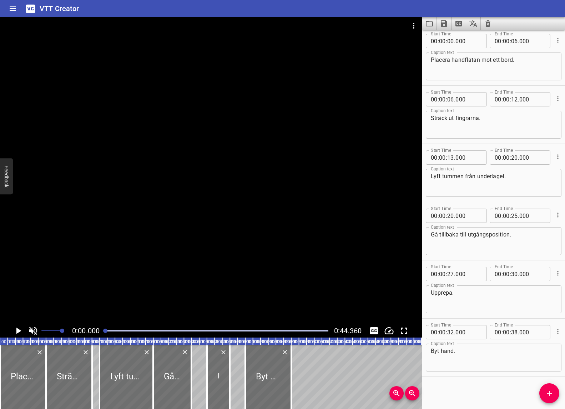
click at [15, 330] on icon "Play/Pause" at bounding box center [18, 330] width 11 height 11
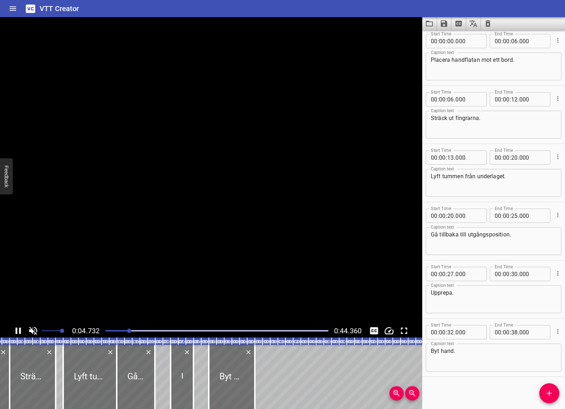
scroll to position [0, 37]
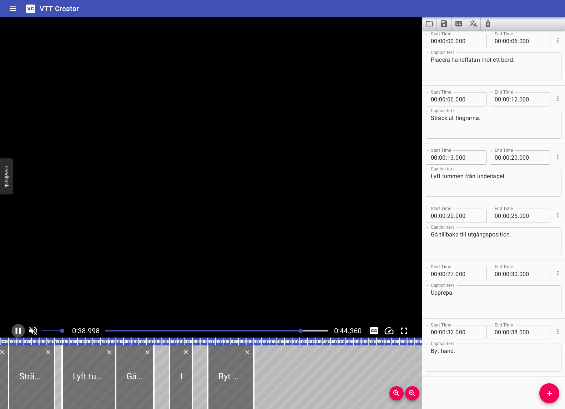
click at [19, 330] on icon "Play/Pause" at bounding box center [18, 330] width 5 height 6
click at [449, 329] on input "number" at bounding box center [450, 332] width 7 height 14
click at [440, 331] on input "number" at bounding box center [442, 332] width 7 height 14
click at [452, 333] on input "3" at bounding box center [450, 332] width 7 height 14
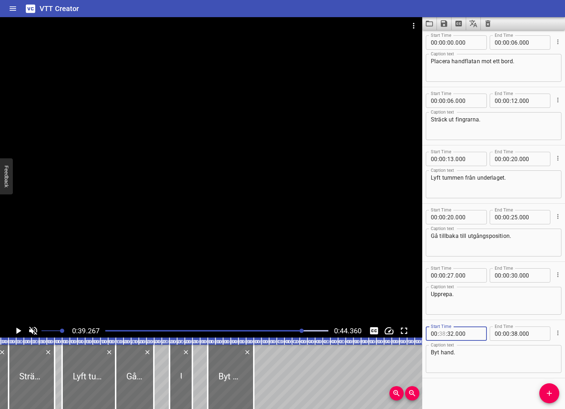
click at [443, 335] on input "number" at bounding box center [442, 333] width 7 height 14
click at [515, 334] on input "number" at bounding box center [514, 333] width 7 height 14
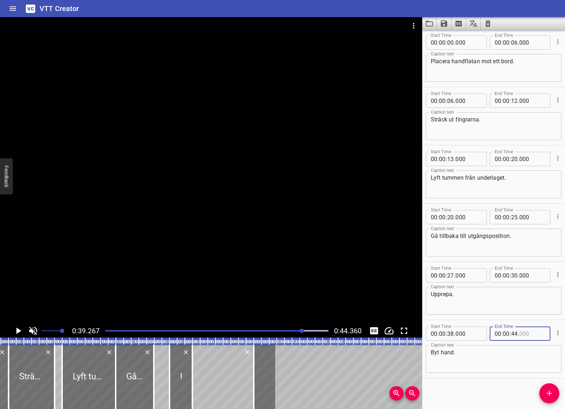
scroll to position [0, 0]
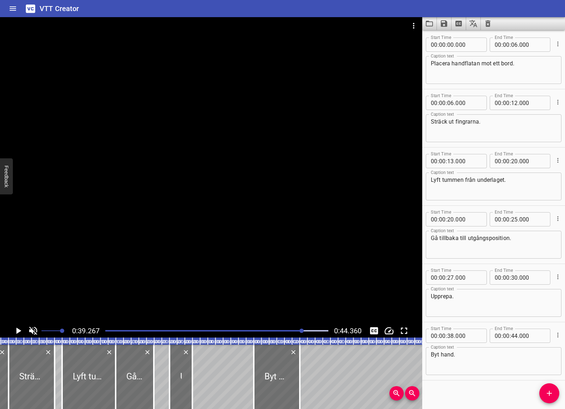
click at [499, 404] on div "Start Time 00 : 00 : 00 . 000 Start Time End Time 00 : 00 : 06 . 000 End Time C…" at bounding box center [493, 219] width 143 height 379
click at [441, 22] on icon "Save captions to file" at bounding box center [444, 23] width 6 height 6
click at [455, 37] on li "Save to VTT file" at bounding box center [463, 39] width 52 height 13
click at [487, 22] on icon "Clear captions" at bounding box center [488, 23] width 5 height 6
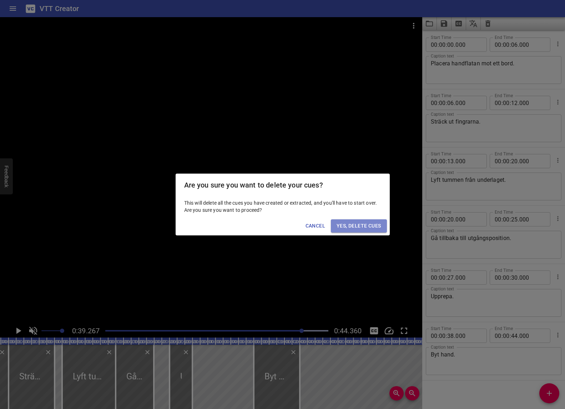
click at [358, 225] on span "Yes, Delete Cues" at bounding box center [359, 225] width 44 height 9
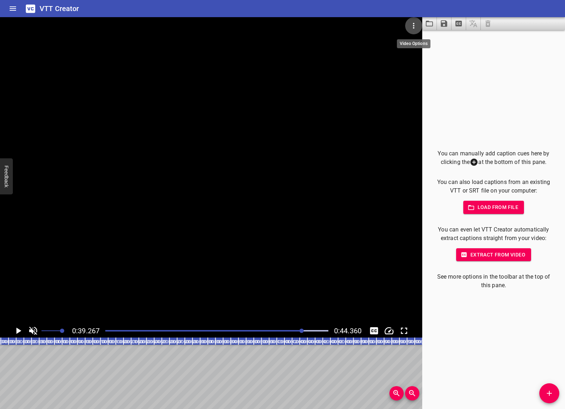
click at [417, 30] on button "Video Options" at bounding box center [413, 25] width 17 height 17
click at [431, 22] on li "Select New Video File..." at bounding box center [440, 26] width 71 height 13
click at [491, 209] on span "Load from file" at bounding box center [494, 207] width 50 height 9
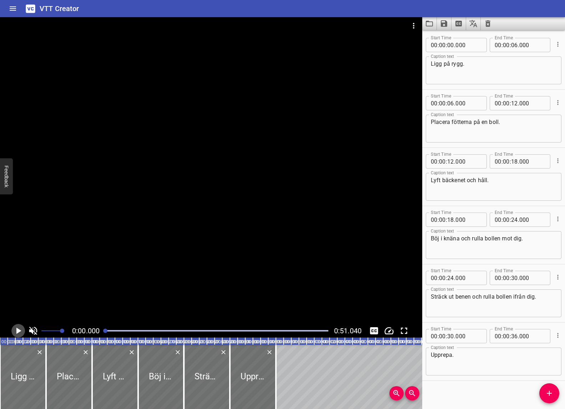
click at [19, 332] on icon "Play/Pause" at bounding box center [18, 330] width 11 height 11
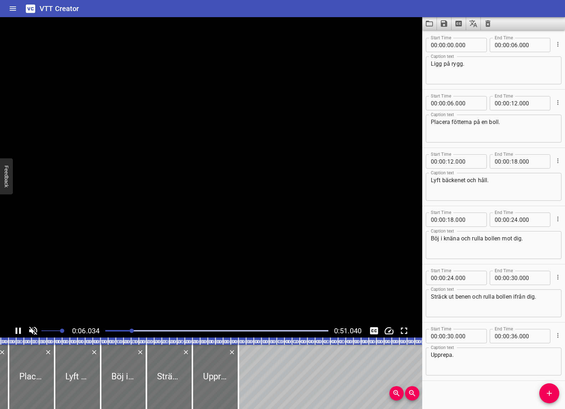
scroll to position [4, 0]
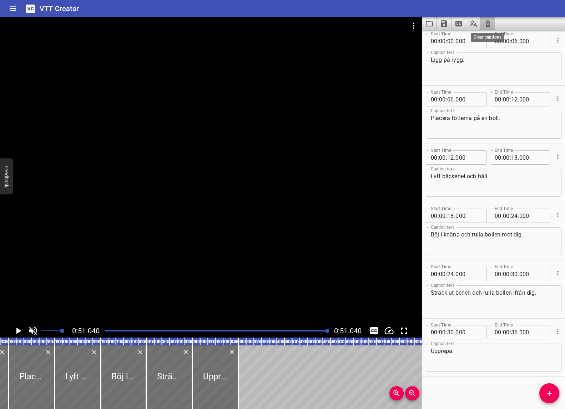
click at [489, 24] on icon "Clear captions" at bounding box center [488, 23] width 9 height 9
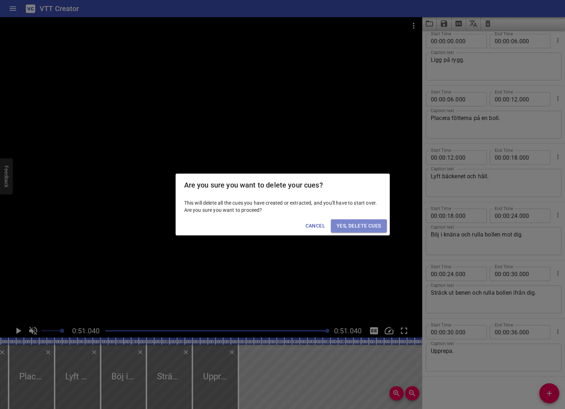
click at [367, 222] on span "Yes, Delete Cues" at bounding box center [359, 225] width 44 height 9
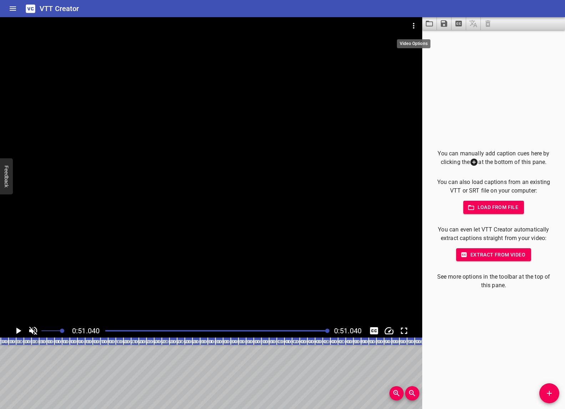
click at [415, 25] on icon "Video Options" at bounding box center [414, 25] width 9 height 9
click at [425, 20] on li "Select New Video File..." at bounding box center [440, 26] width 71 height 13
